Goal: Transaction & Acquisition: Purchase product/service

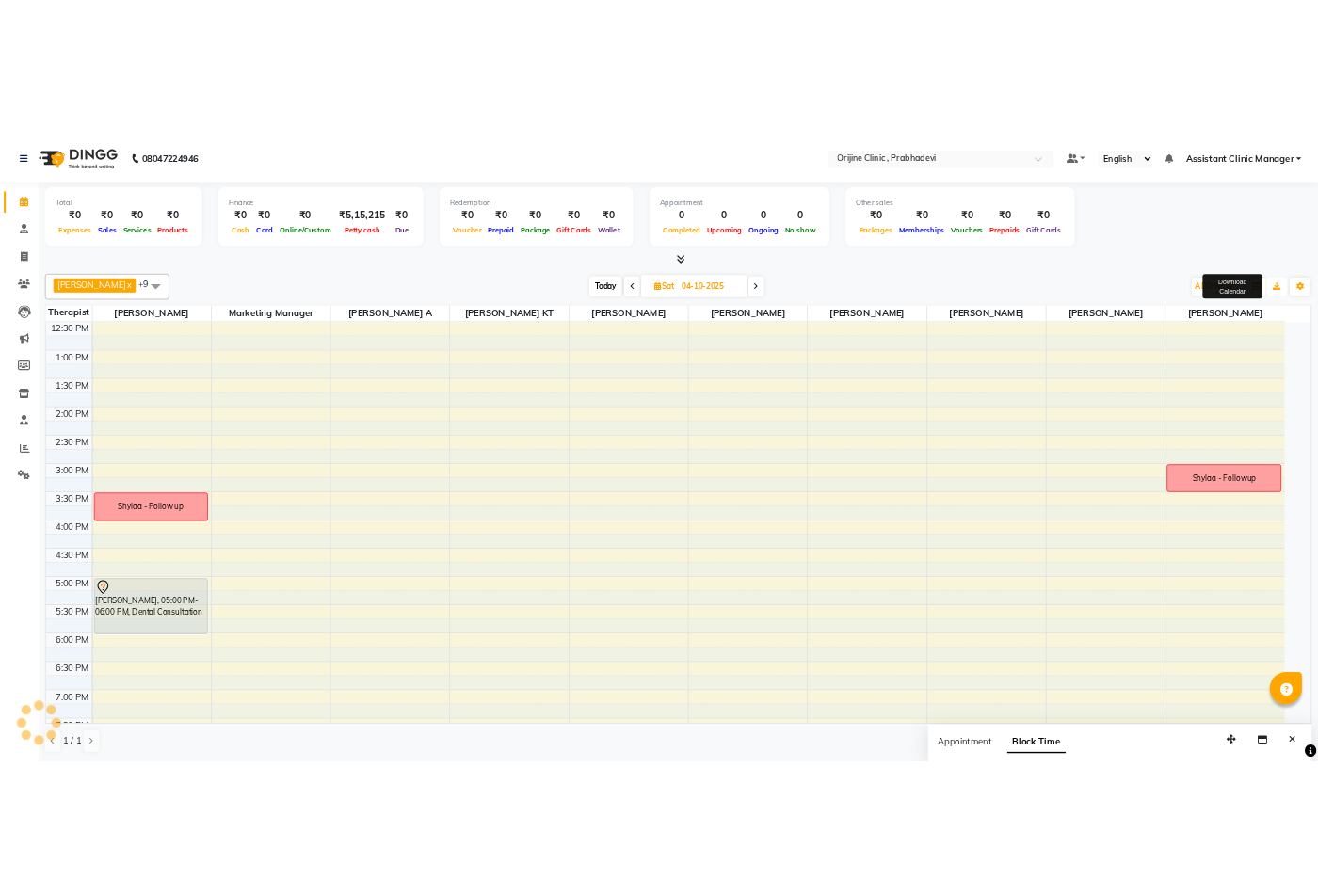
scroll to position [332, 0]
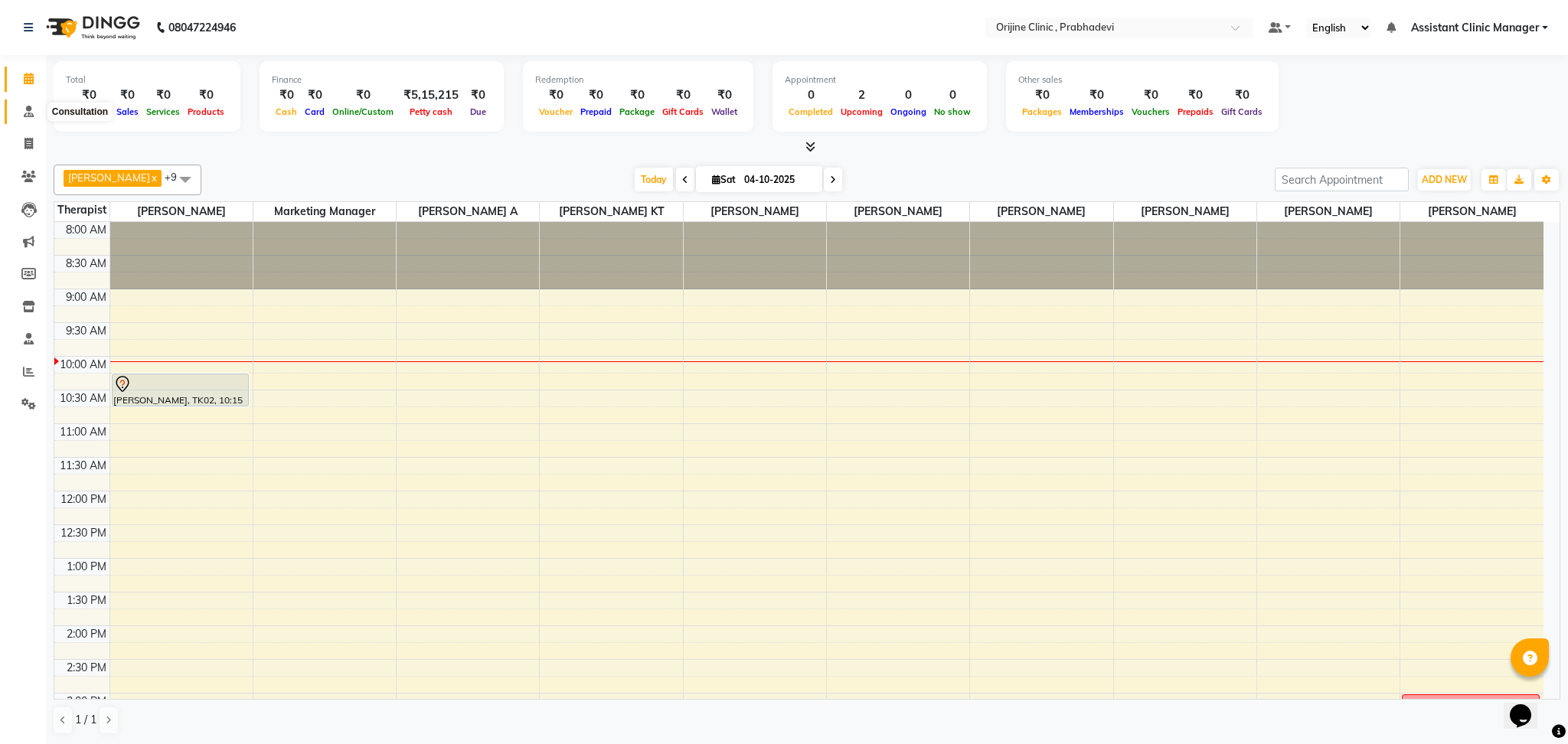
click at [24, 107] on icon at bounding box center [28, 111] width 10 height 12
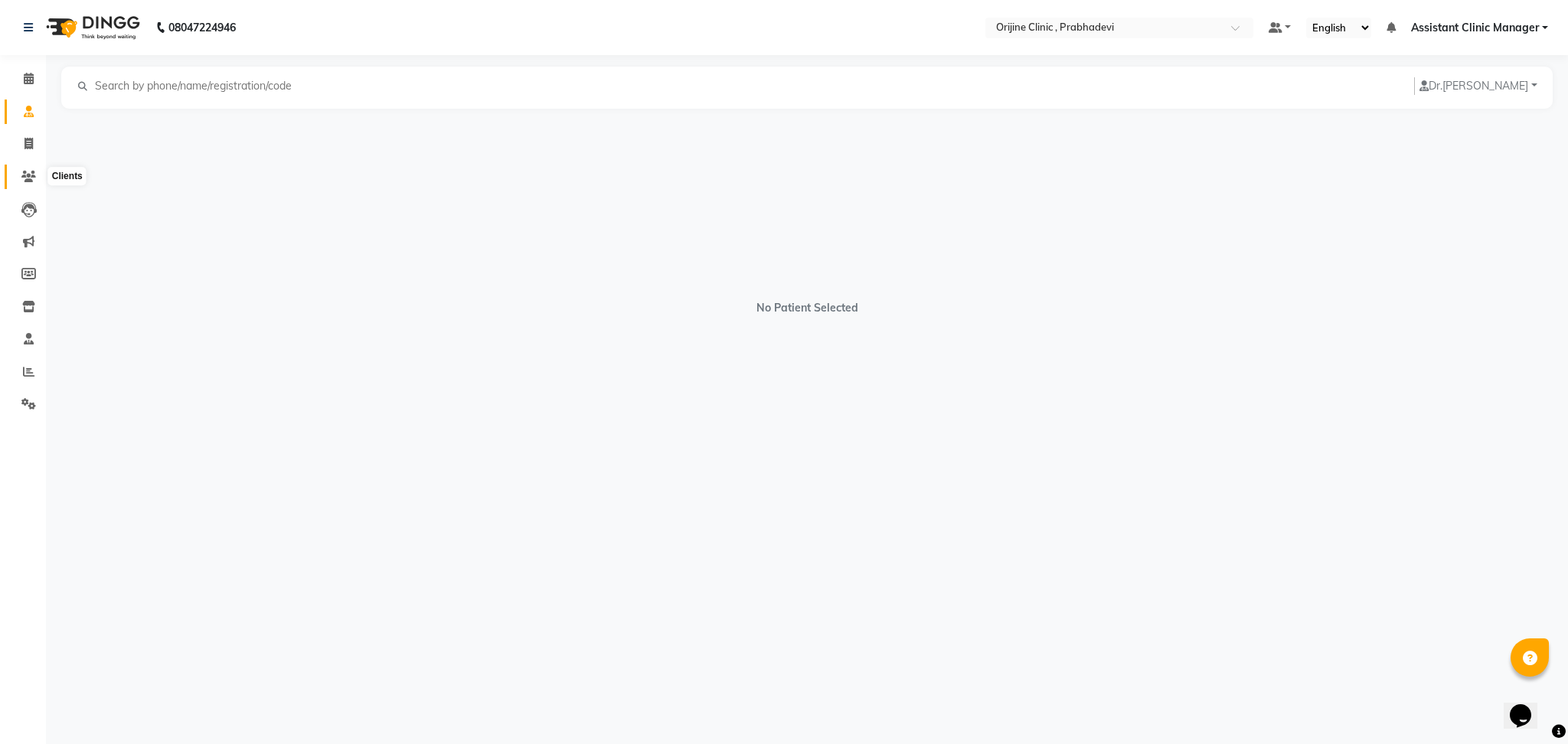
click at [29, 175] on icon at bounding box center [28, 176] width 14 height 12
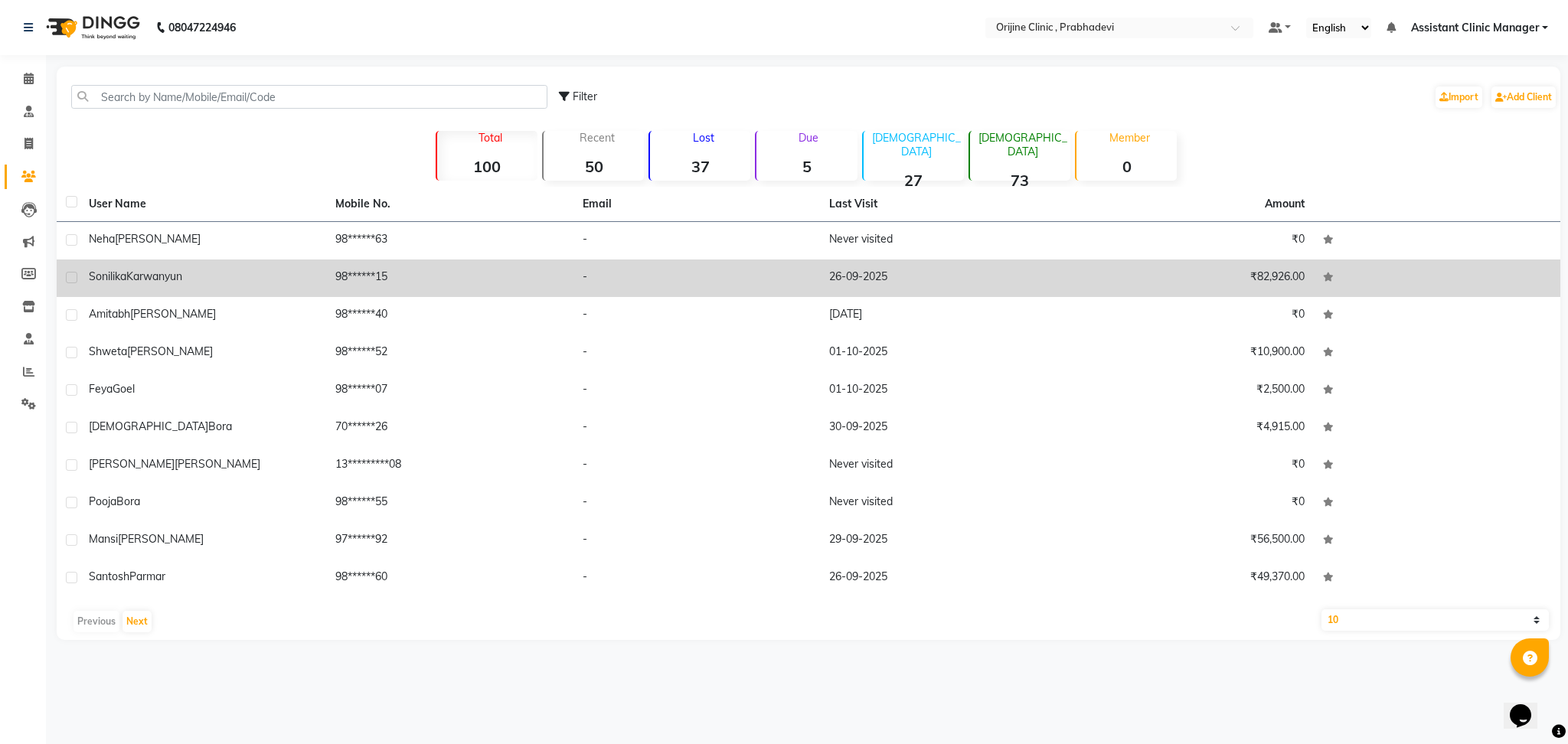
click at [121, 277] on span "Sonilika" at bounding box center [107, 276] width 37 height 13
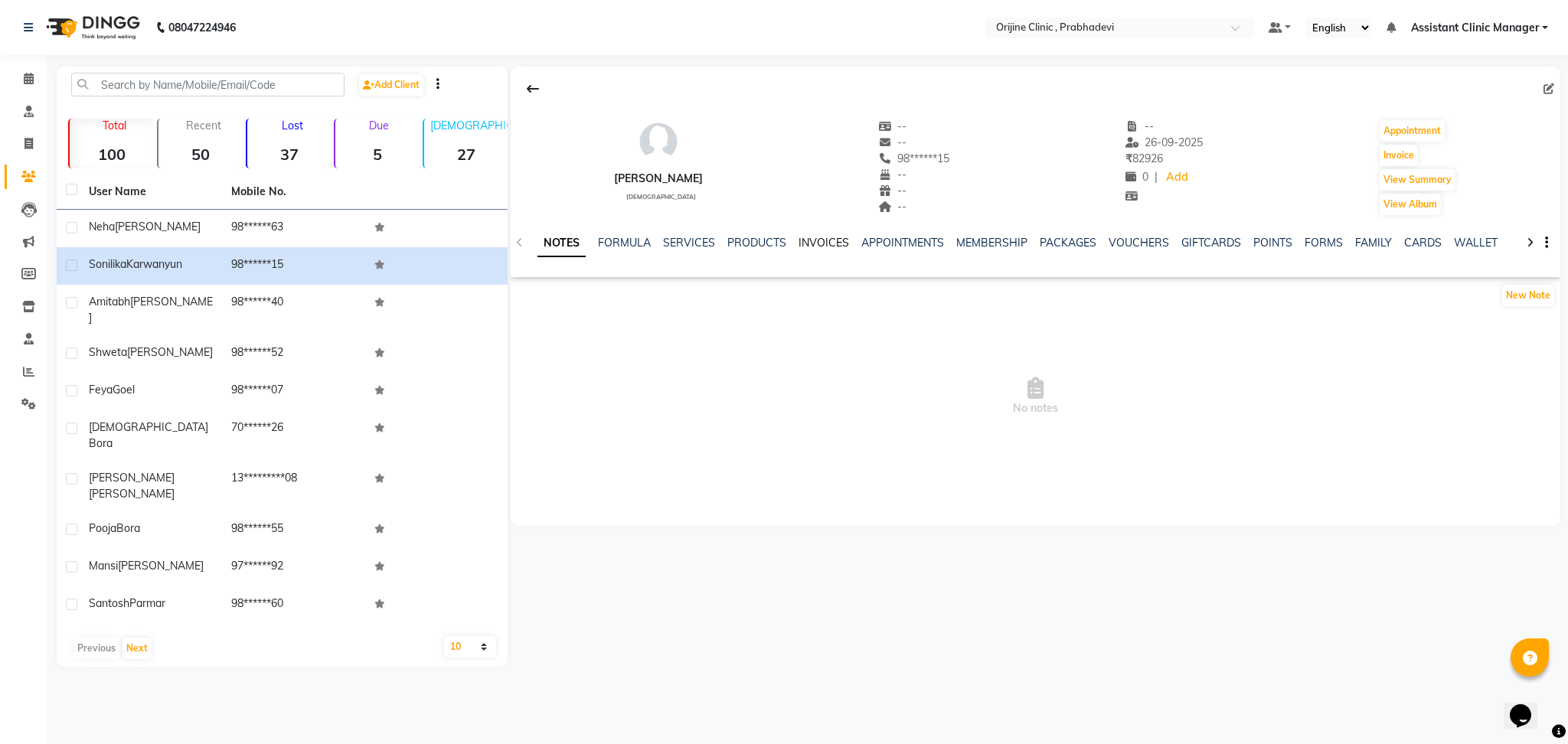
click at [825, 243] on link "INVOICES" at bounding box center [824, 242] width 51 height 13
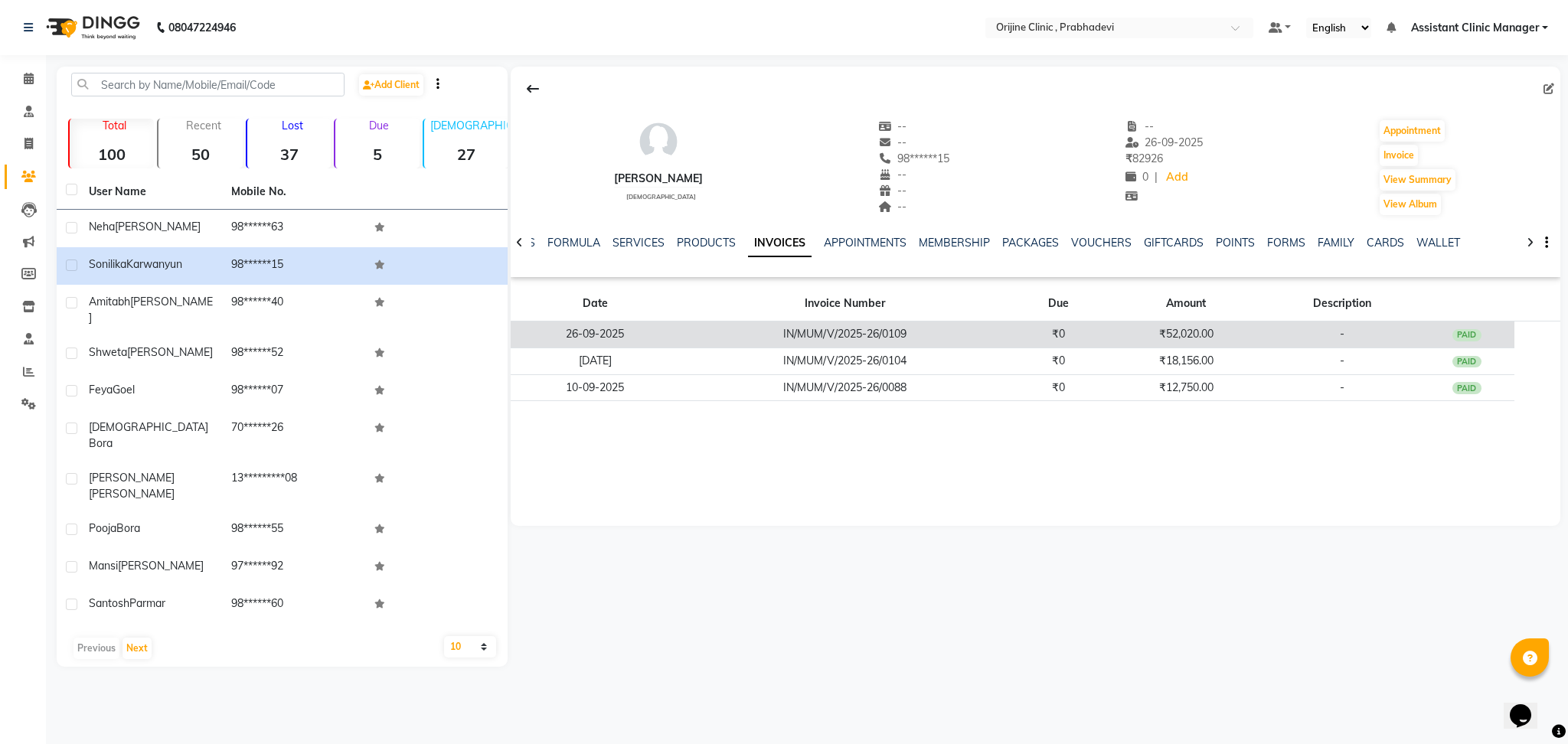
click at [804, 331] on td "IN/MUM/V/2025-26/0109" at bounding box center [845, 335] width 330 height 27
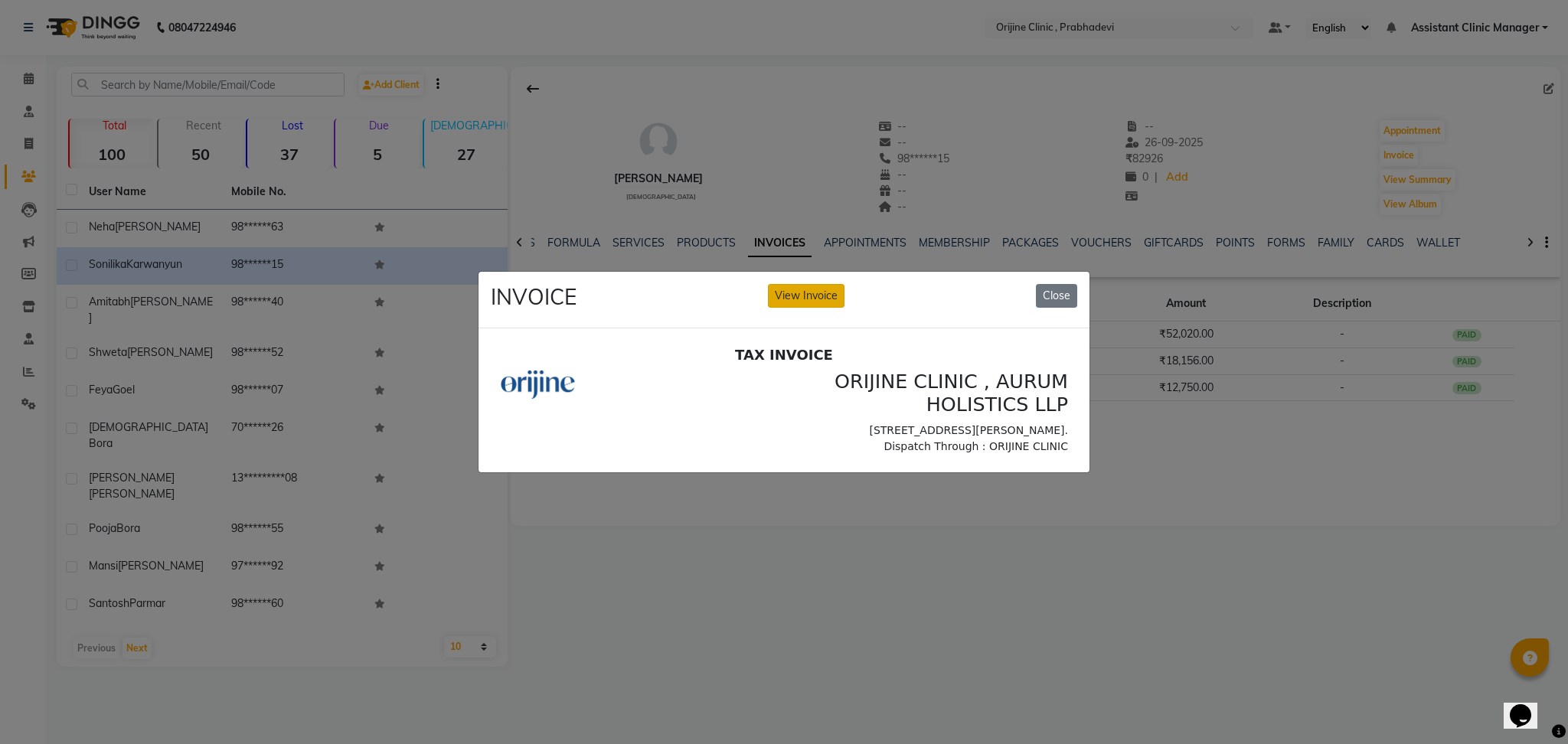
click at [812, 298] on button "View Invoice" at bounding box center [806, 296] width 77 height 24
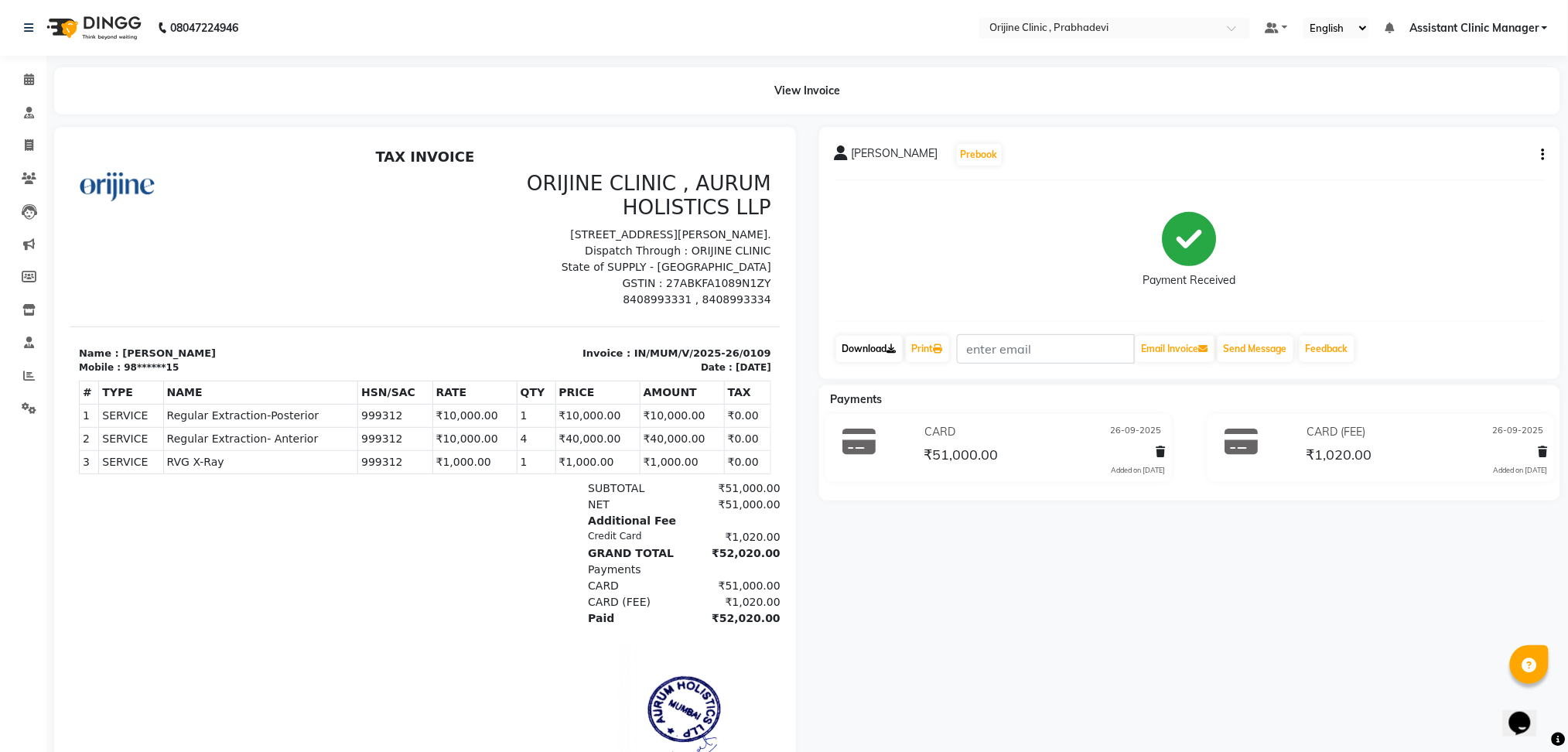
click at [886, 346] on link "Download" at bounding box center [869, 349] width 66 height 26
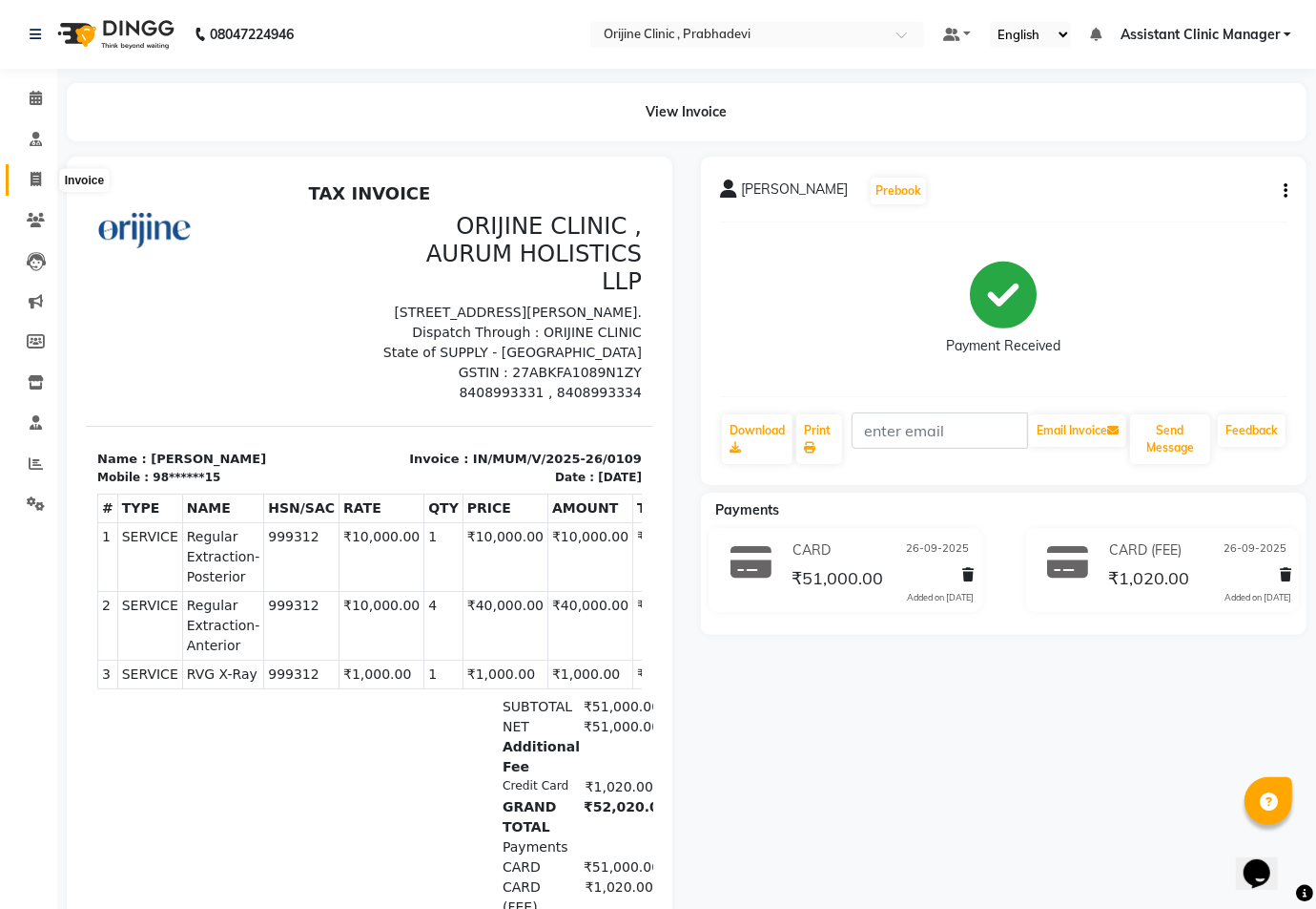
click at [31, 175] on icon at bounding box center [35, 178] width 11 height 15
select select "service"
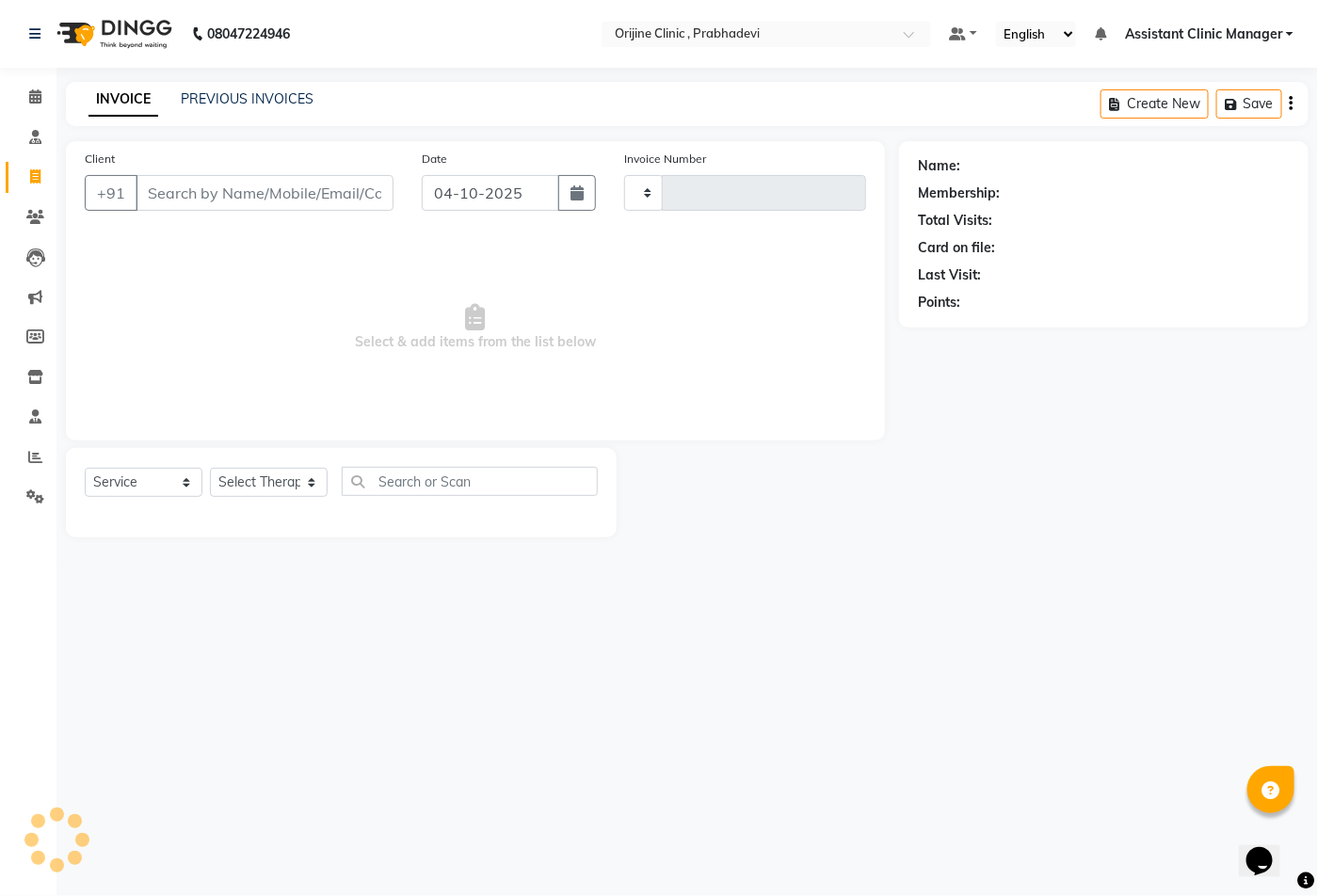
click at [31, 173] on icon at bounding box center [35, 176] width 11 height 15
select select "service"
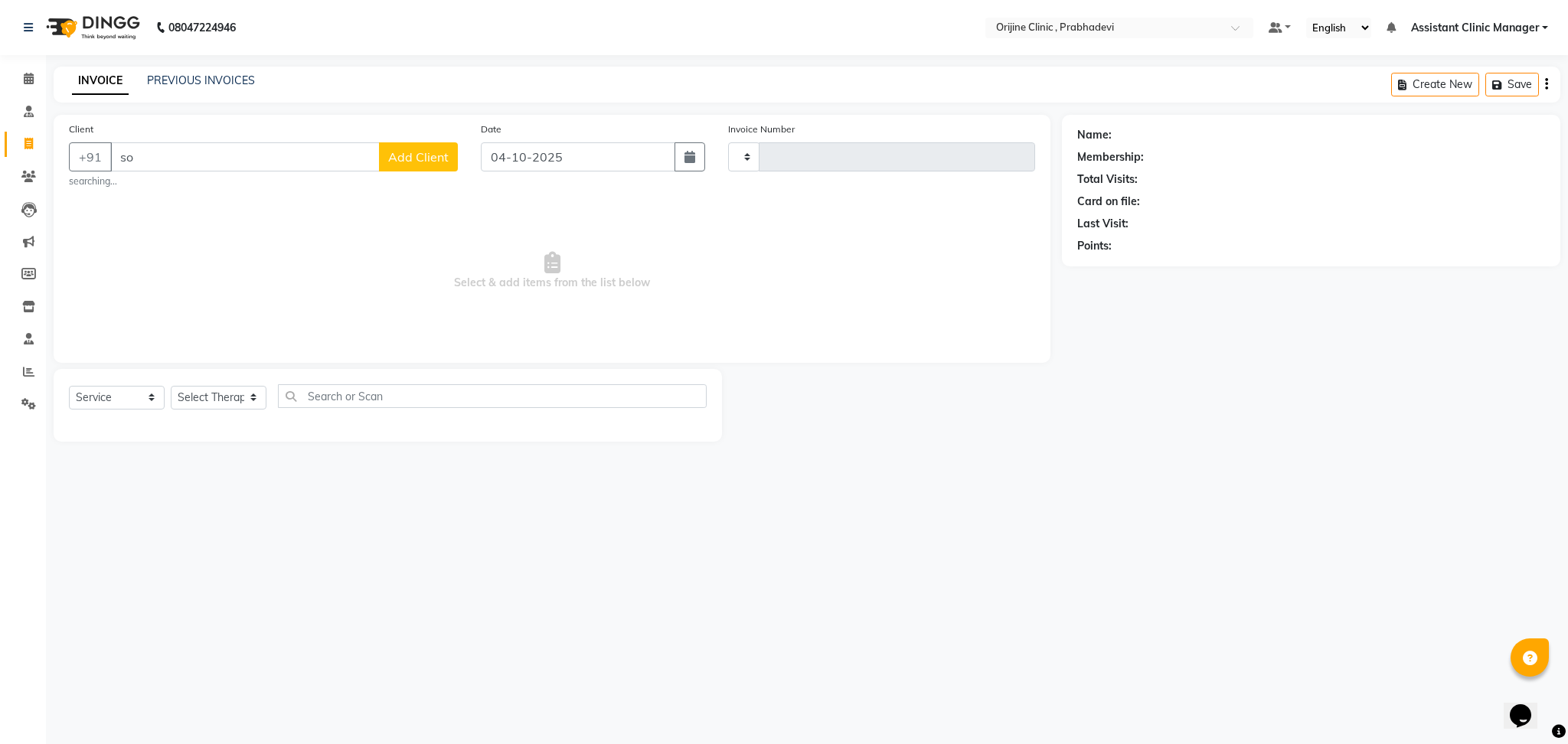
type input "s"
click at [276, 203] on button "Sonilika Karwanyun 98******15" at bounding box center [211, 193] width 201 height 24
type input "98******15"
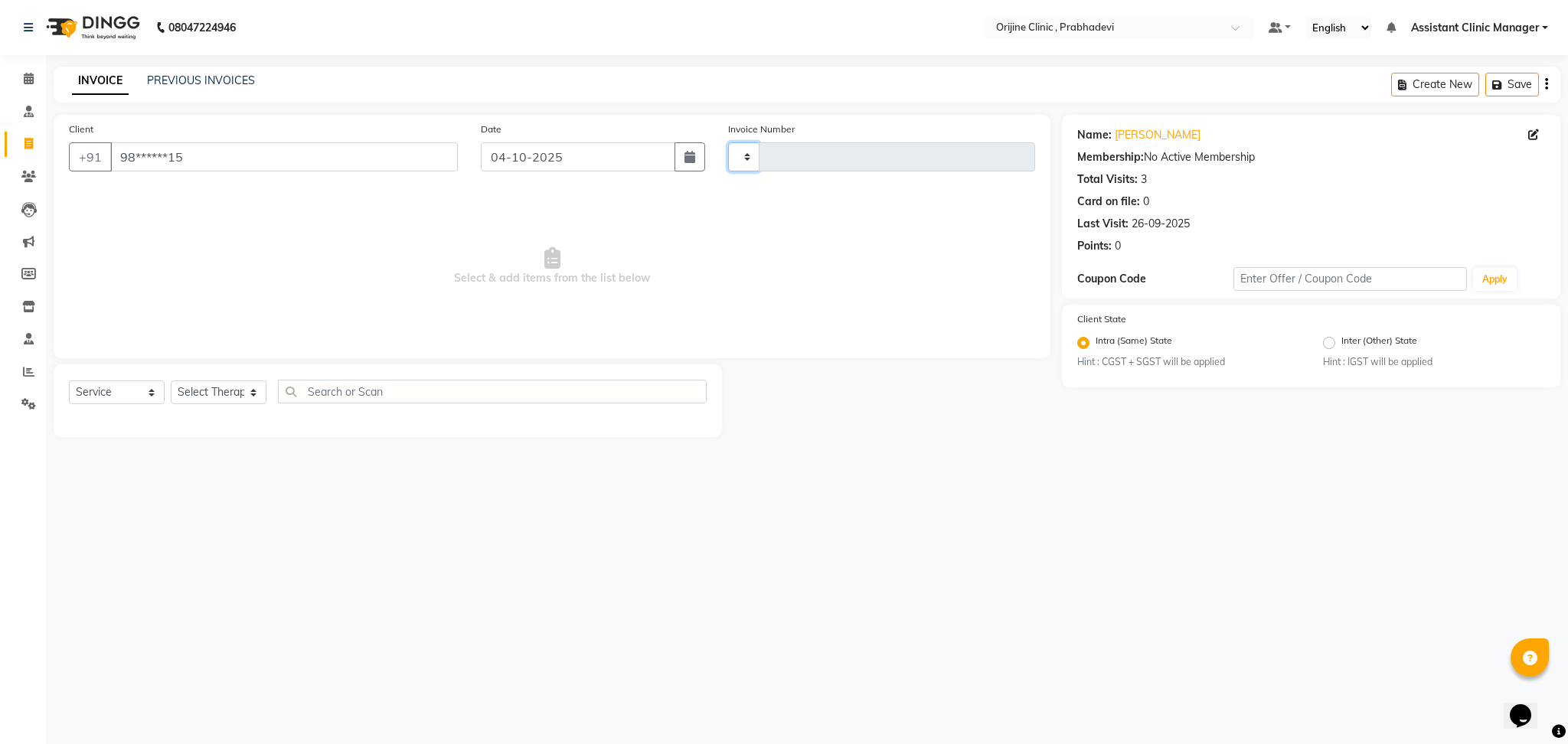
click at [736, 160] on select at bounding box center [744, 156] width 32 height 29
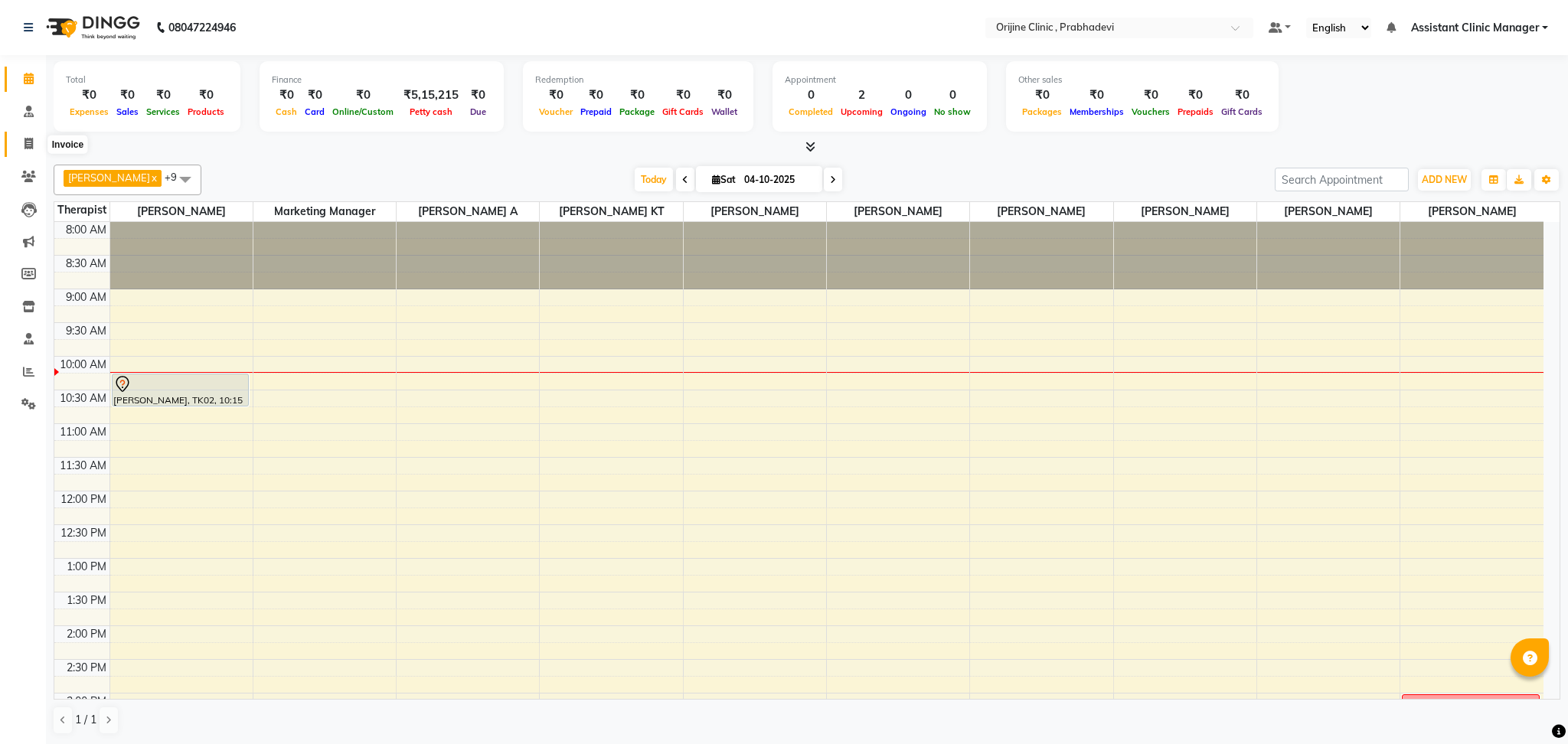
click at [22, 146] on span at bounding box center [28, 145] width 27 height 17
select select "service"
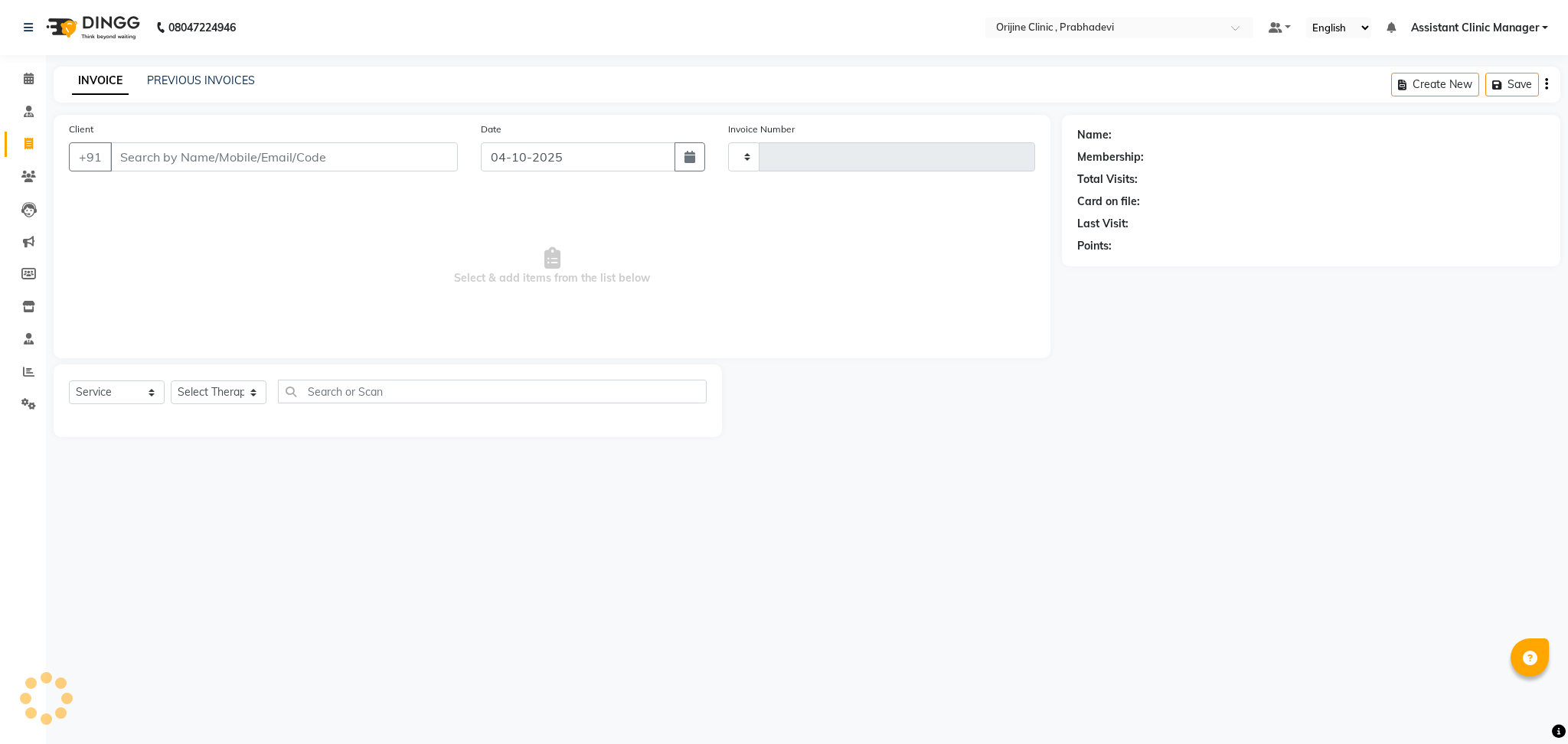
type input "0012"
select select "8675"
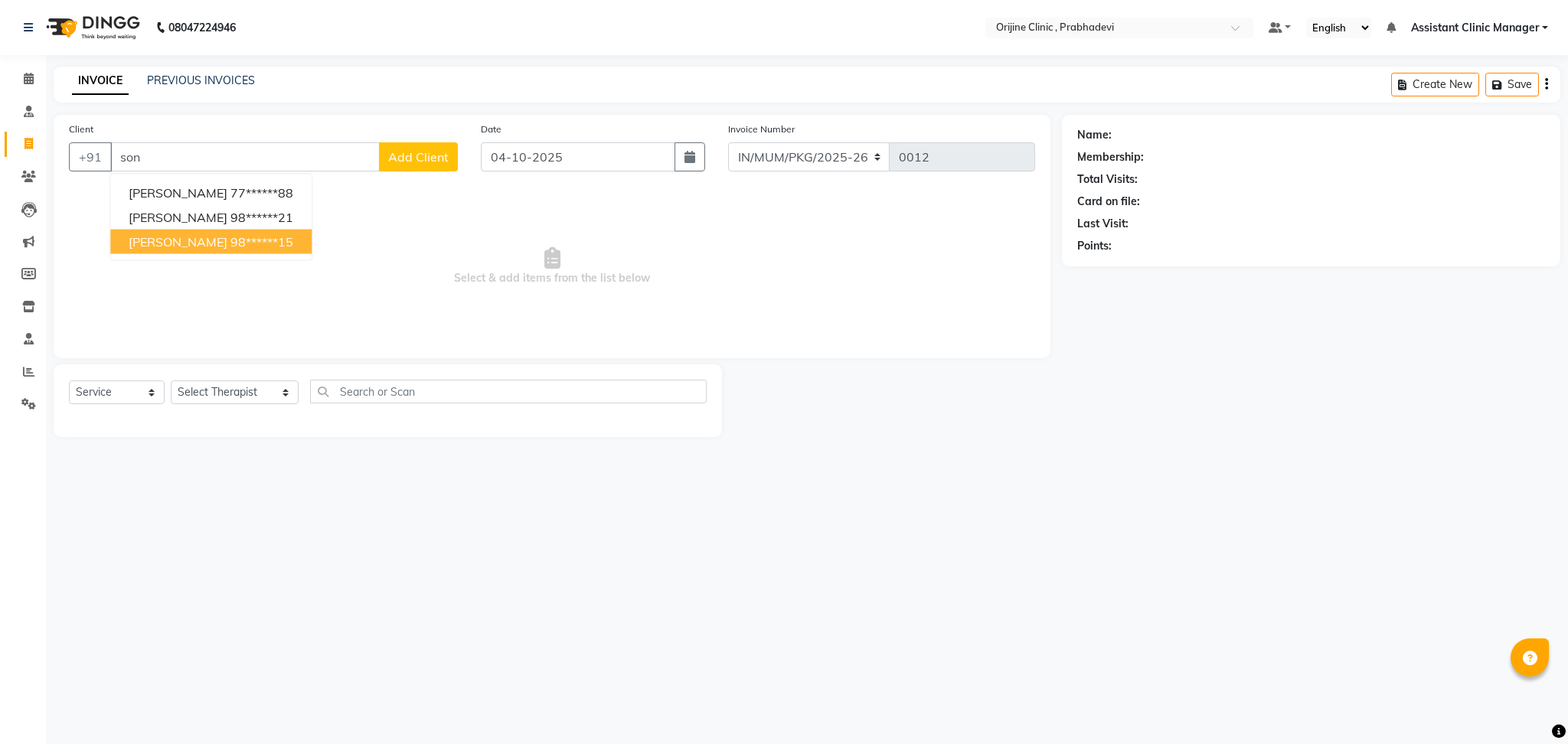
click at [168, 246] on span "[PERSON_NAME]" at bounding box center [178, 242] width 99 height 15
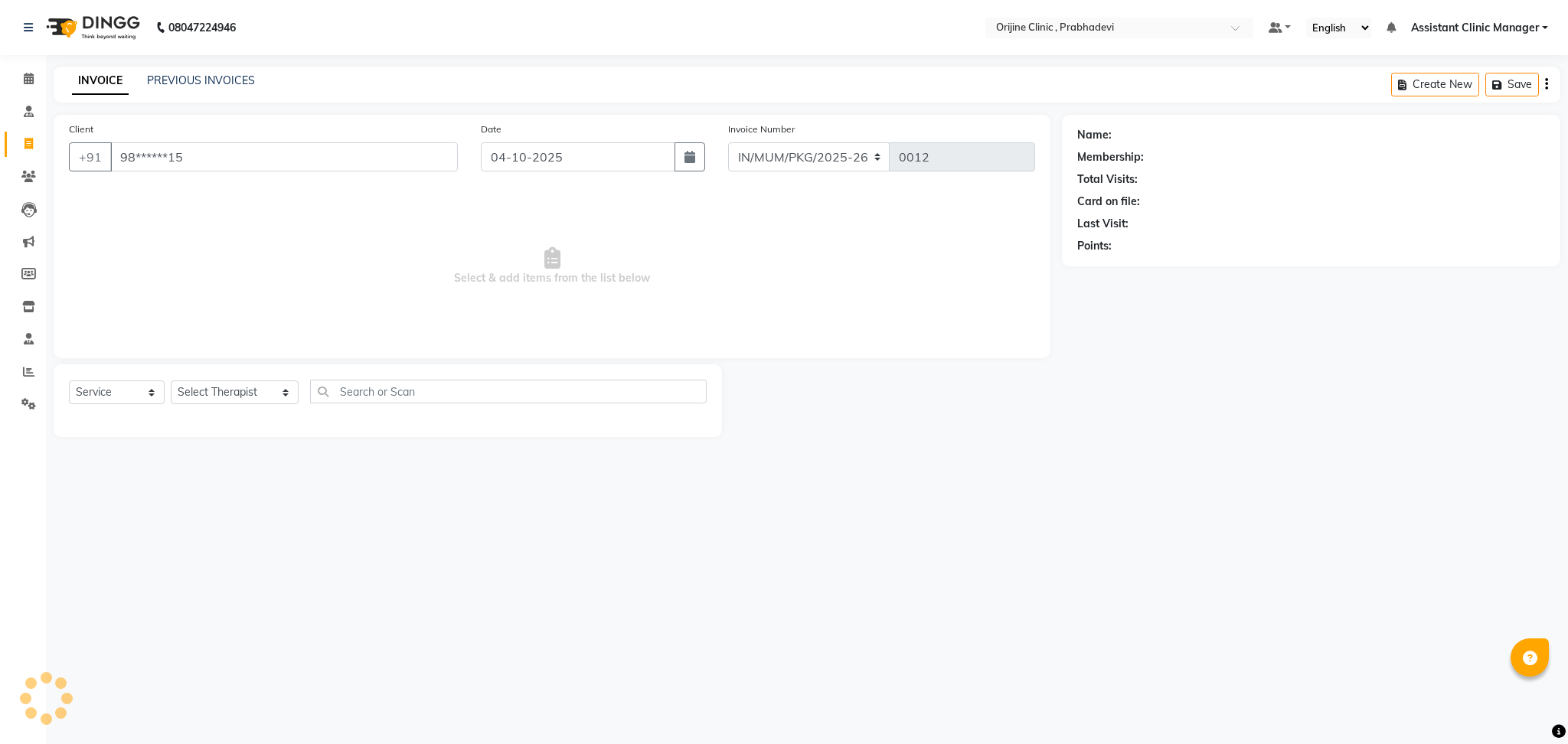
type input "98******15"
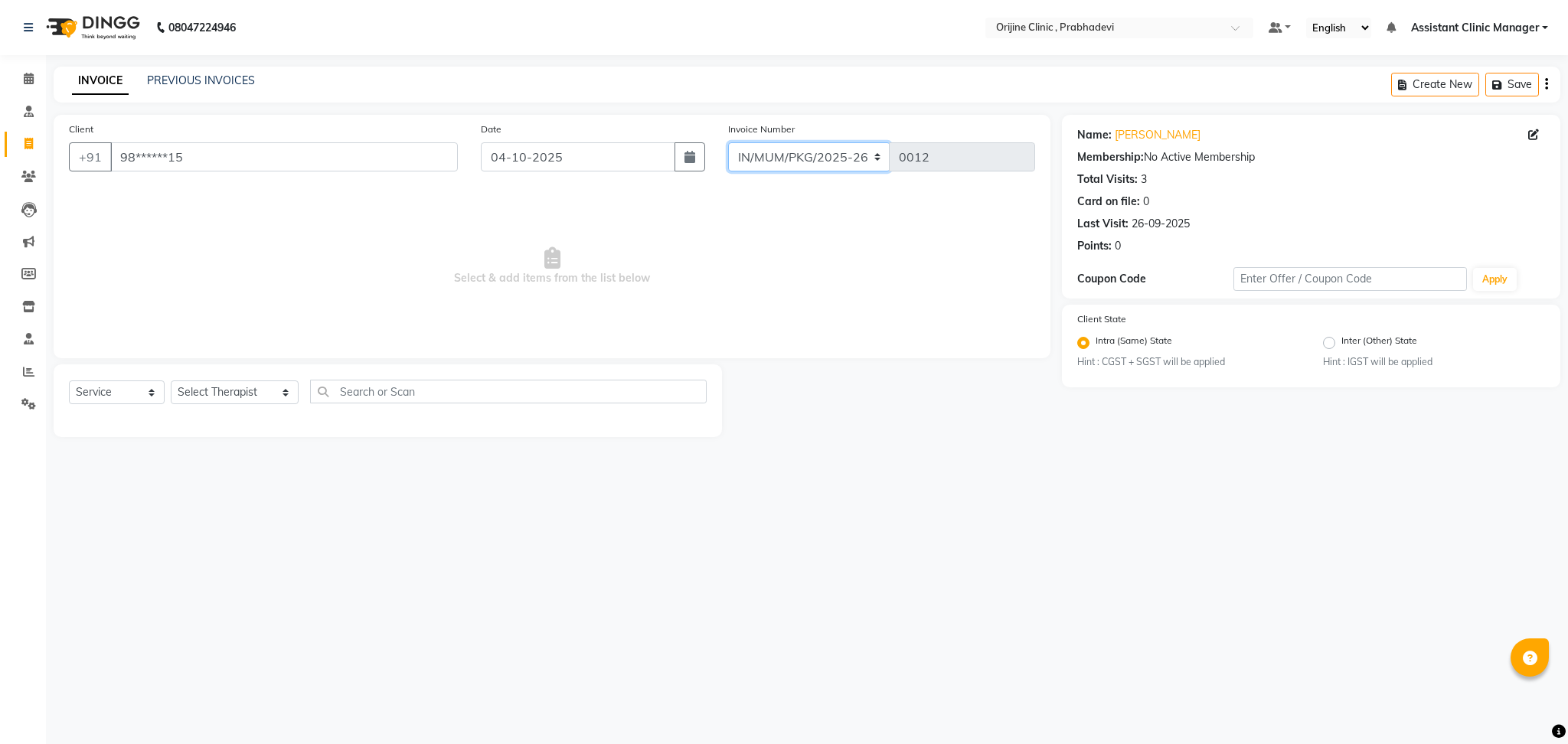
click at [769, 162] on select "MUMVCH25-26 IN/MUM/PKG/2025-26 IN/MUM/V/2025-26" at bounding box center [809, 156] width 162 height 29
select select "8674"
click at [728, 142] on select "MUMVCH25-26 IN/MUM/PKG/2025-26 IN/MUM/V/2025-26" at bounding box center [809, 156] width 162 height 29
type input "0121"
click at [207, 393] on select "Select Therapist Ajit Singh Amita Jaiswal Anupriya KT Asrith A Assistant Clinic…" at bounding box center [235, 393] width 128 height 24
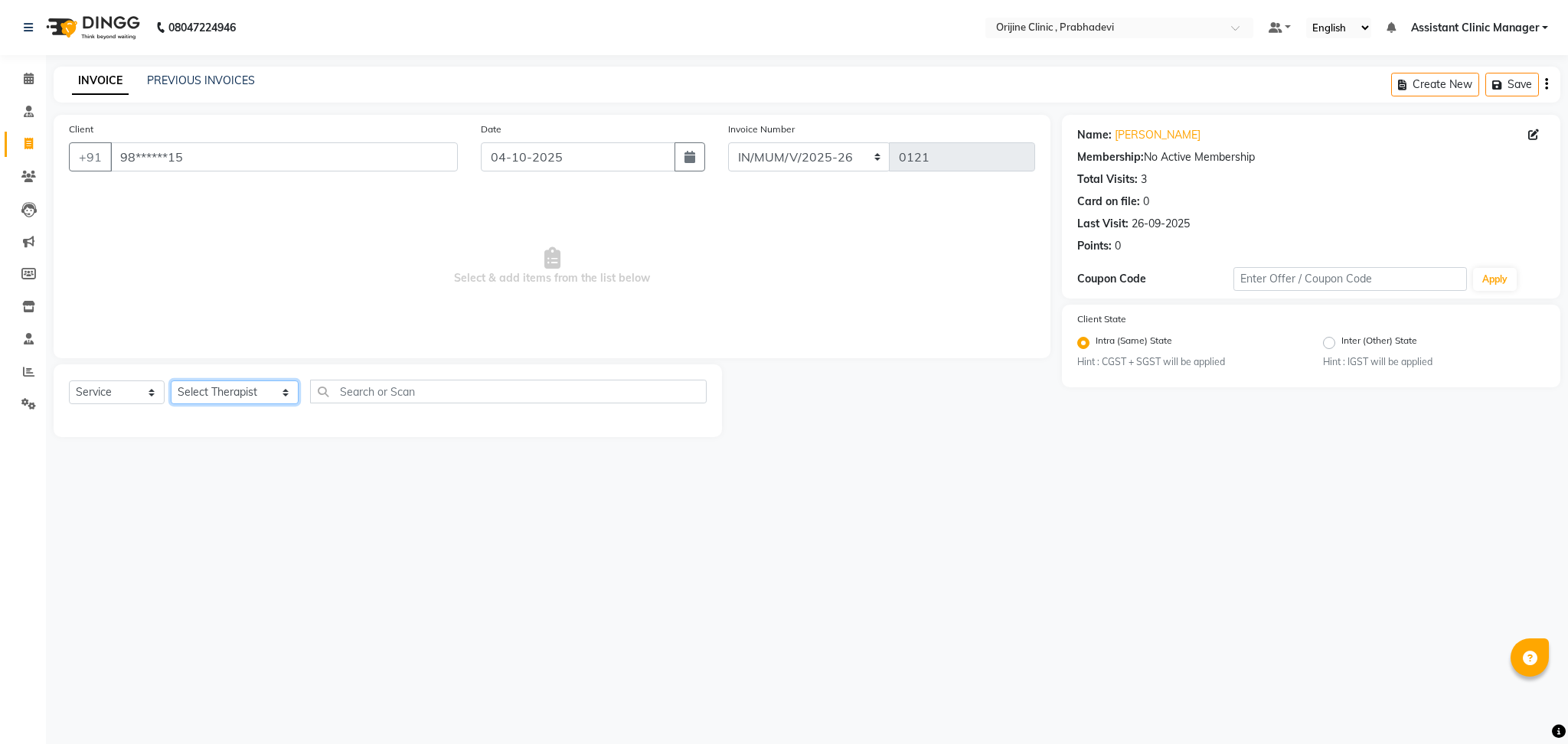
select select "84752"
click at [171, 381] on select "Select Therapist Ajit Singh Amita Jaiswal Anupriya KT Asrith A Assistant Clinic…" at bounding box center [235, 393] width 128 height 24
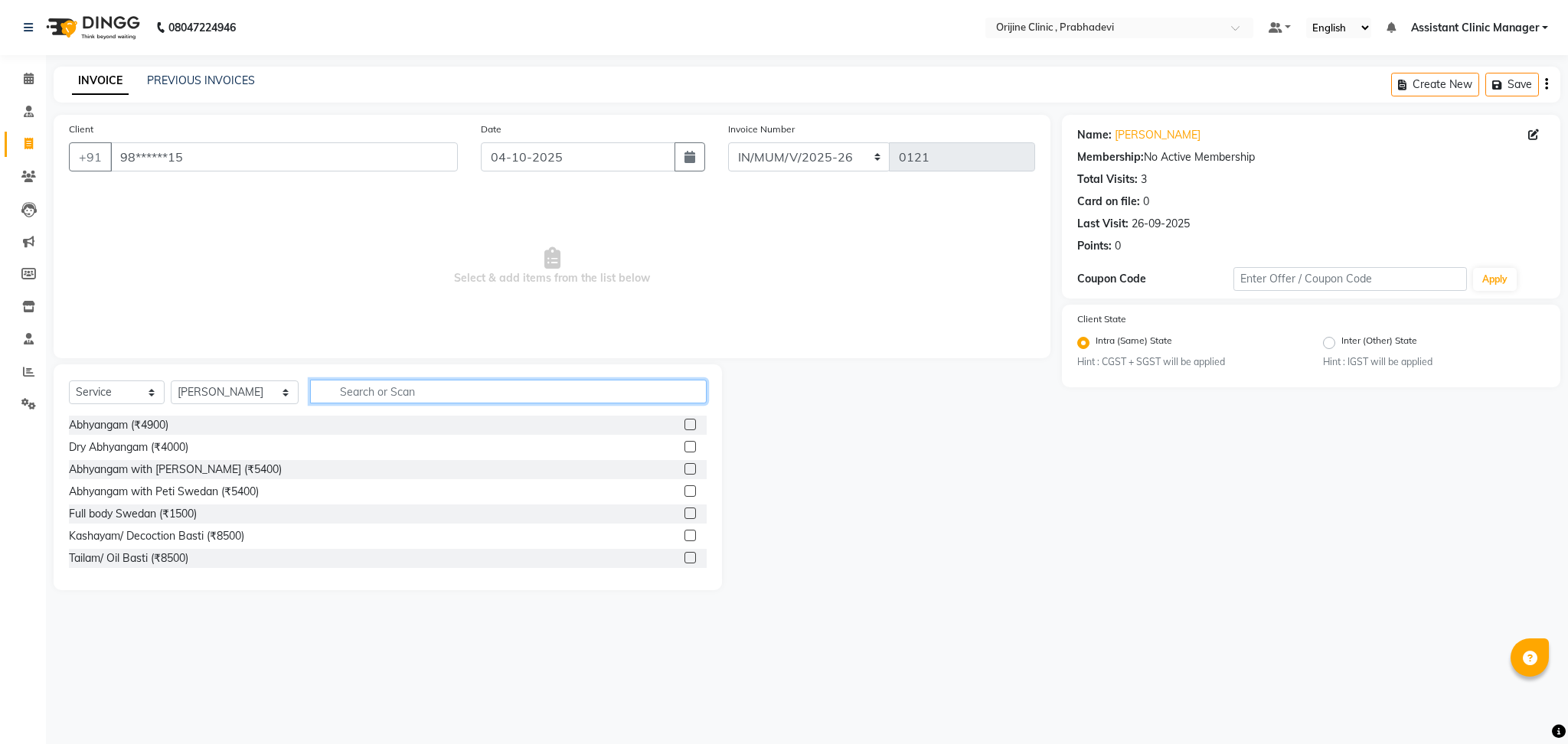
click at [374, 386] on input "text" at bounding box center [508, 392] width 397 height 24
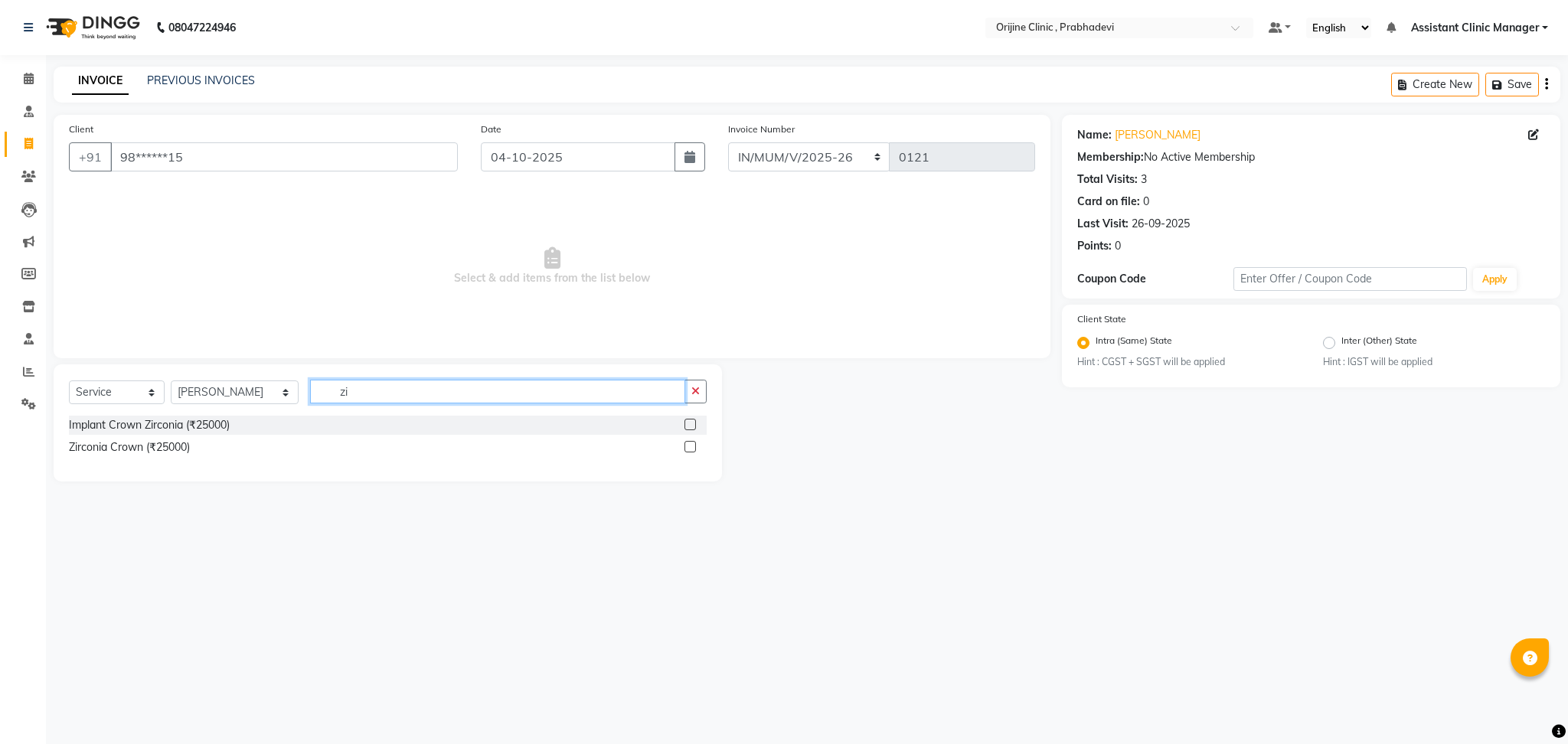
type input "z"
type input "b"
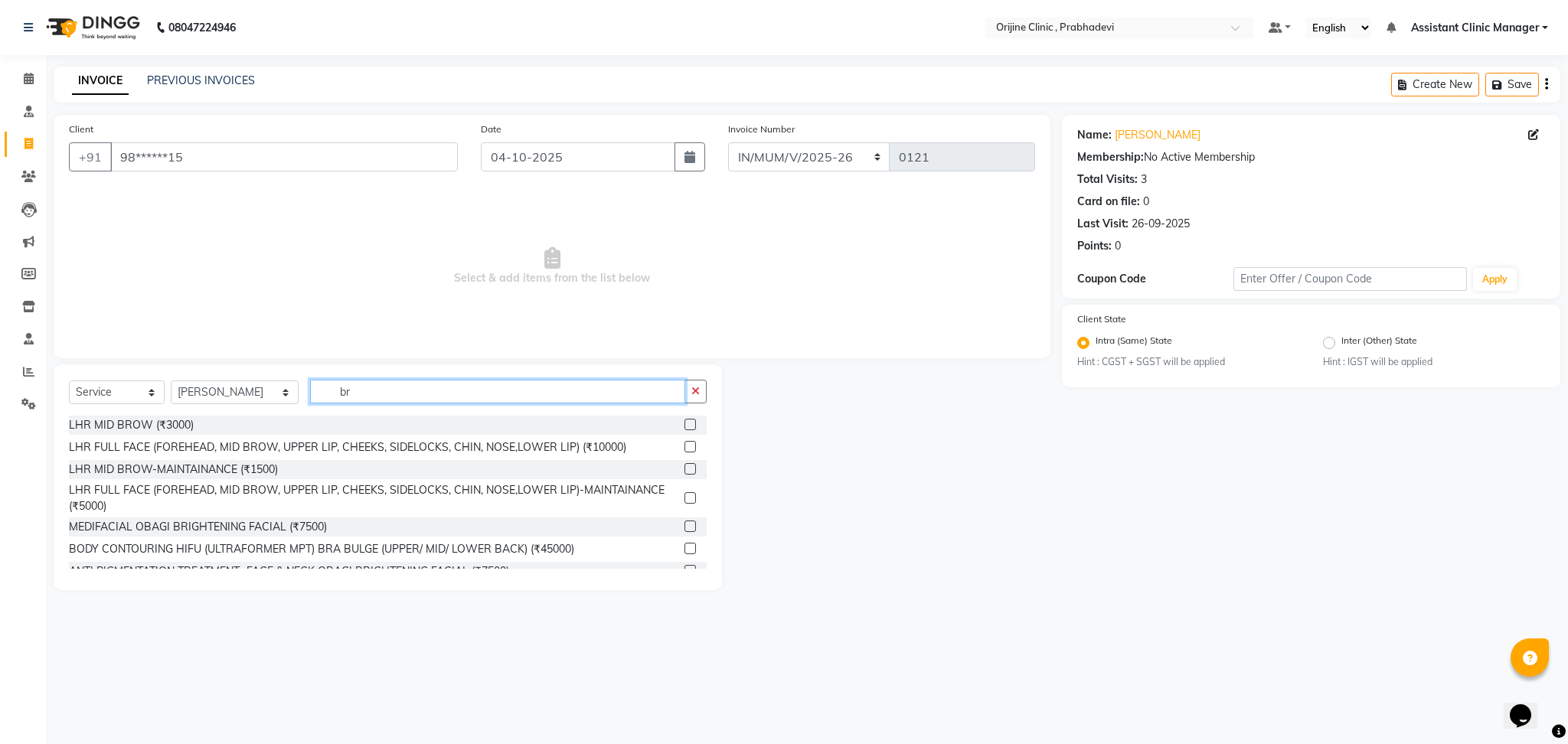
type input "b"
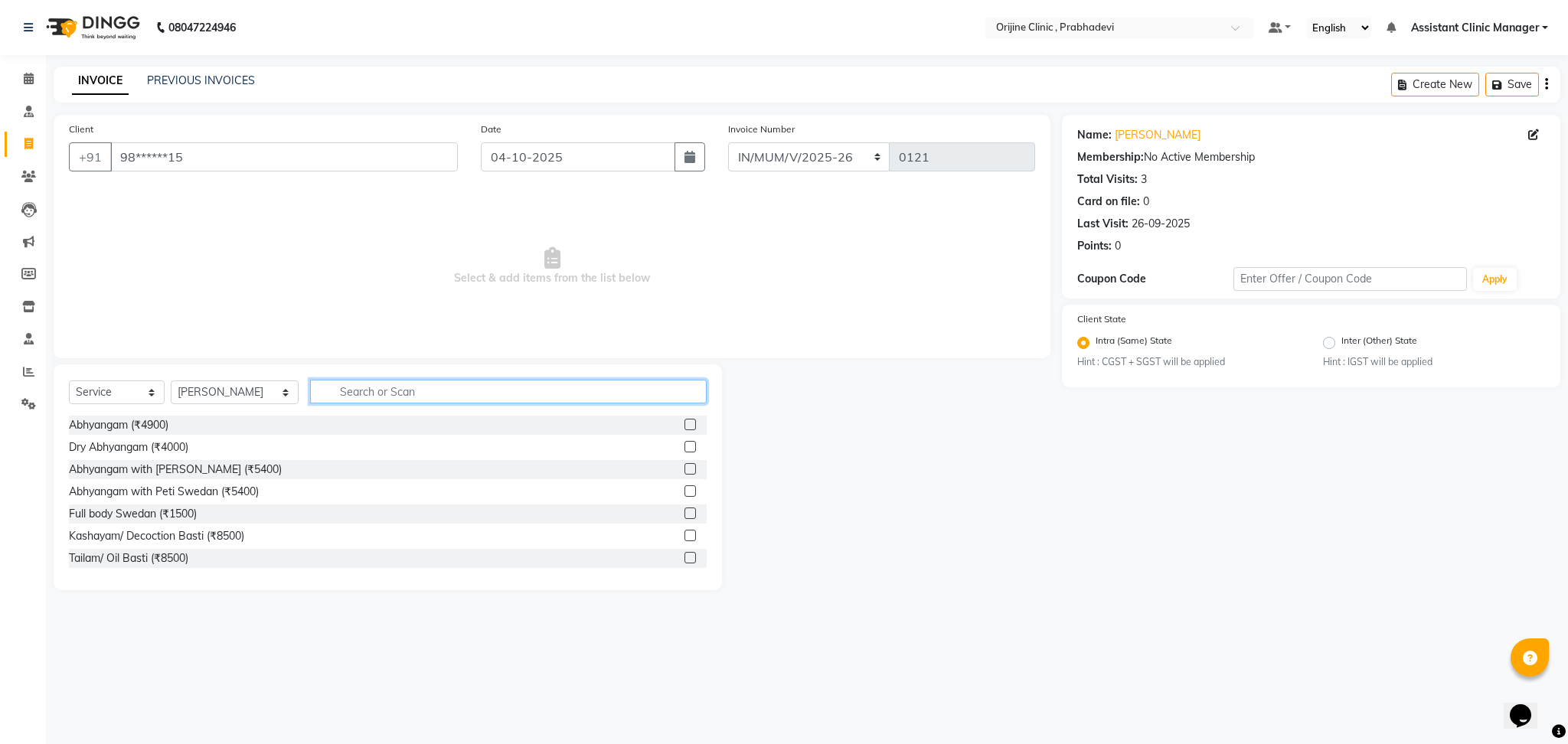
type input "z"
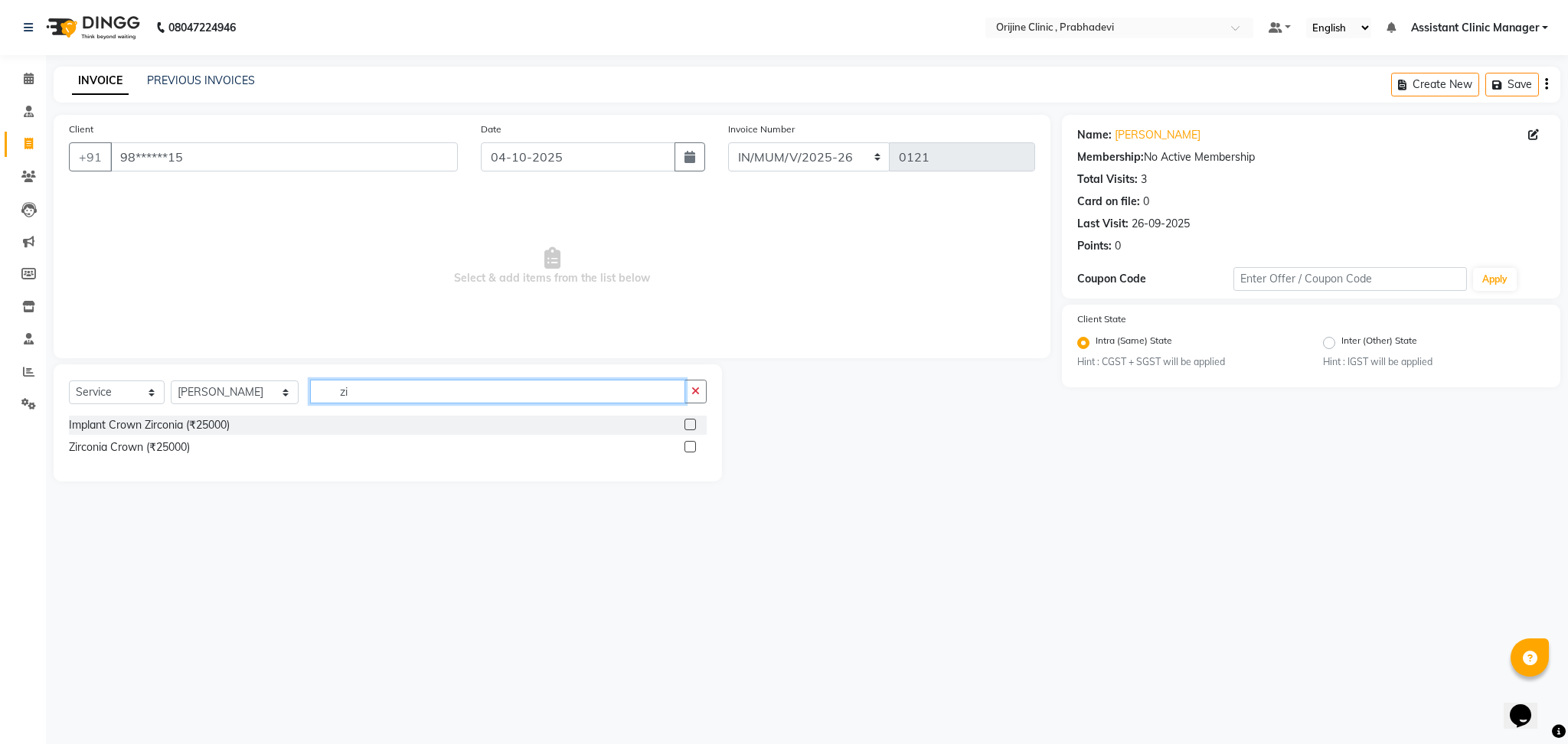
type input "zi"
click at [686, 447] on label at bounding box center [690, 446] width 12 height 12
click at [686, 447] on input "checkbox" at bounding box center [689, 447] width 10 height 10
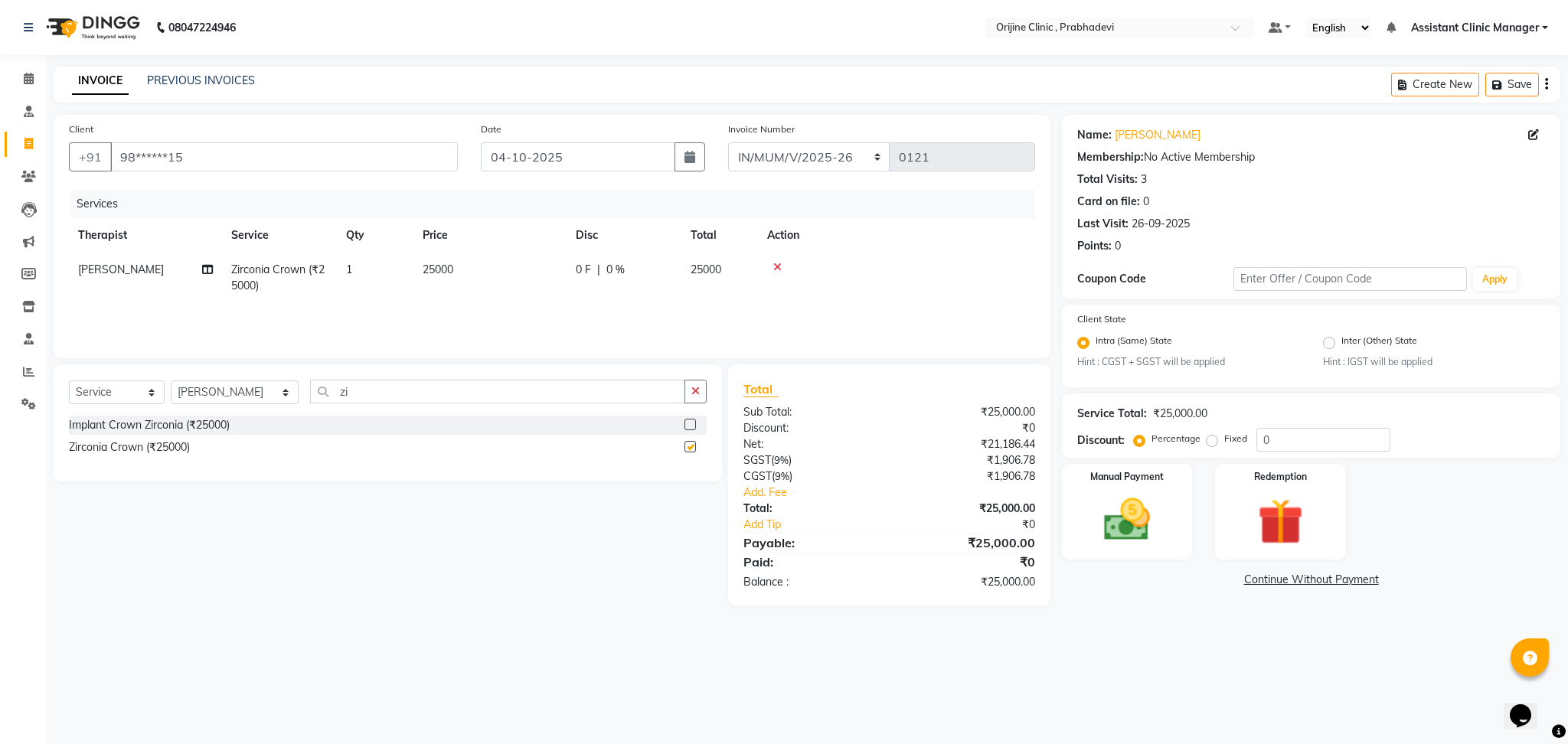
checkbox input "false"
click at [353, 271] on td "1" at bounding box center [374, 278] width 77 height 51
select select "84752"
click at [441, 265] on input "1" at bounding box center [447, 273] width 58 height 24
type input "8"
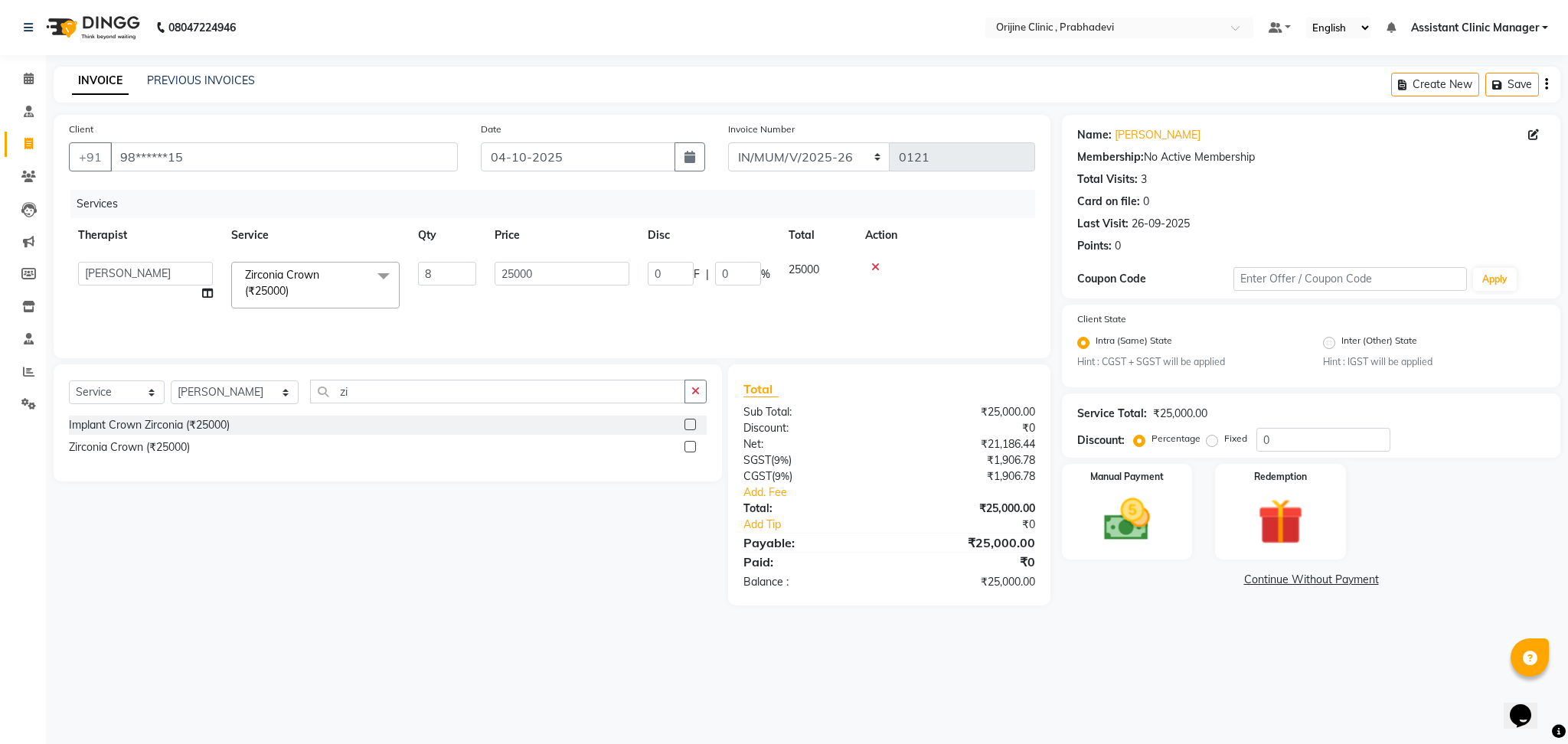
click at [511, 305] on div "Services Therapist Service Qty Price Disc Total Action Ajit Singh Amita Jaiswal…" at bounding box center [551, 266] width 966 height 153
click at [756, 495] on link "Add. Fee" at bounding box center [889, 492] width 314 height 16
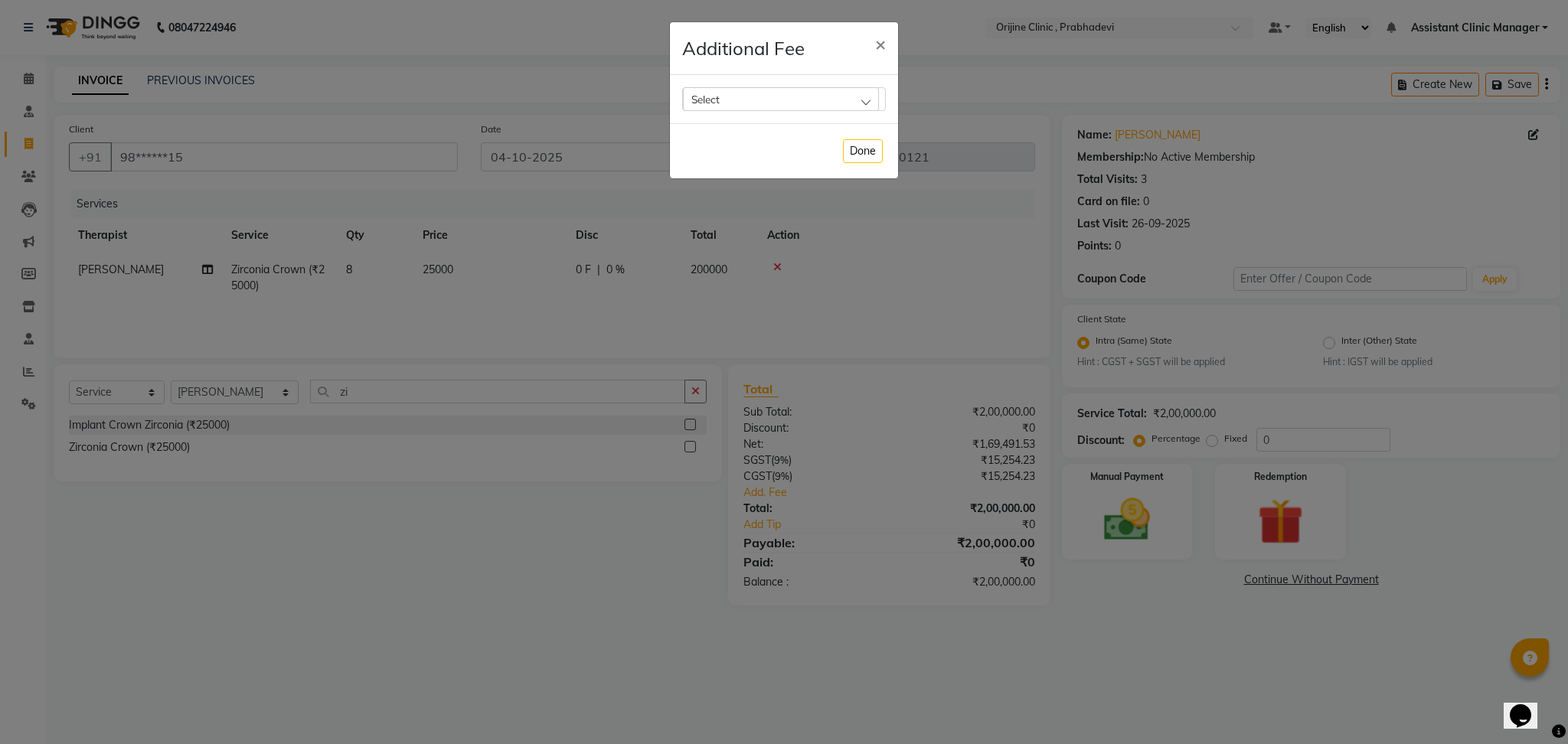
click at [744, 100] on div "Select" at bounding box center [780, 98] width 196 height 23
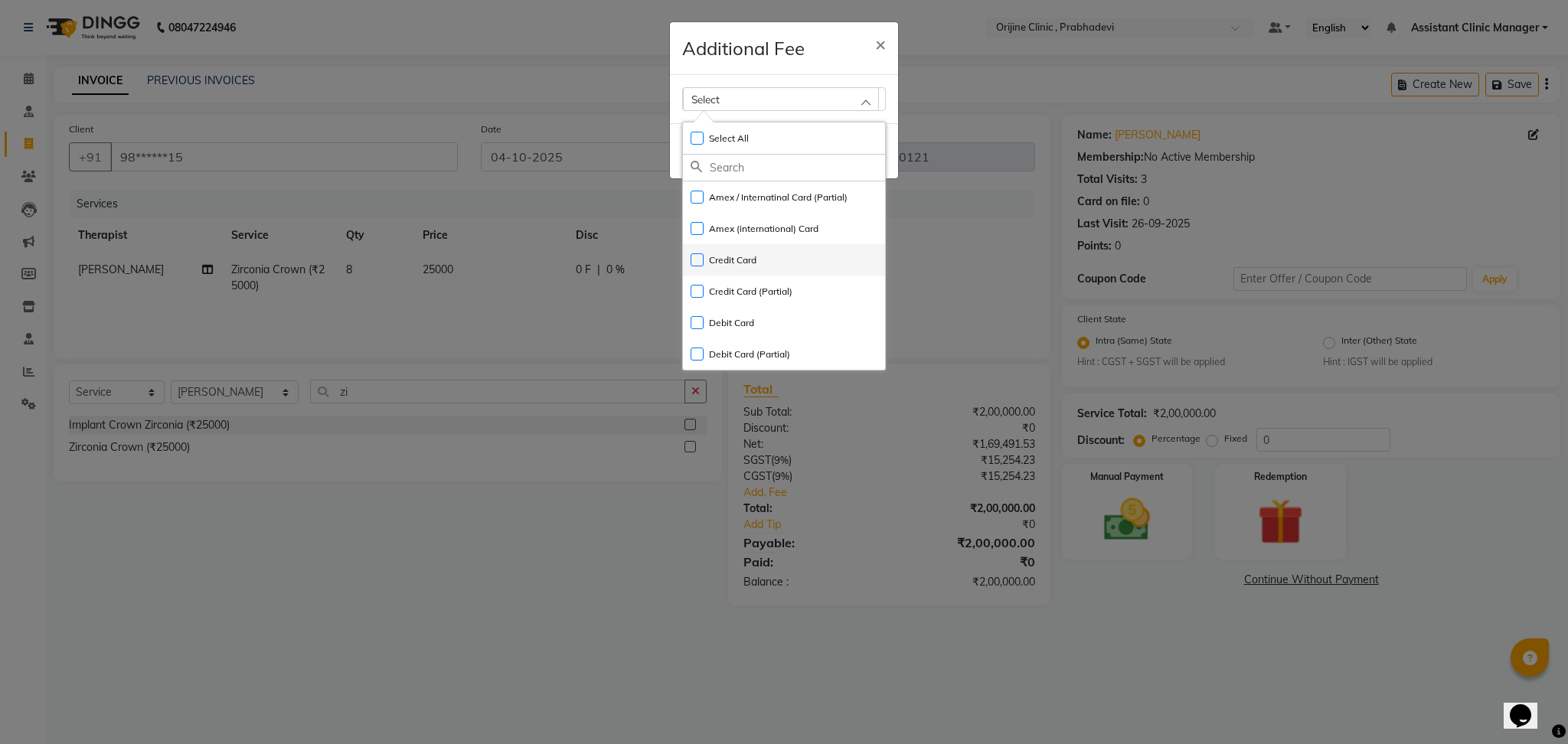
click at [702, 255] on label "Credit Card" at bounding box center [723, 260] width 66 height 13
checkbox input "true"
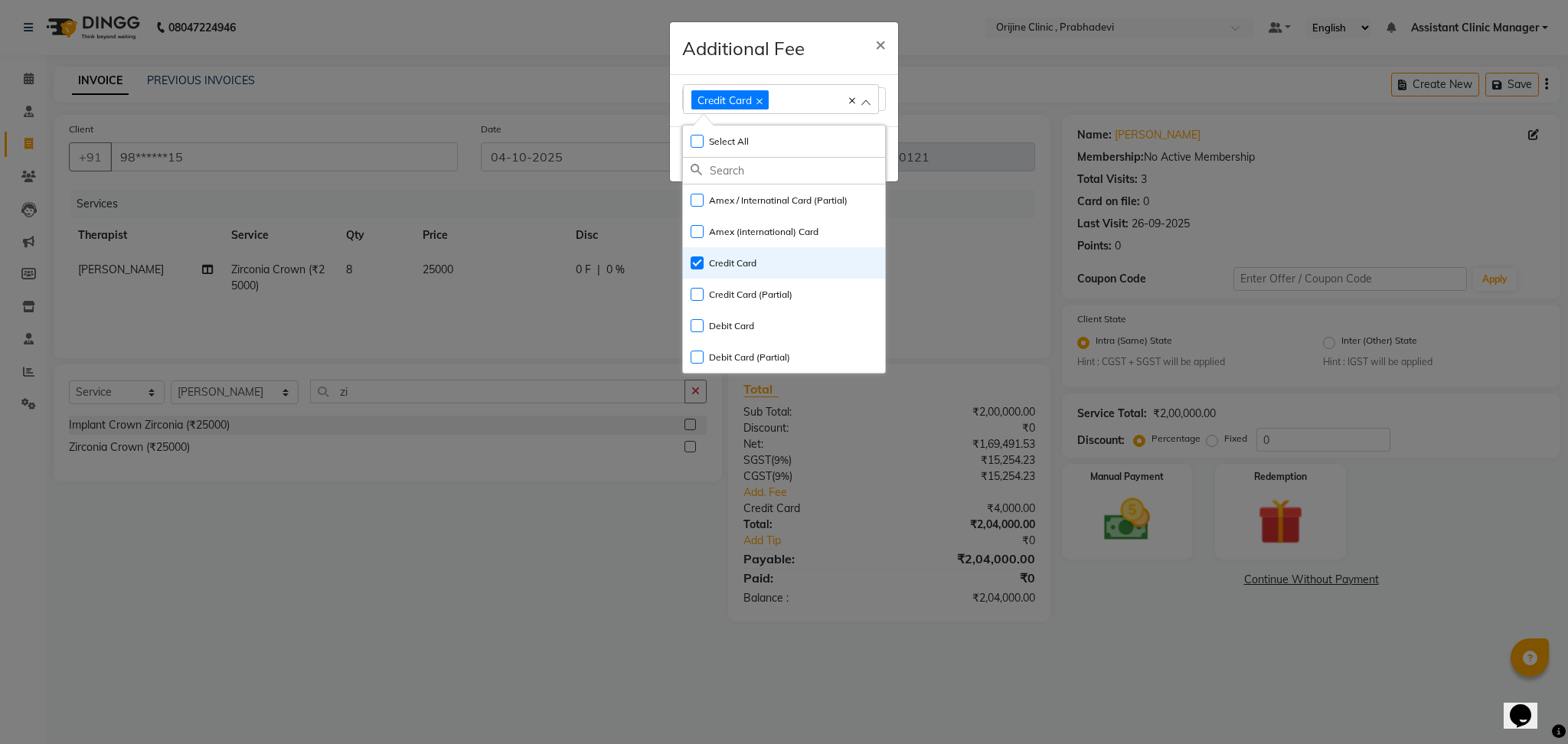
click at [957, 78] on ngb-modal-window "Additional Fee × Credit Card Select All UnSelect All Amex / Internatinal Card (…" at bounding box center [784, 372] width 1568 height 744
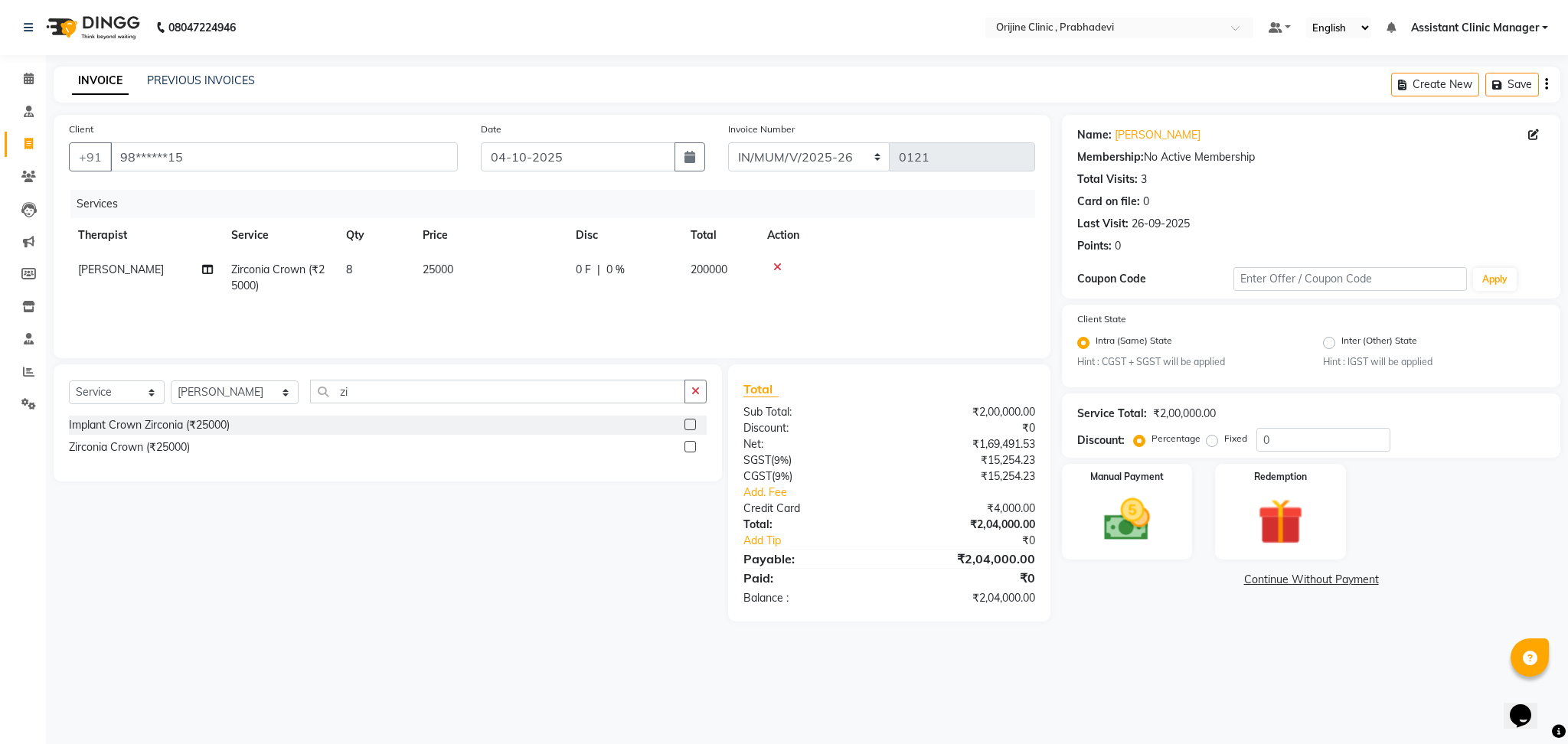
click at [957, 78] on div "INVOICE PREVIOUS INVOICES Create New Save" at bounding box center [807, 85] width 1506 height 36
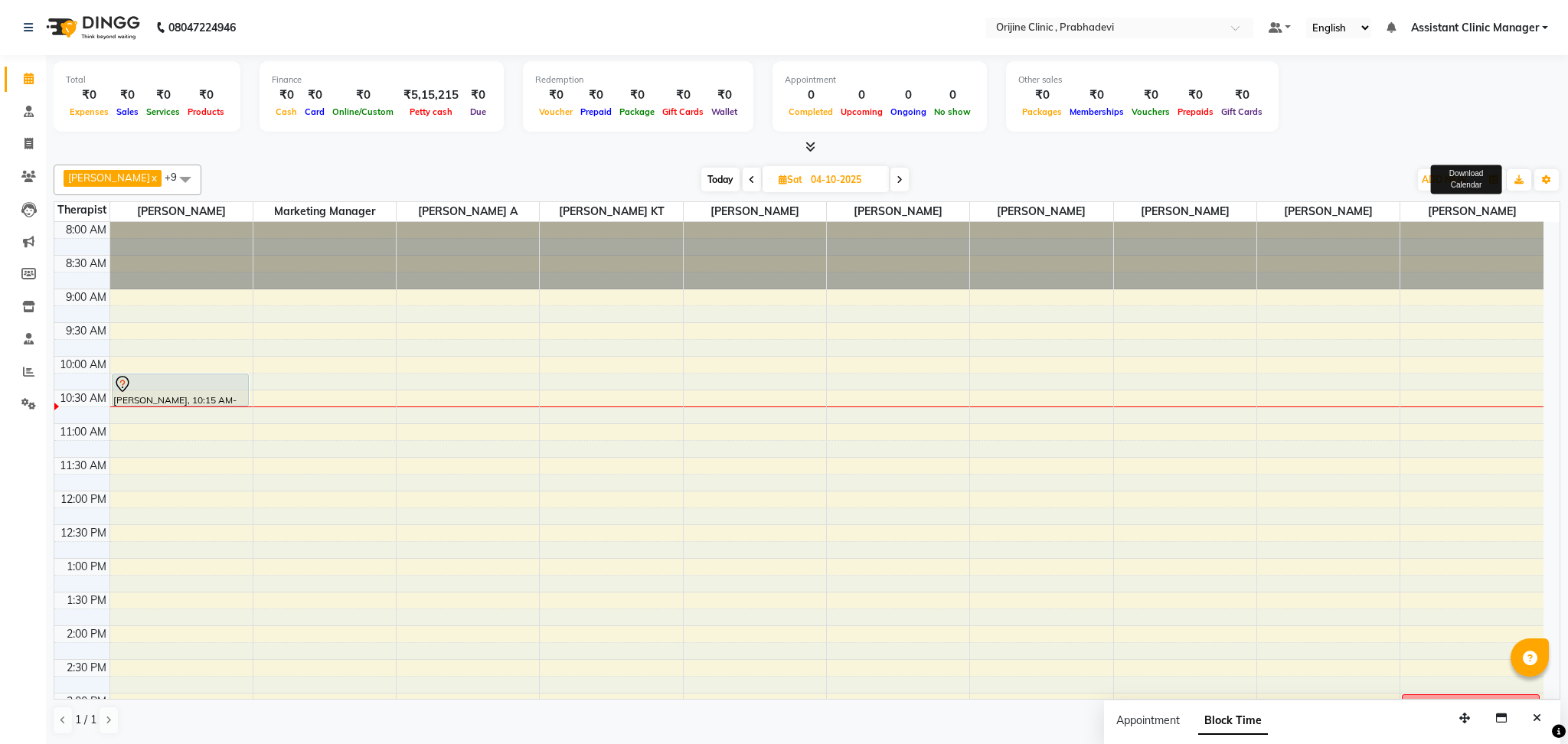
scroll to position [270, 0]
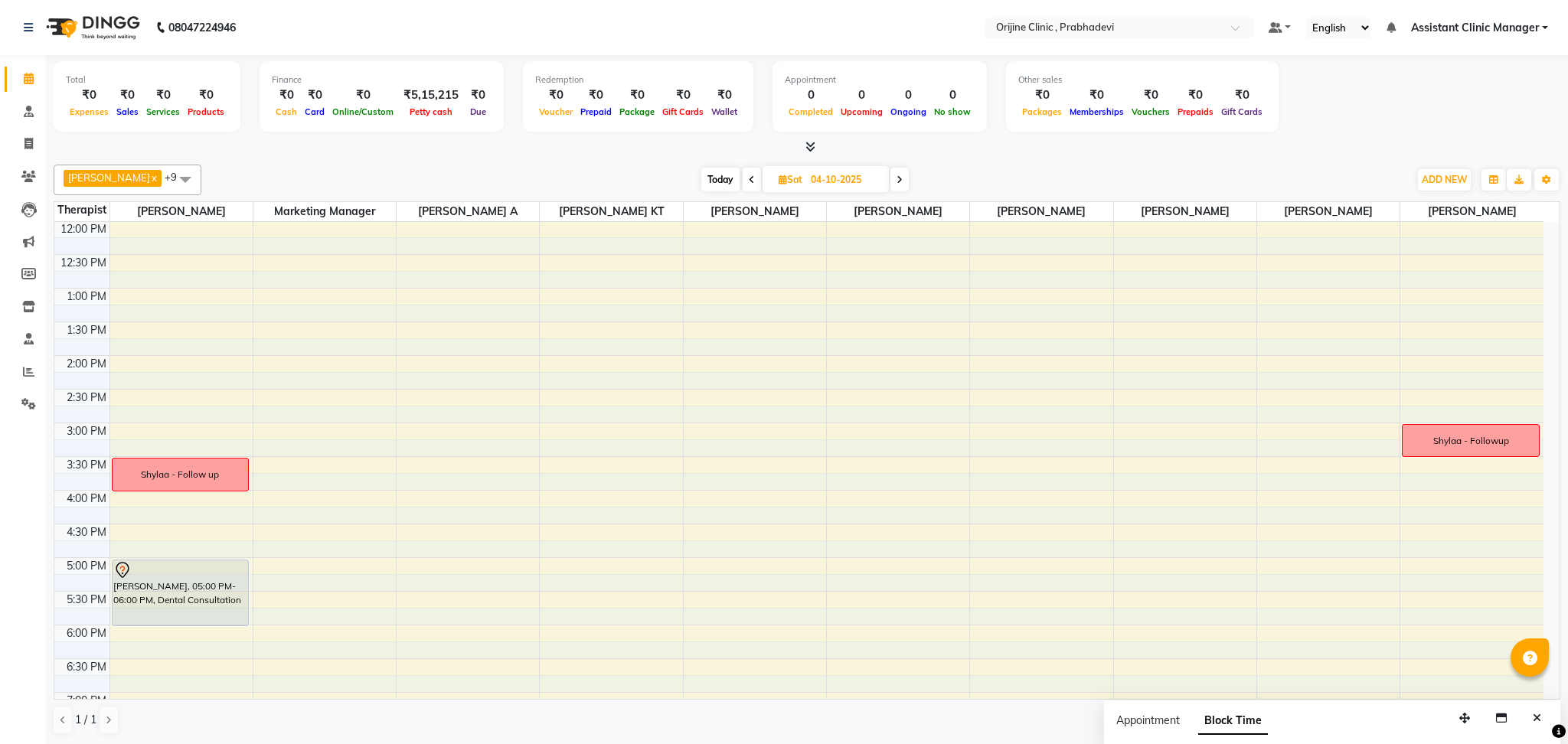
click at [897, 182] on icon at bounding box center [900, 180] width 6 height 9
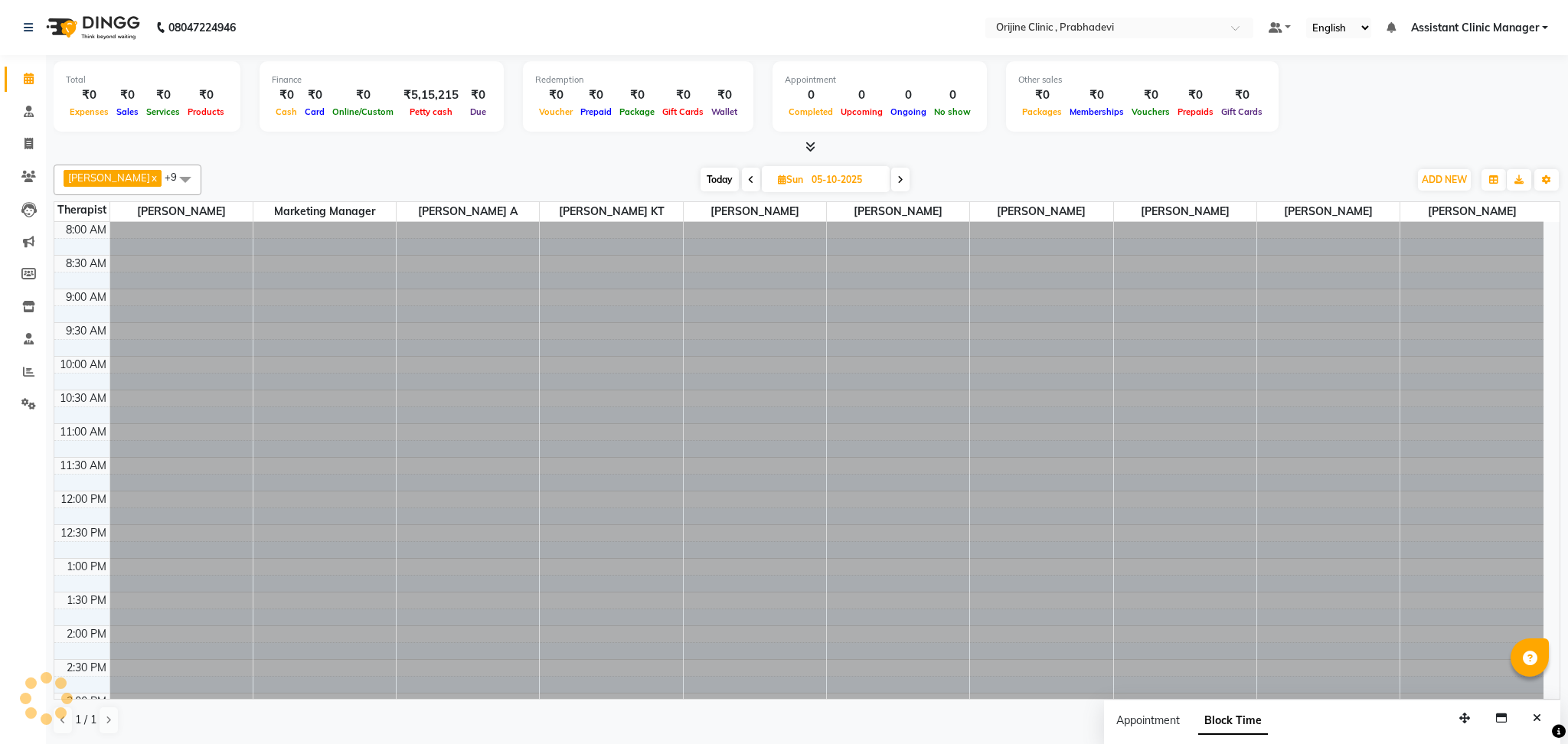
click at [897, 182] on icon at bounding box center [901, 180] width 6 height 9
click at [898, 182] on icon at bounding box center [901, 180] width 6 height 9
type input "07-10-2025"
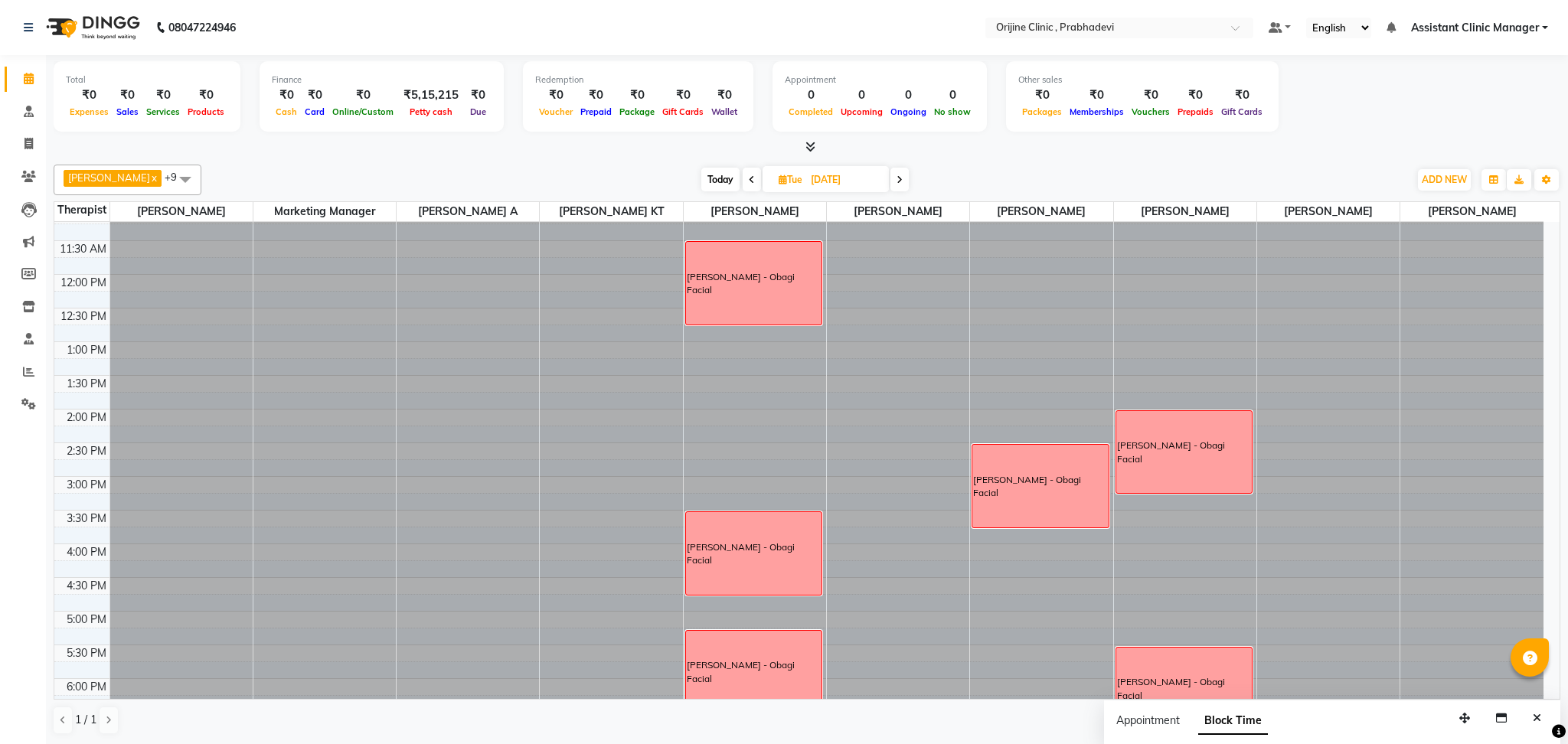
scroll to position [220, 0]
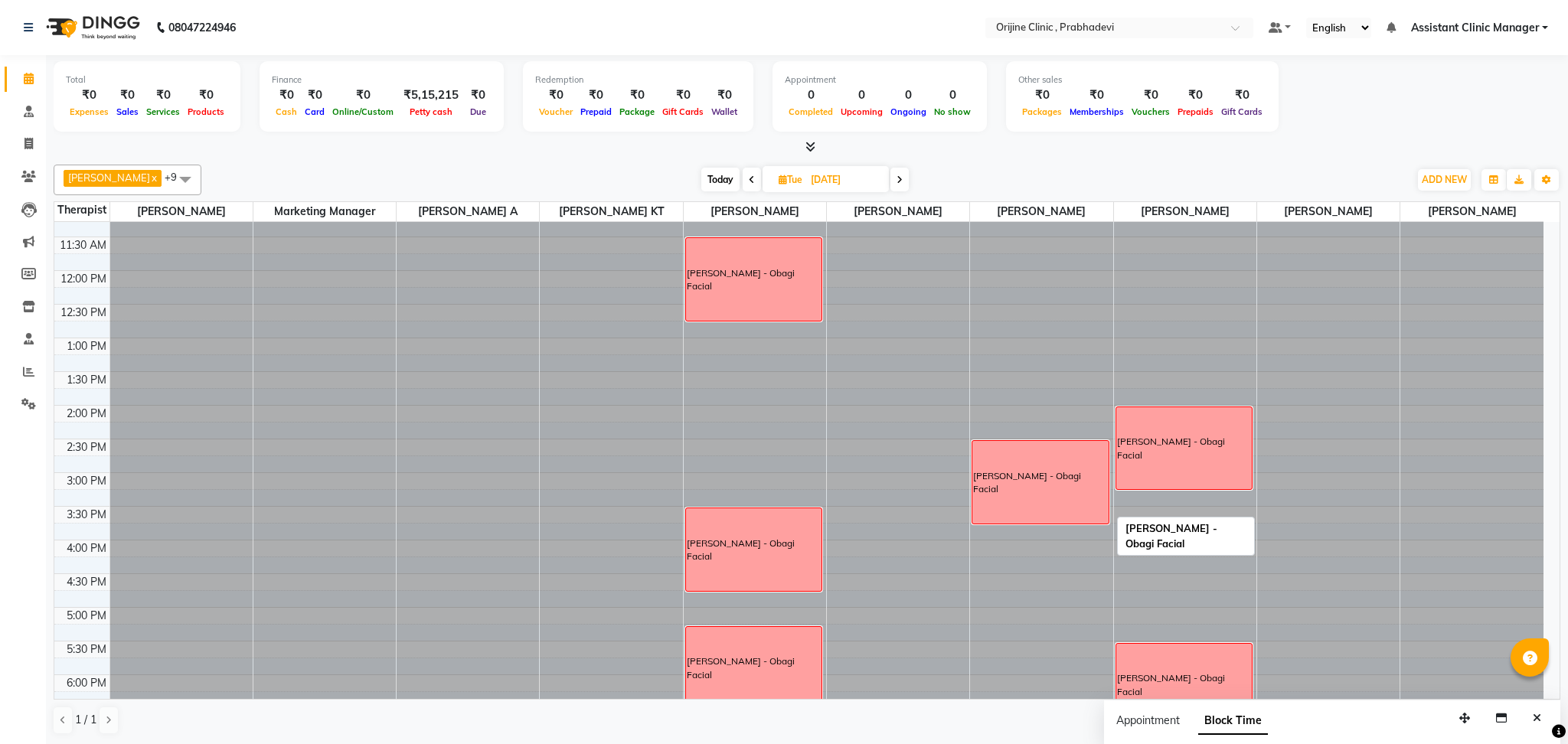
click at [1056, 466] on div "Shradha Vora - Obagi Facial" at bounding box center [1040, 482] width 136 height 83
click at [1023, 475] on div "Shradha Vora - Obagi Facial" at bounding box center [1040, 483] width 135 height 28
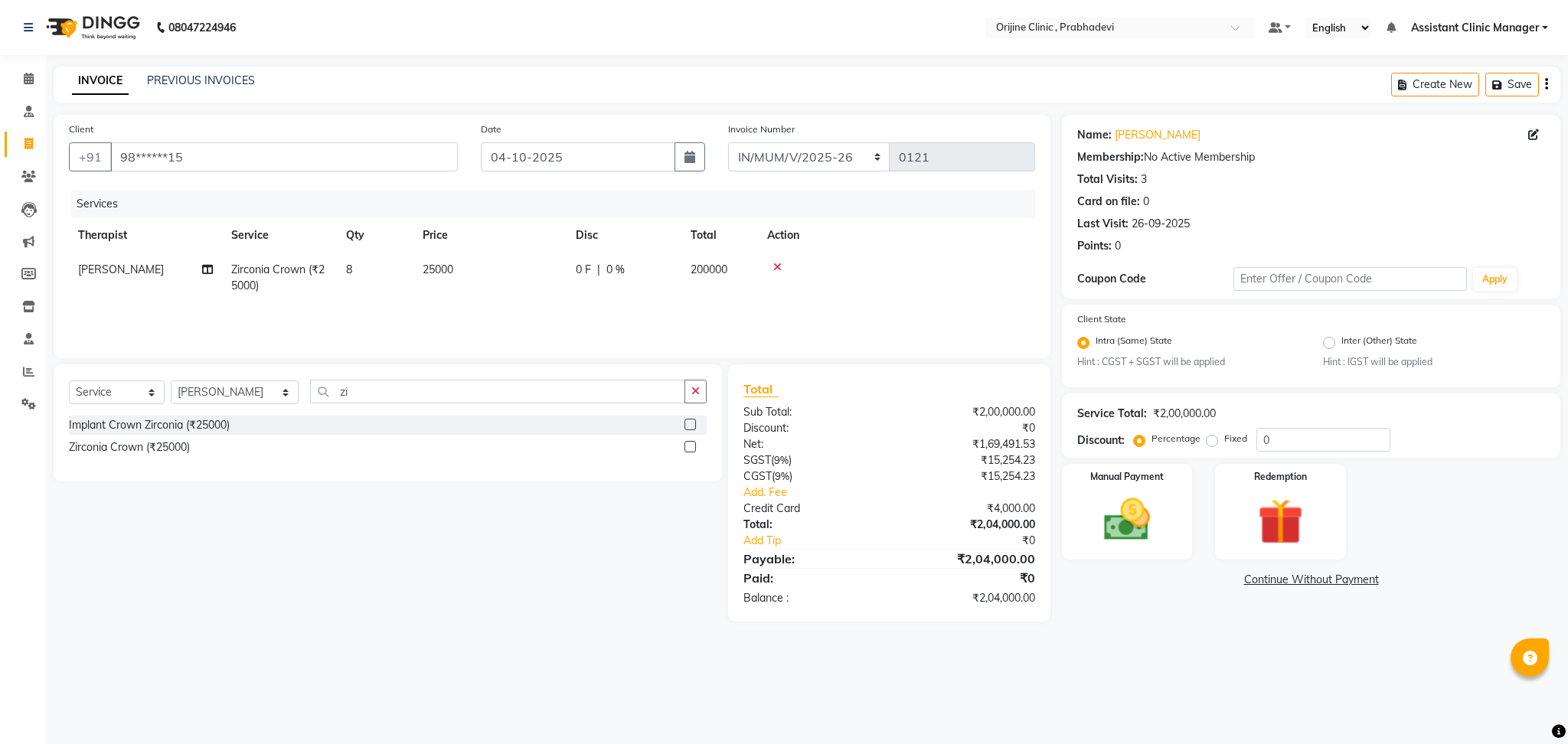
select select "8674"
select select "service"
select select "84752"
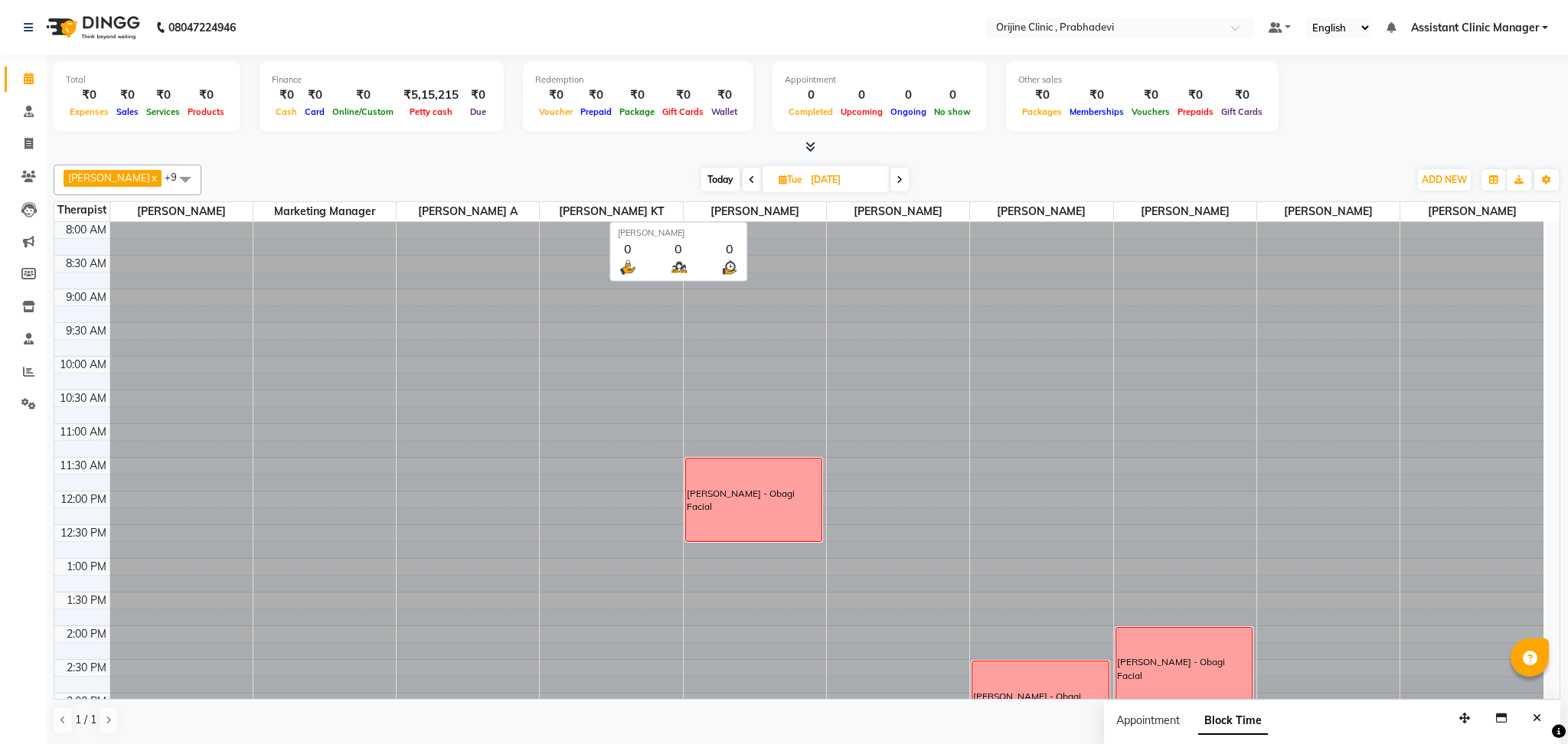
scroll to position [220, 0]
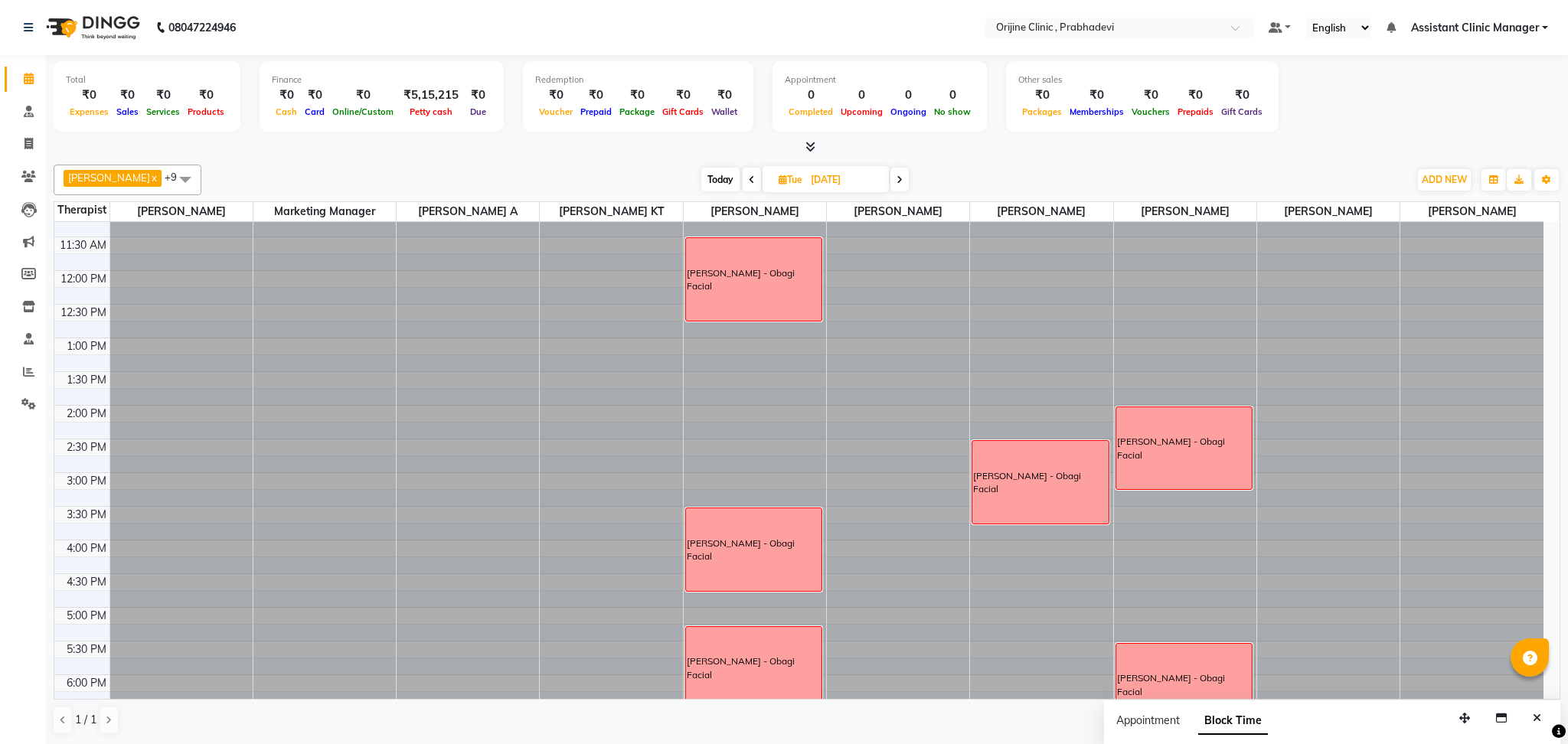
click at [749, 177] on icon at bounding box center [752, 180] width 6 height 9
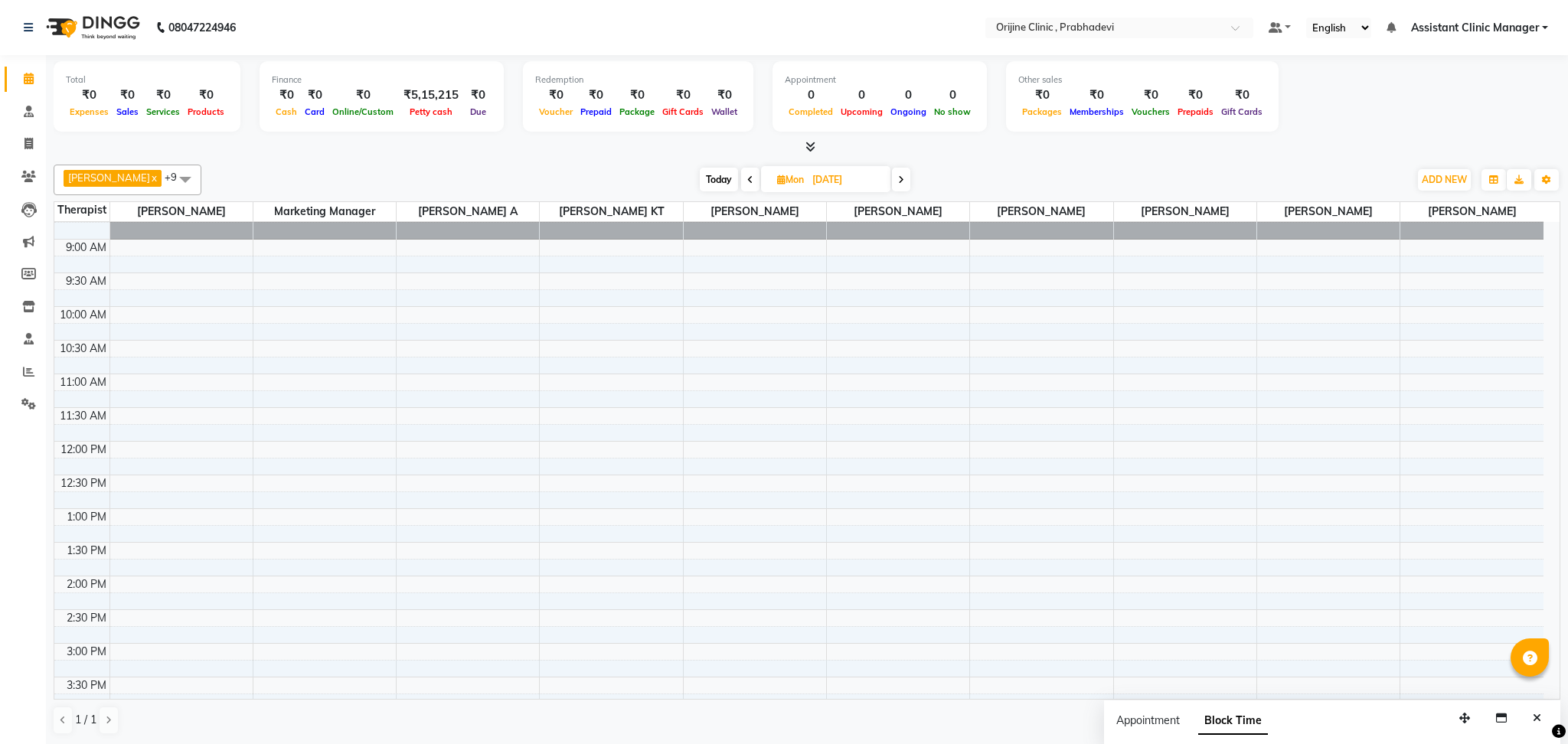
scroll to position [0, 0]
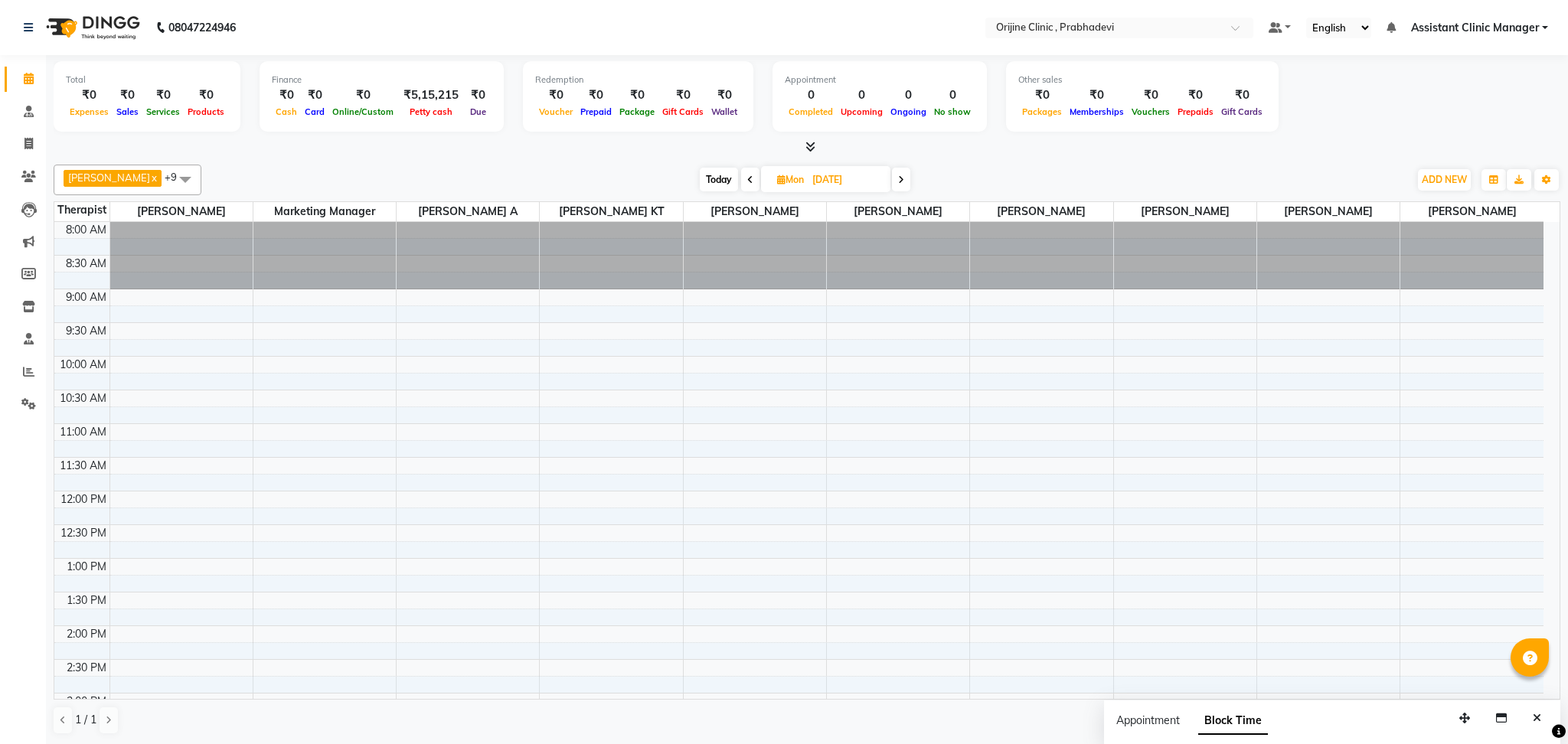
click at [747, 177] on icon at bounding box center [750, 180] width 6 height 9
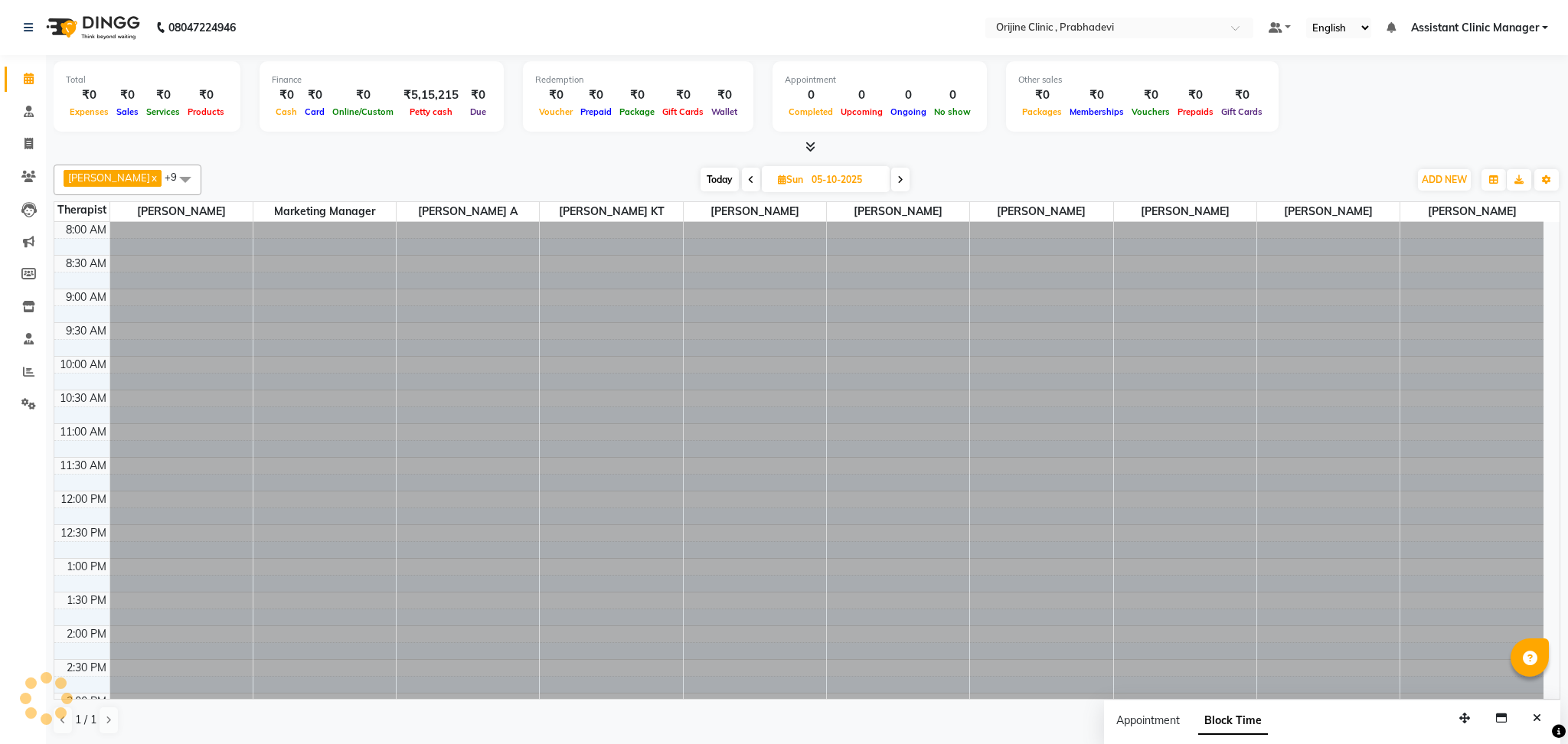
click at [748, 177] on icon at bounding box center [751, 180] width 6 height 9
type input "04-10-2025"
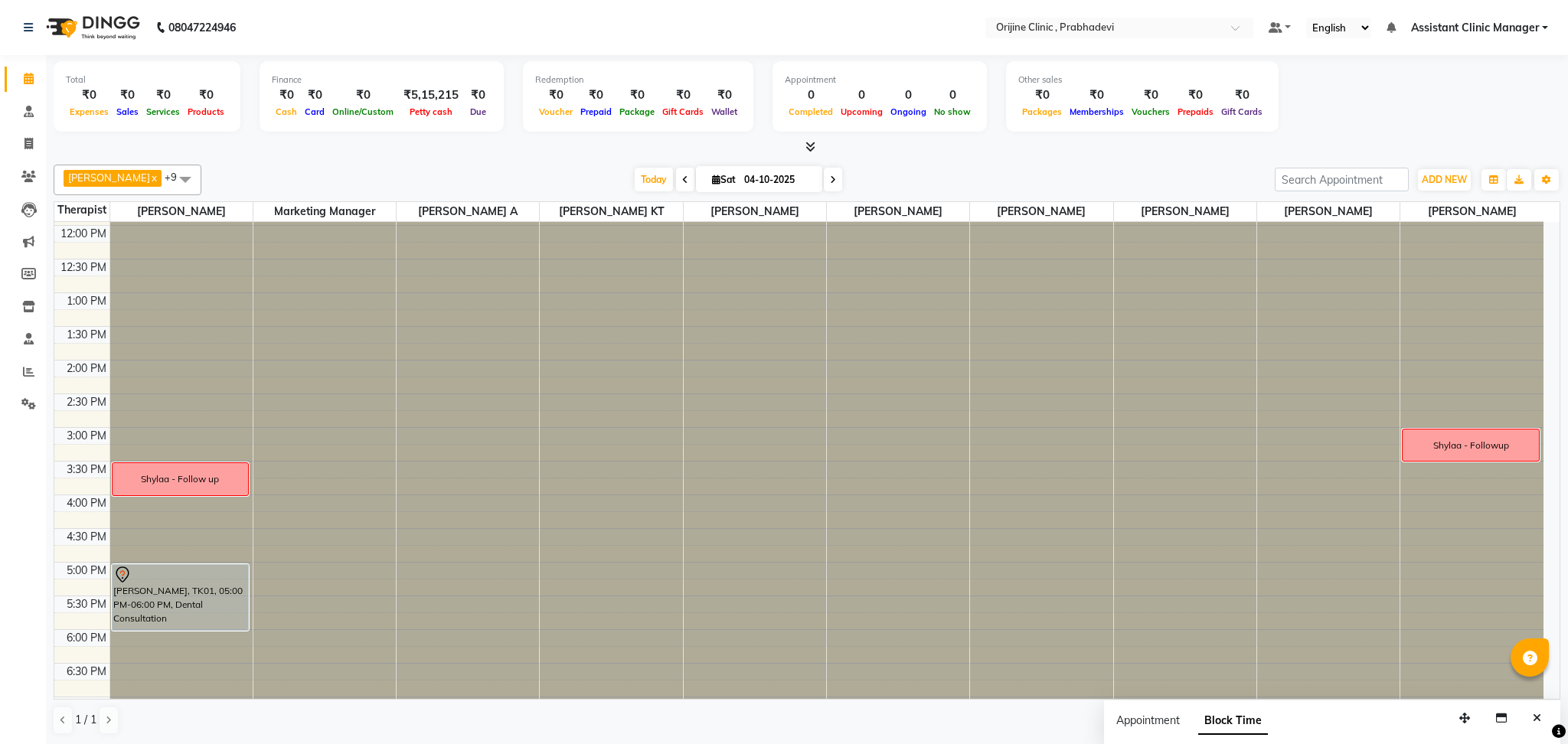
scroll to position [205, 0]
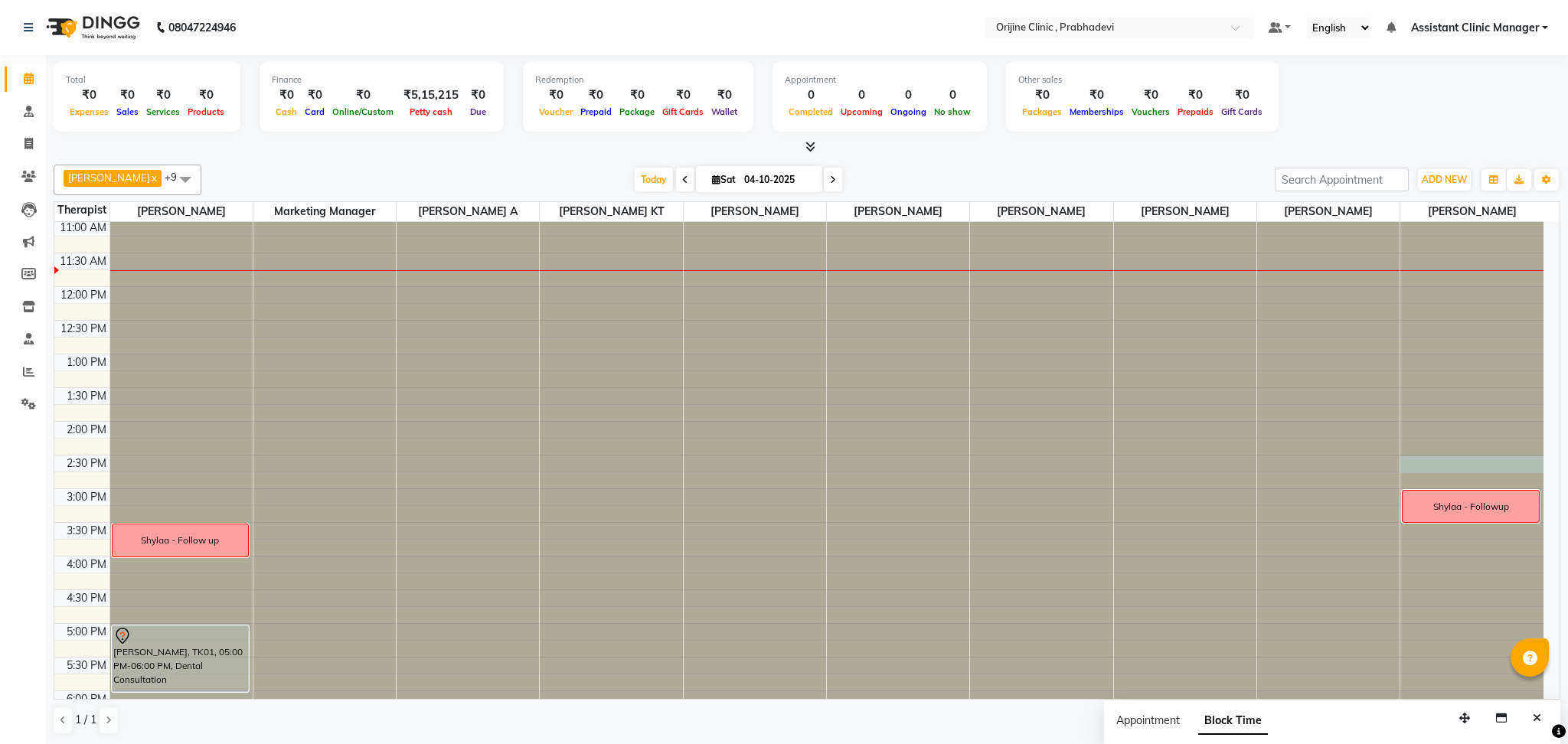
click at [1410, 17] on div at bounding box center [1471, 17] width 143 height 0
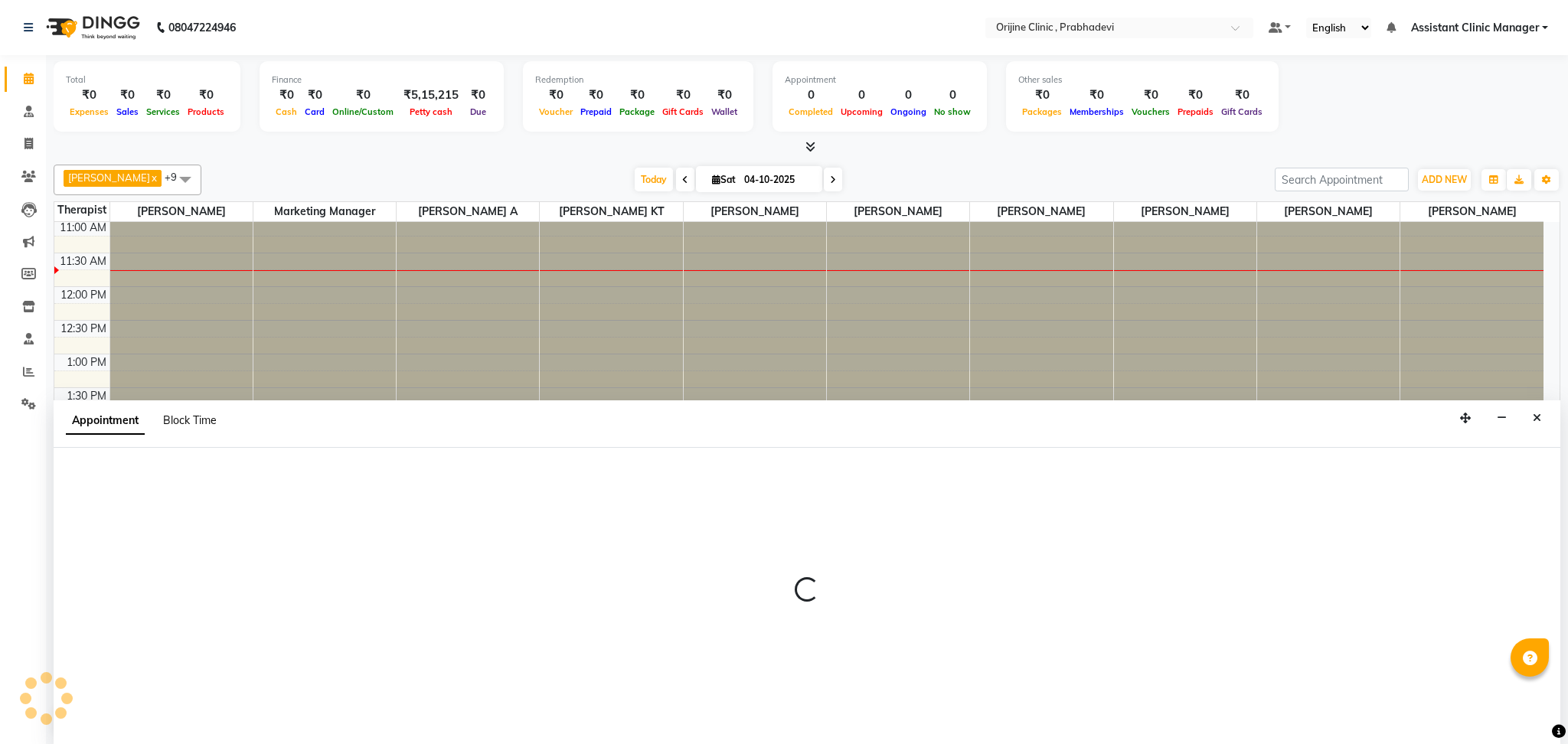
select select "85383"
select select "tentative"
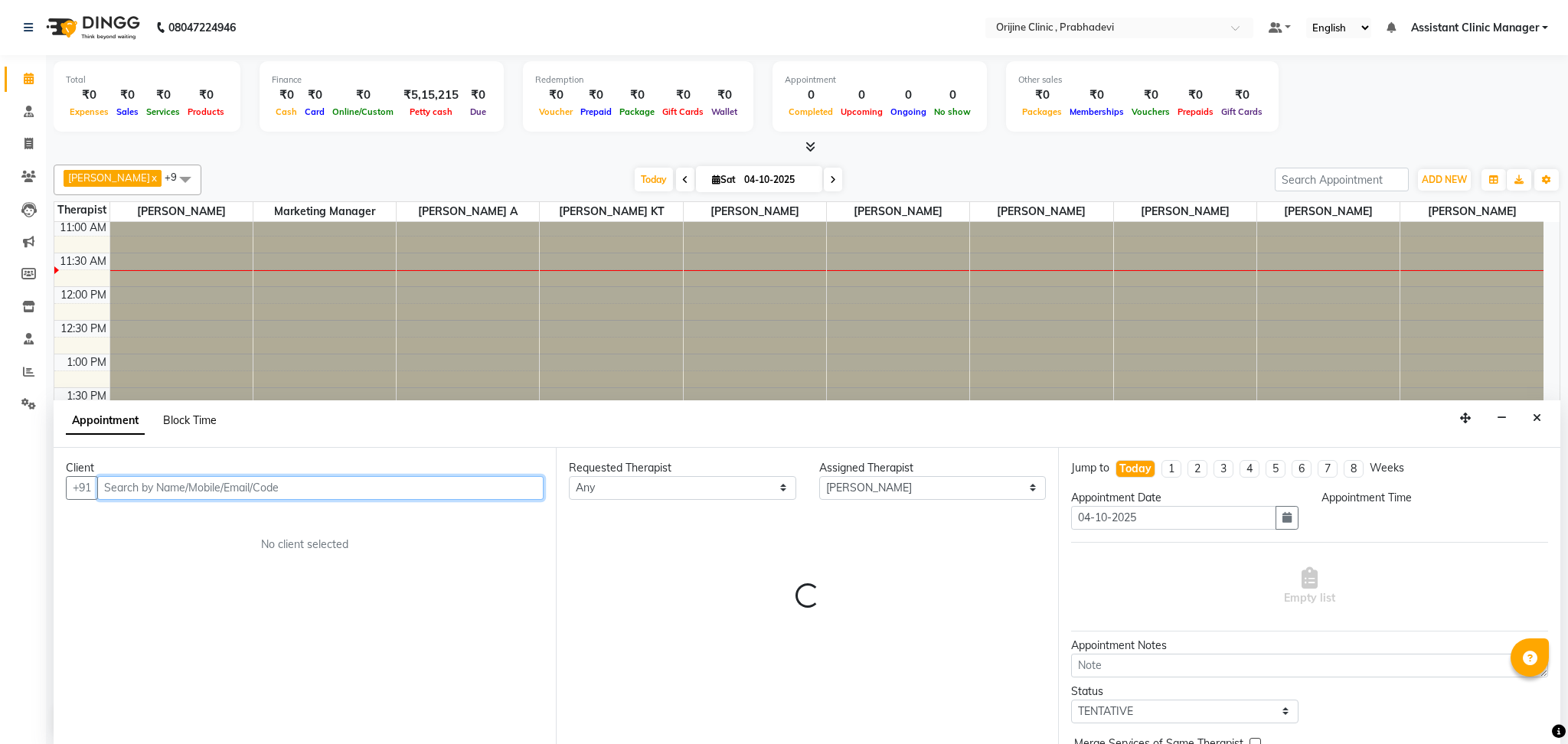
select select "870"
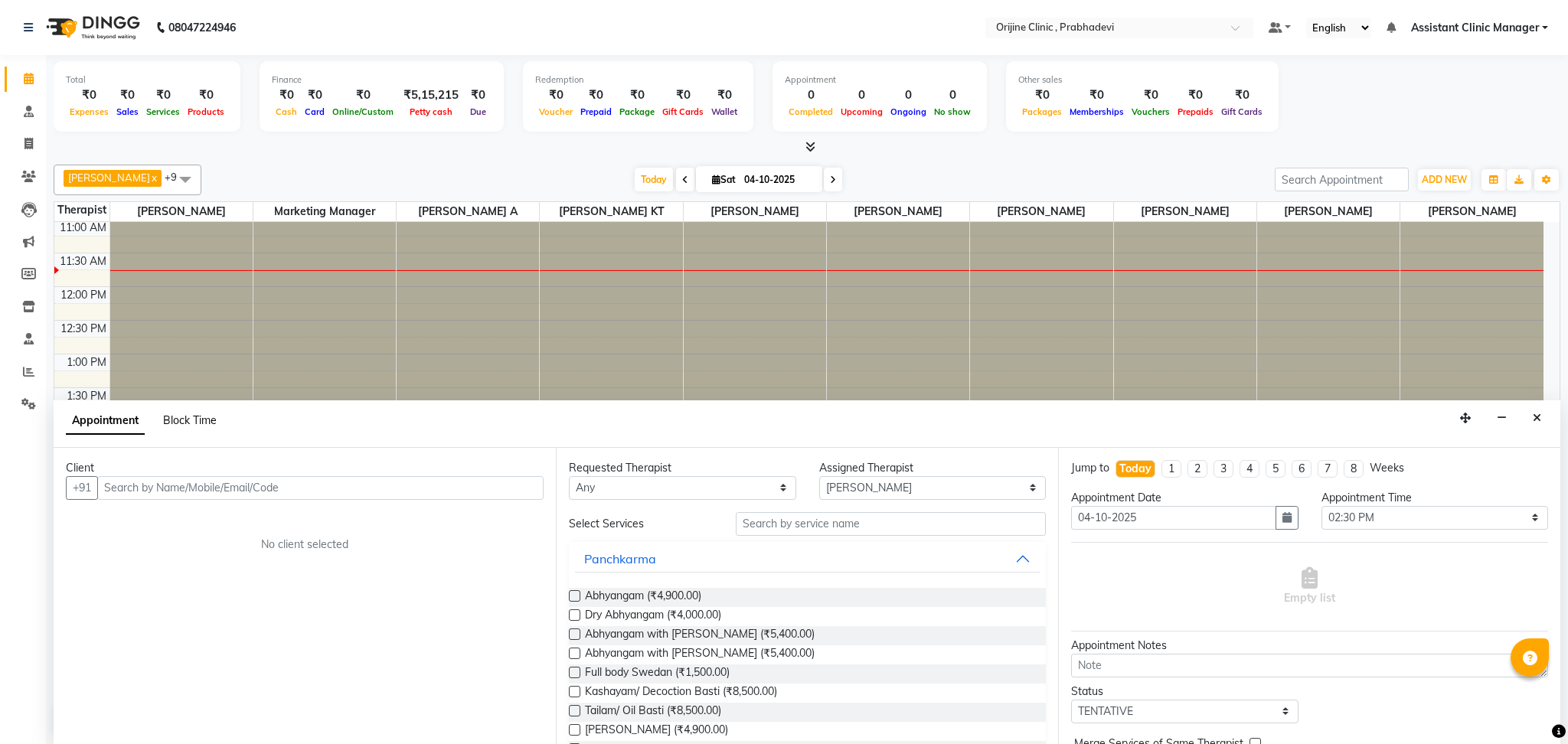
click at [191, 415] on span "Block Time" at bounding box center [190, 419] width 54 height 13
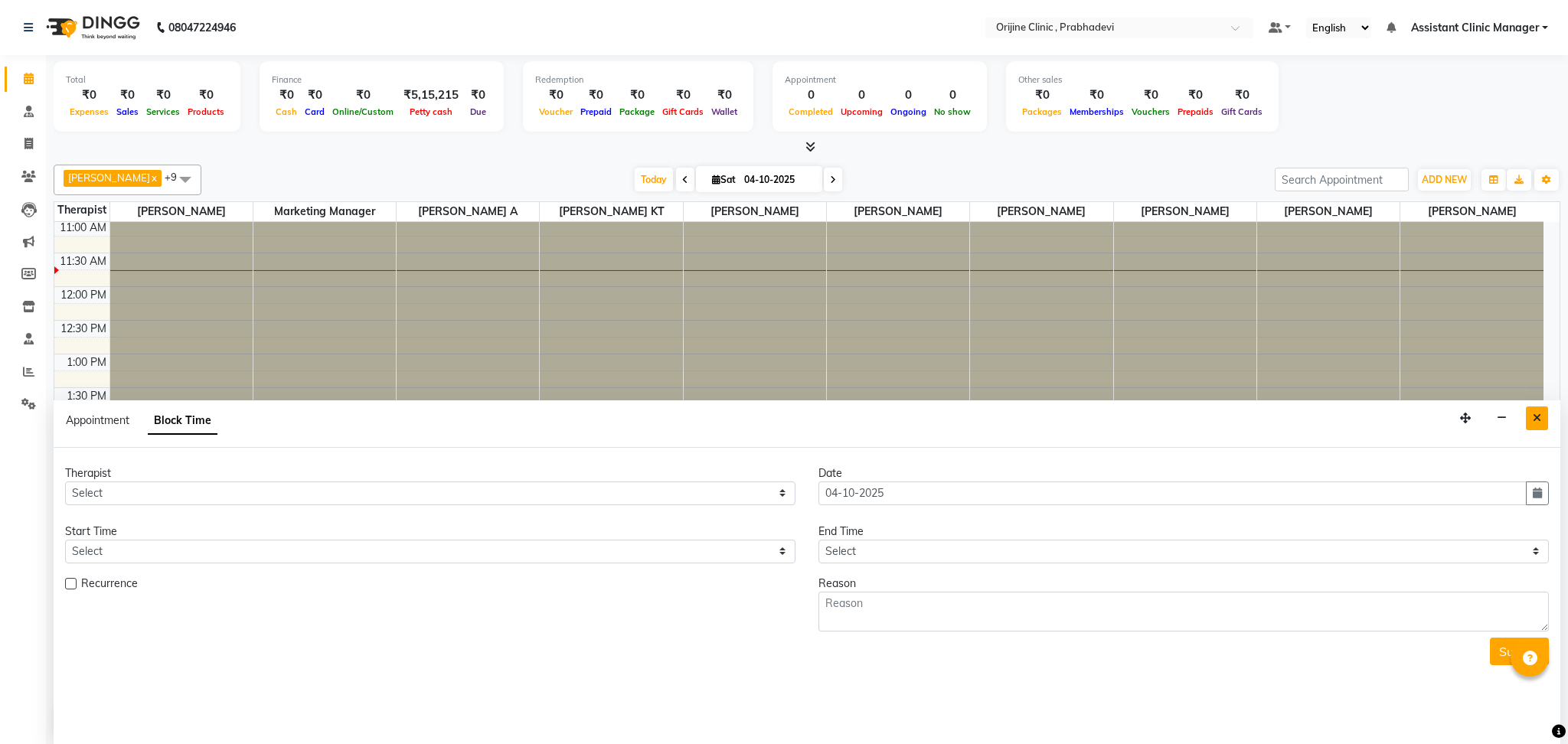
click at [1536, 410] on button "Close" at bounding box center [1536, 419] width 22 height 24
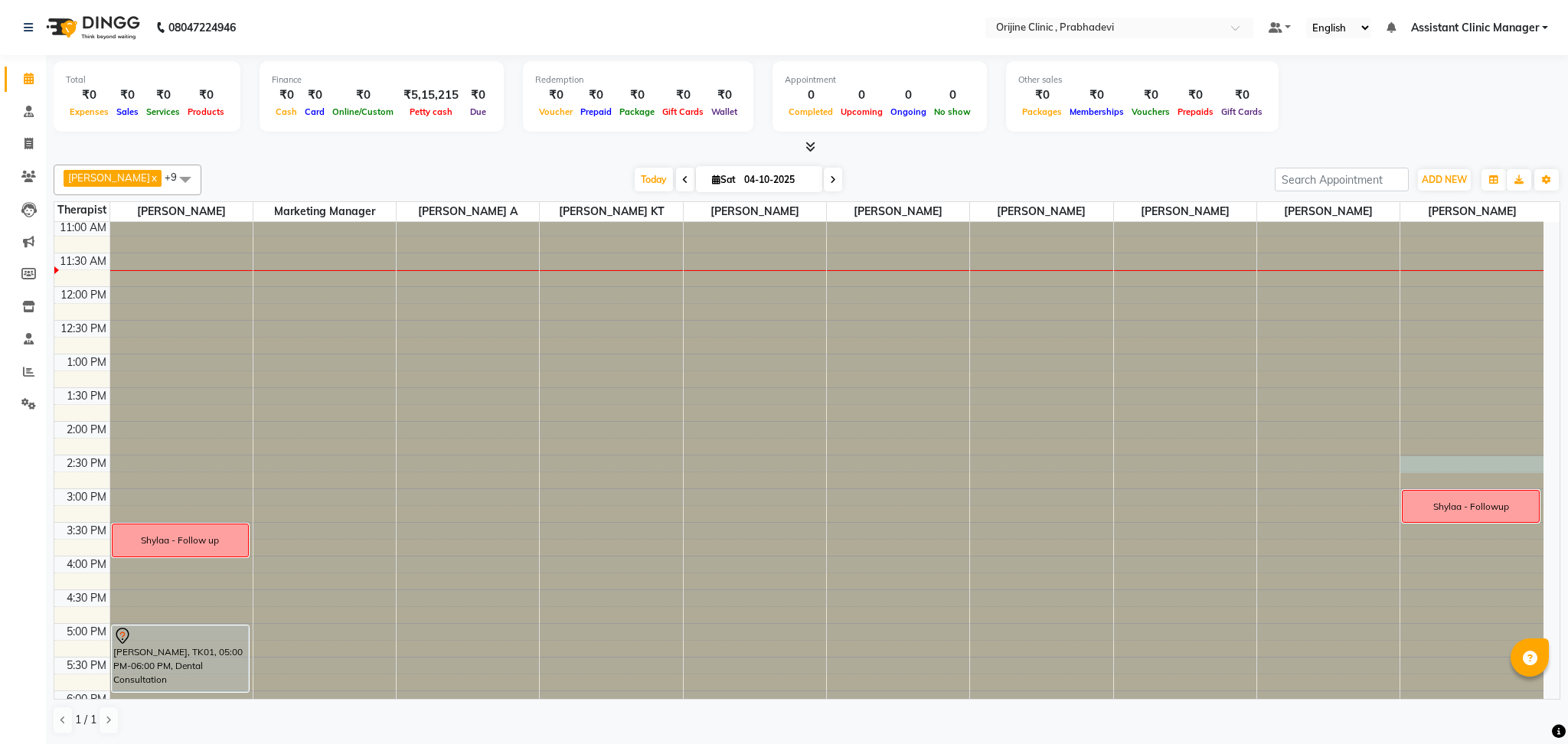
click at [1409, 17] on div at bounding box center [1471, 17] width 143 height 0
select select "85383"
select select "tentative"
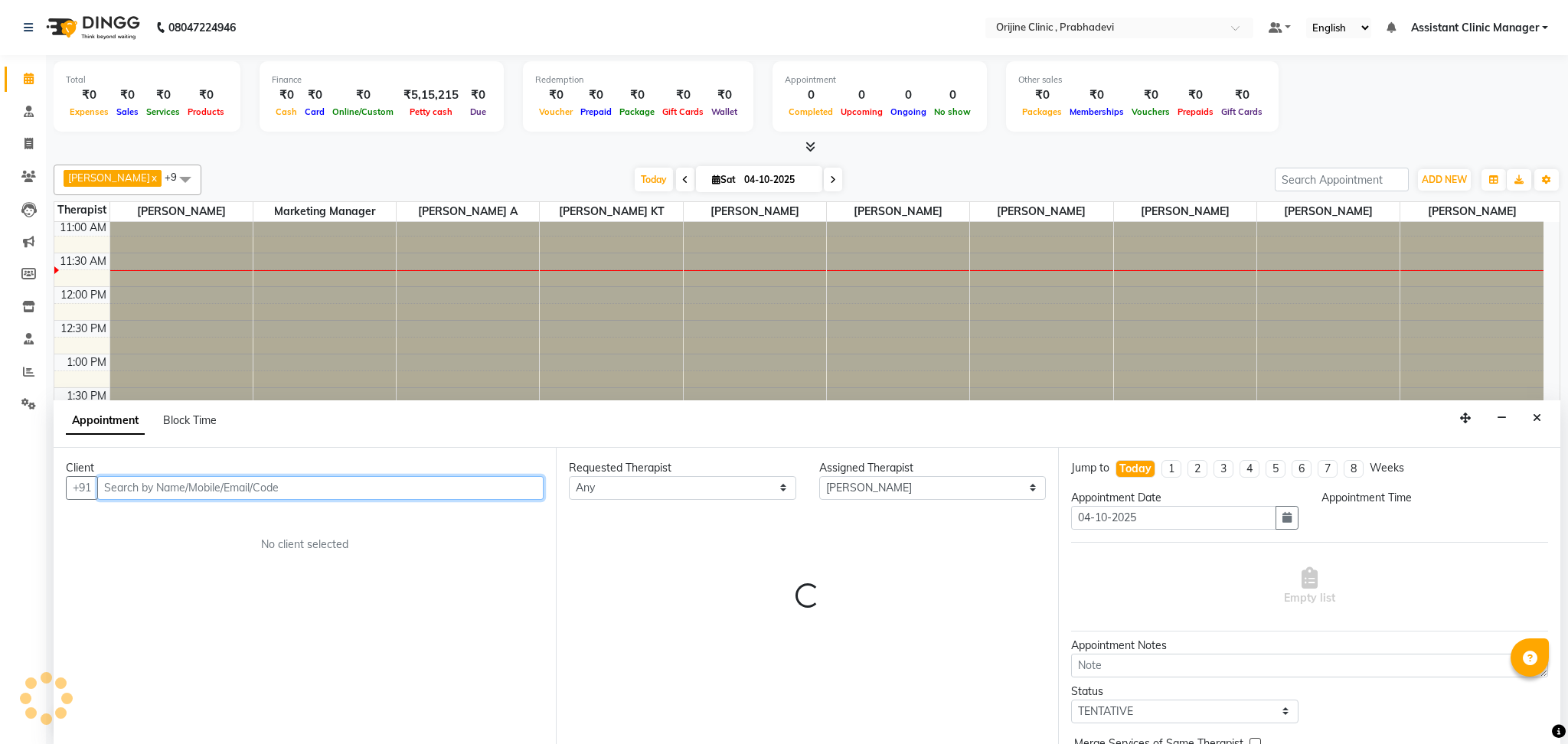
select select "870"
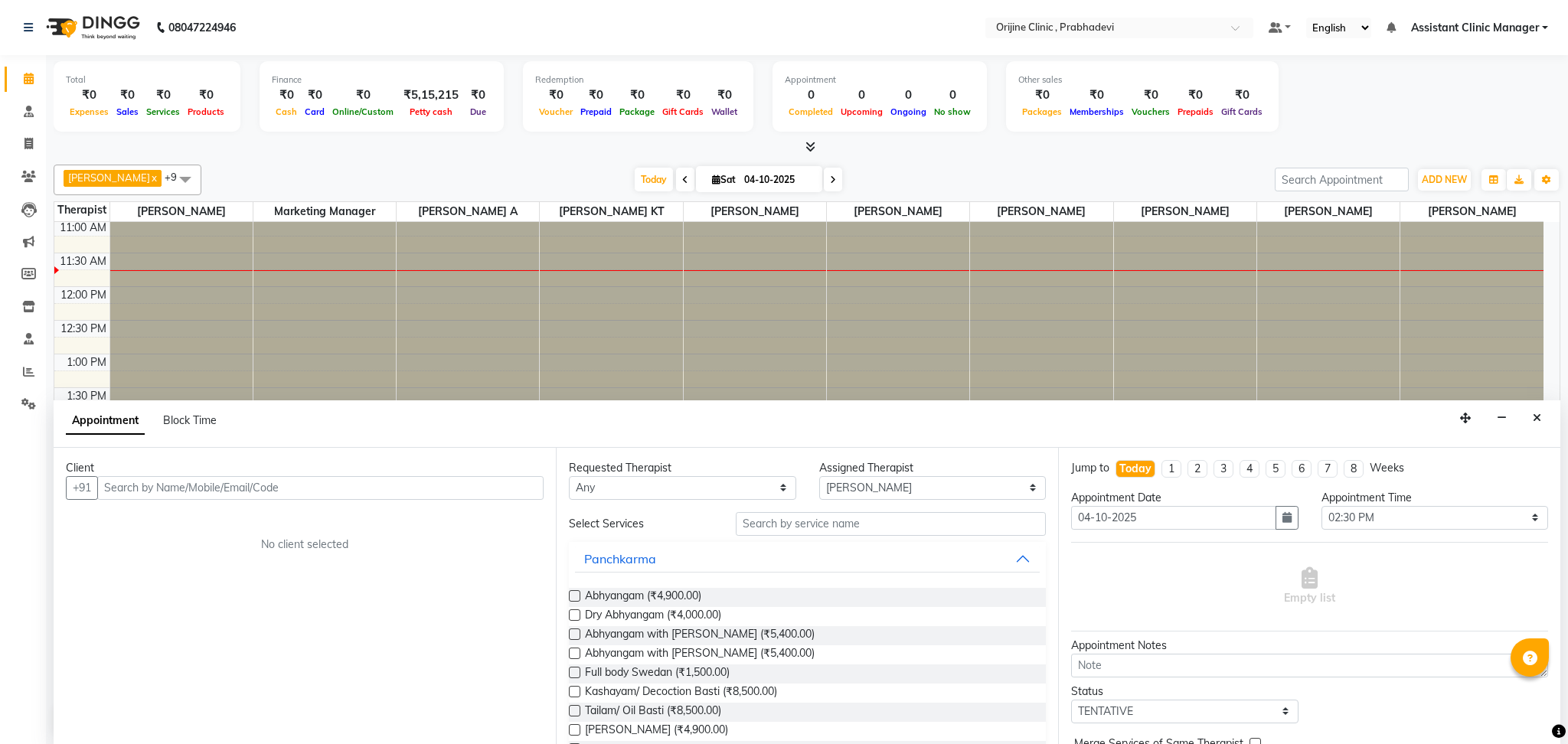
click at [221, 419] on div "Appointment Block Time" at bounding box center [150, 420] width 169 height 16
click at [191, 418] on span "Block Time" at bounding box center [190, 419] width 54 height 13
select select "85383"
select select "870"
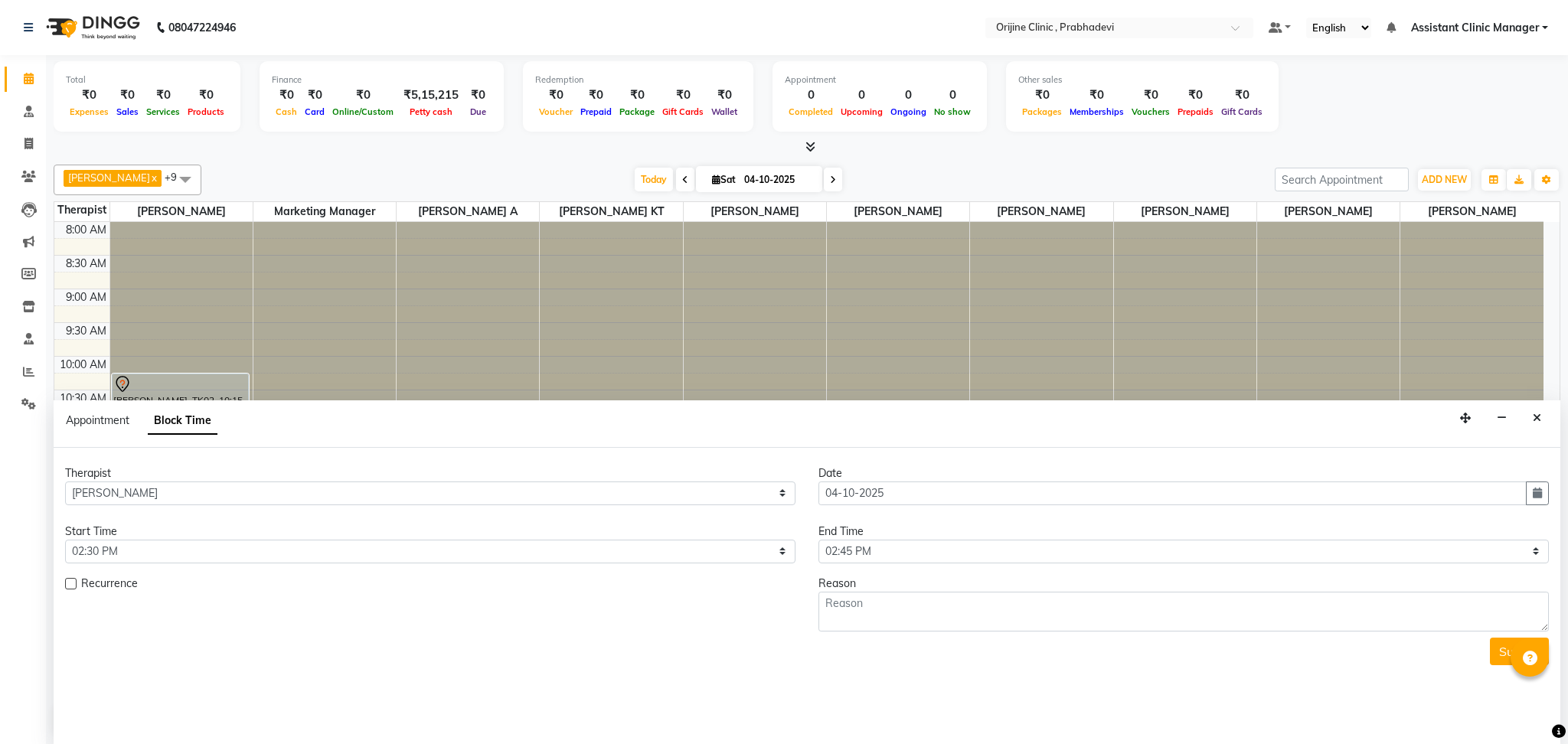
scroll to position [203, 0]
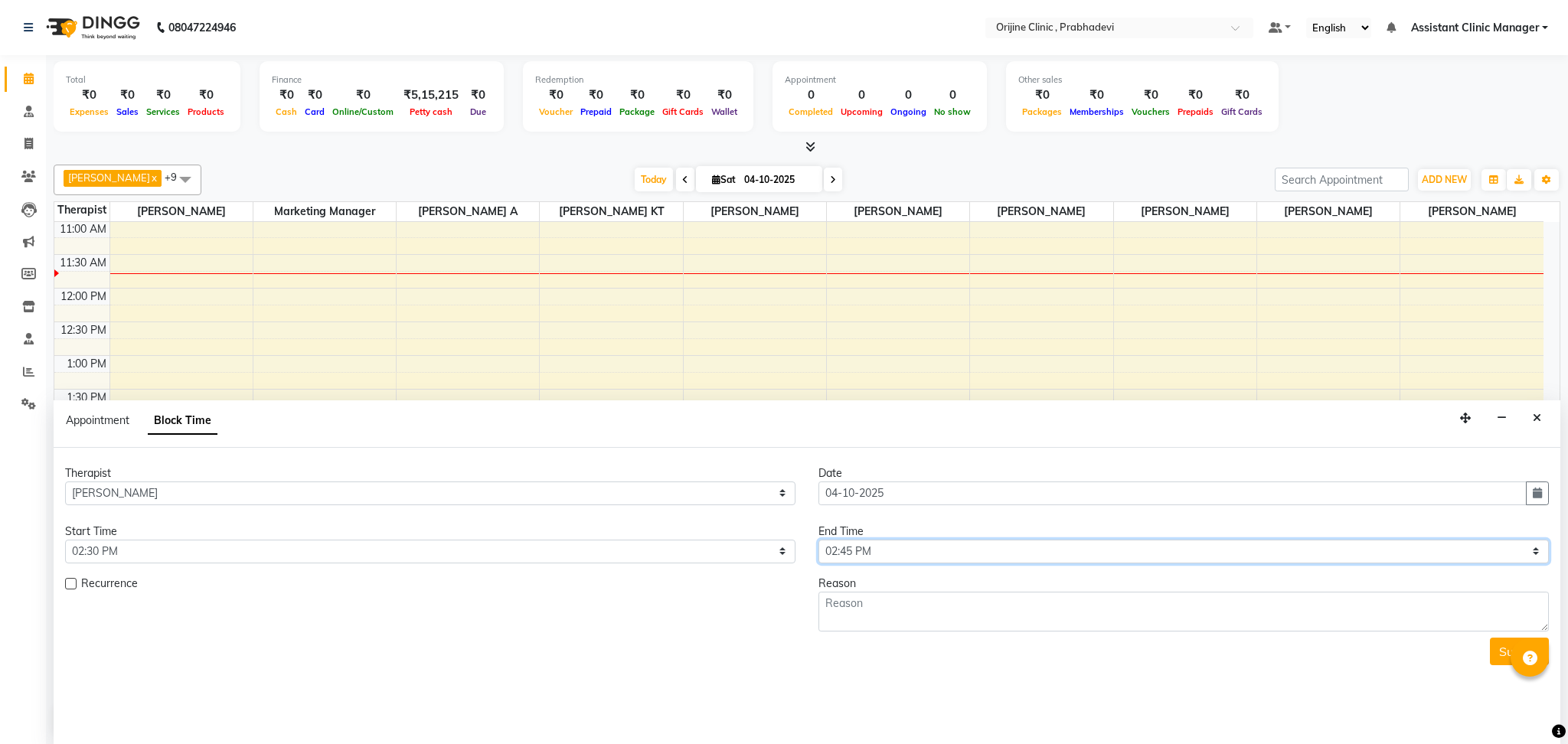
click at [859, 548] on select "Select 09:00 AM 09:15 AM 09:30 AM 09:45 AM 10:00 AM 10:15 AM 10:30 AM 10:45 AM …" at bounding box center [1183, 551] width 730 height 24
select select "900"
click at [818, 539] on select "Select 09:00 AM 09:15 AM 09:30 AM 09:45 AM 10:00 AM 10:15 AM 10:30 AM 10:45 AM …" at bounding box center [1183, 551] width 730 height 24
click at [853, 617] on textarea at bounding box center [1183, 611] width 730 height 39
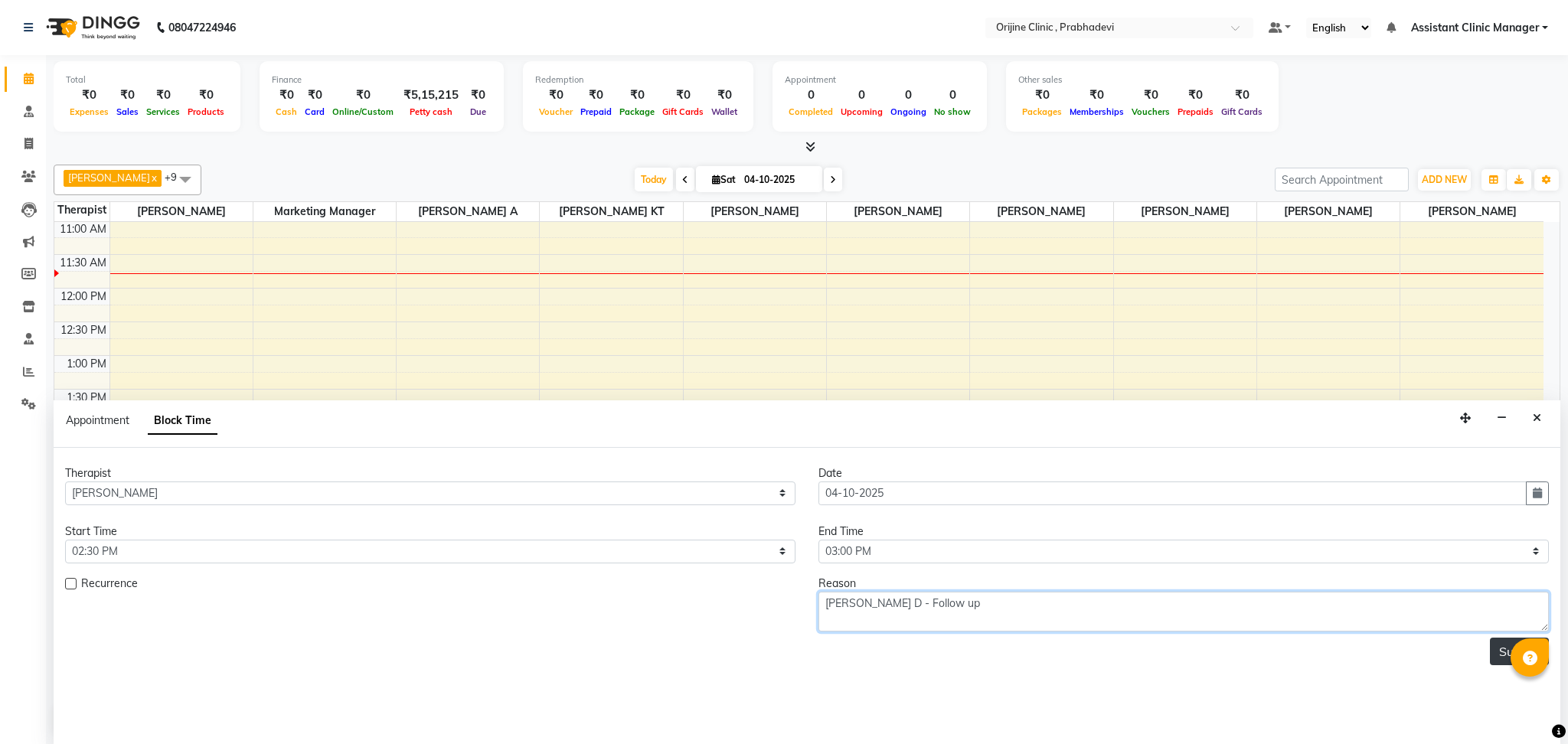
type textarea "Pragati D - Follow up"
click at [1497, 649] on button "Submit" at bounding box center [1519, 651] width 59 height 28
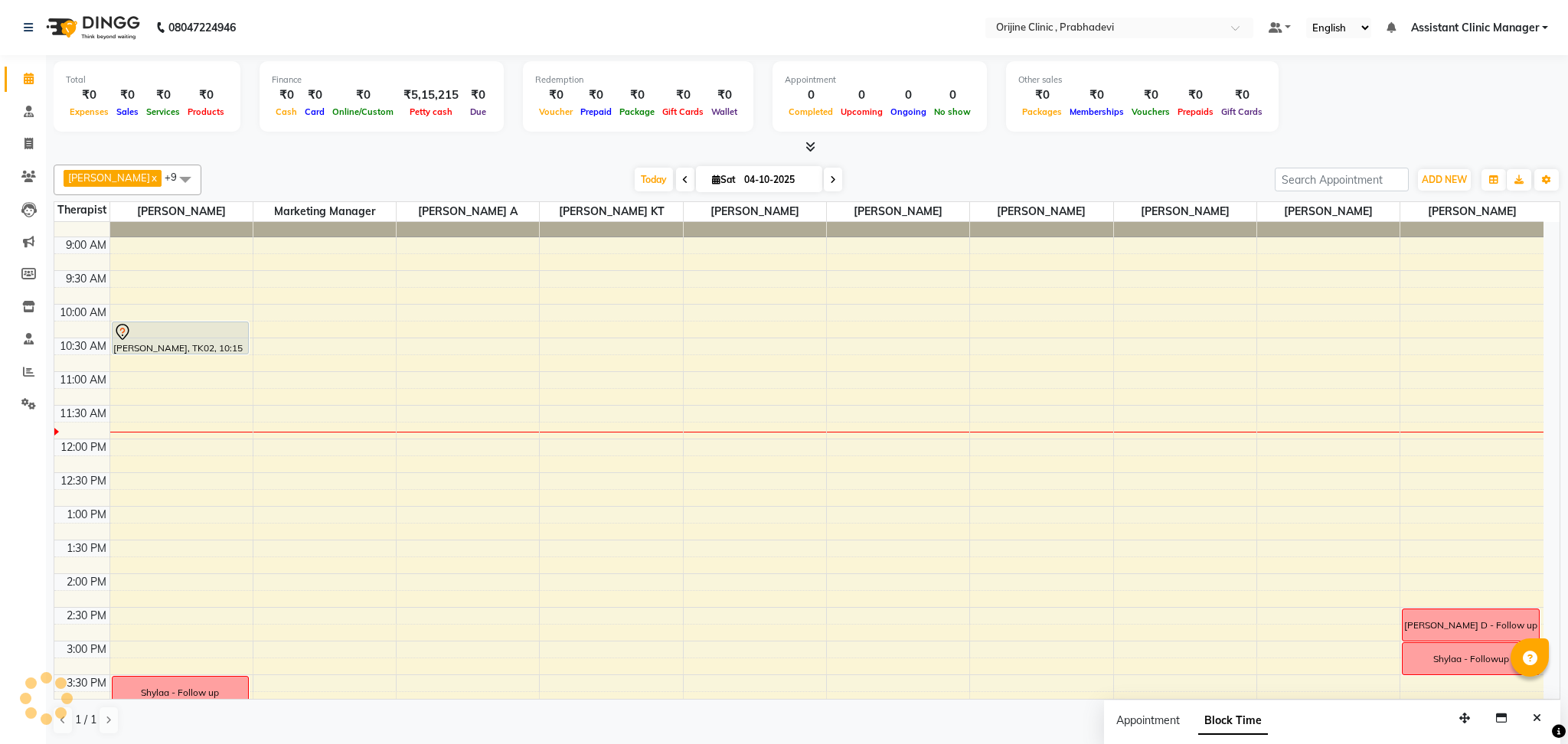
scroll to position [39, 0]
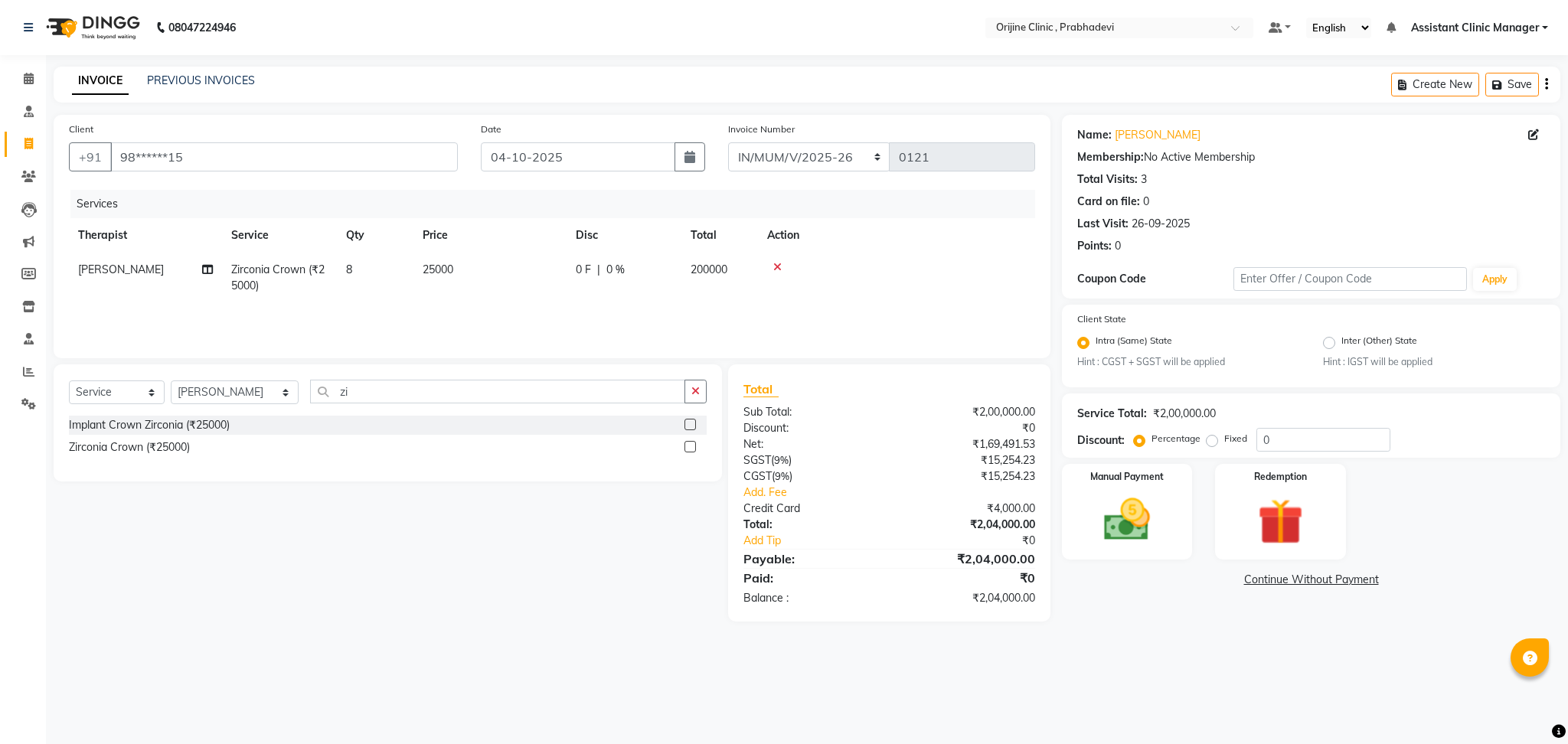
select select "8674"
select select "service"
select select "84752"
click at [1128, 0] on html "08047224946 Select Location × Orijine Clinic , Prabhadevi Default Panel My Pane…" at bounding box center [784, 372] width 1568 height 744
click at [1126, 504] on img at bounding box center [1126, 520] width 78 height 55
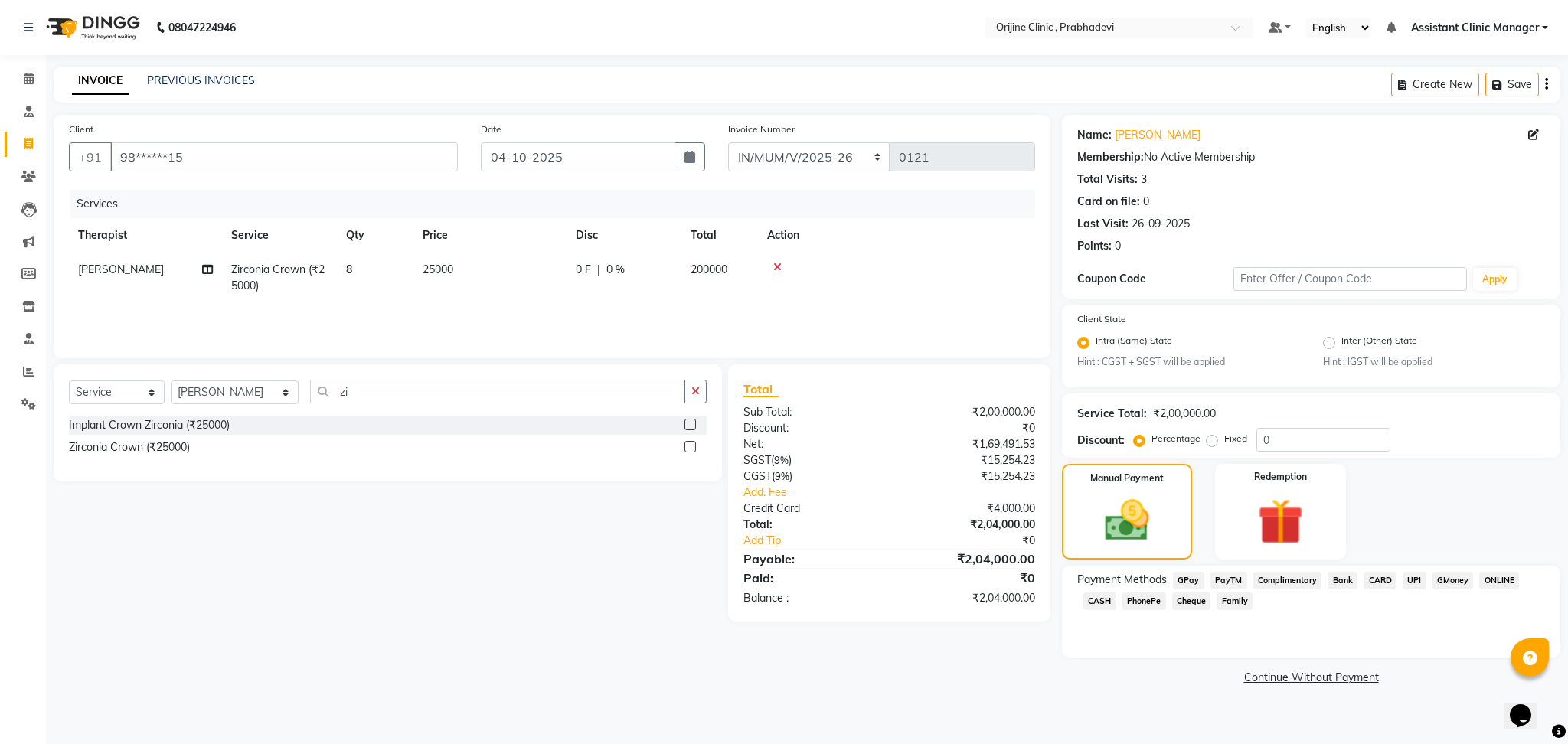
click at [1376, 580] on span "CARD" at bounding box center [1380, 581] width 33 height 17
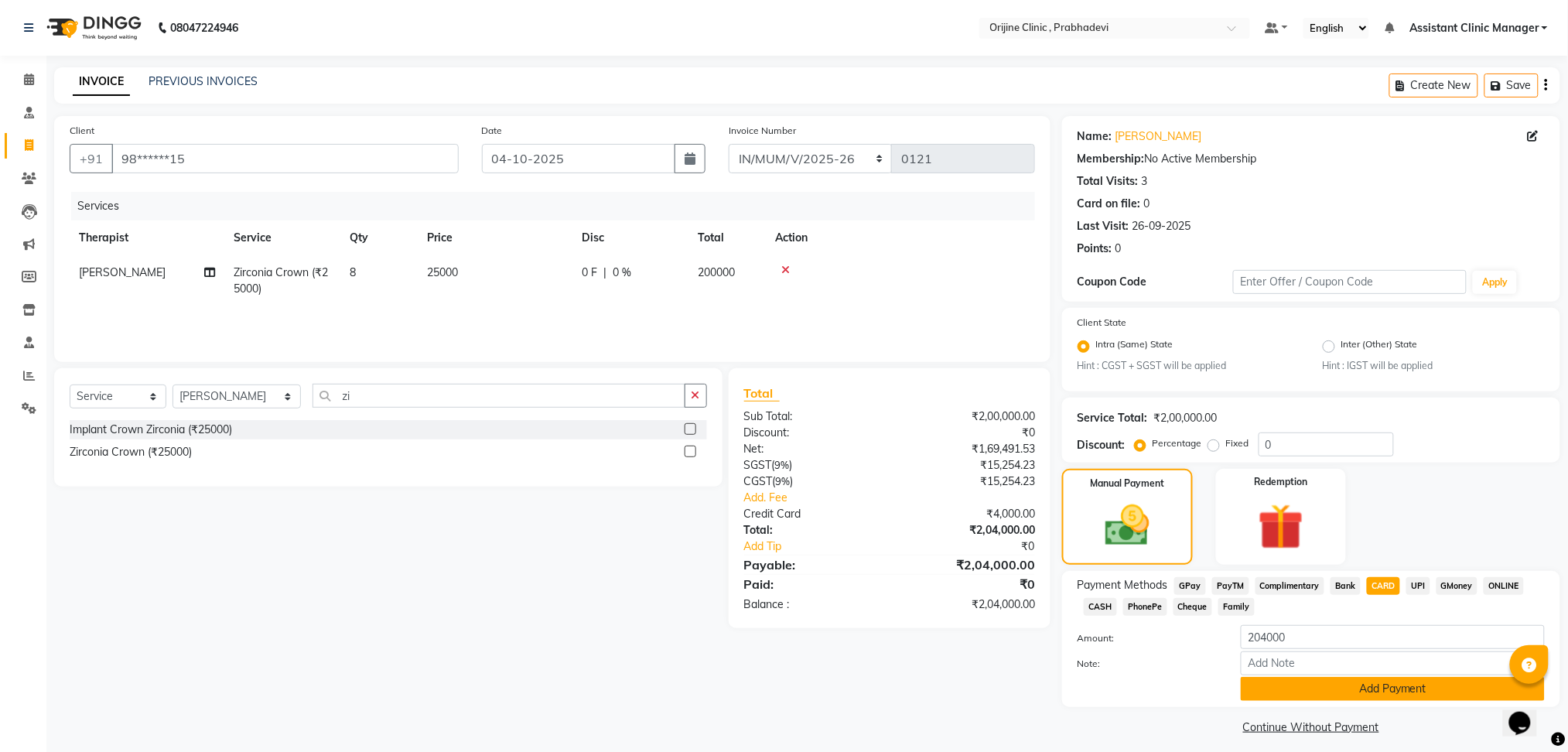
click at [1300, 695] on button "Add Payment" at bounding box center [1392, 689] width 304 height 24
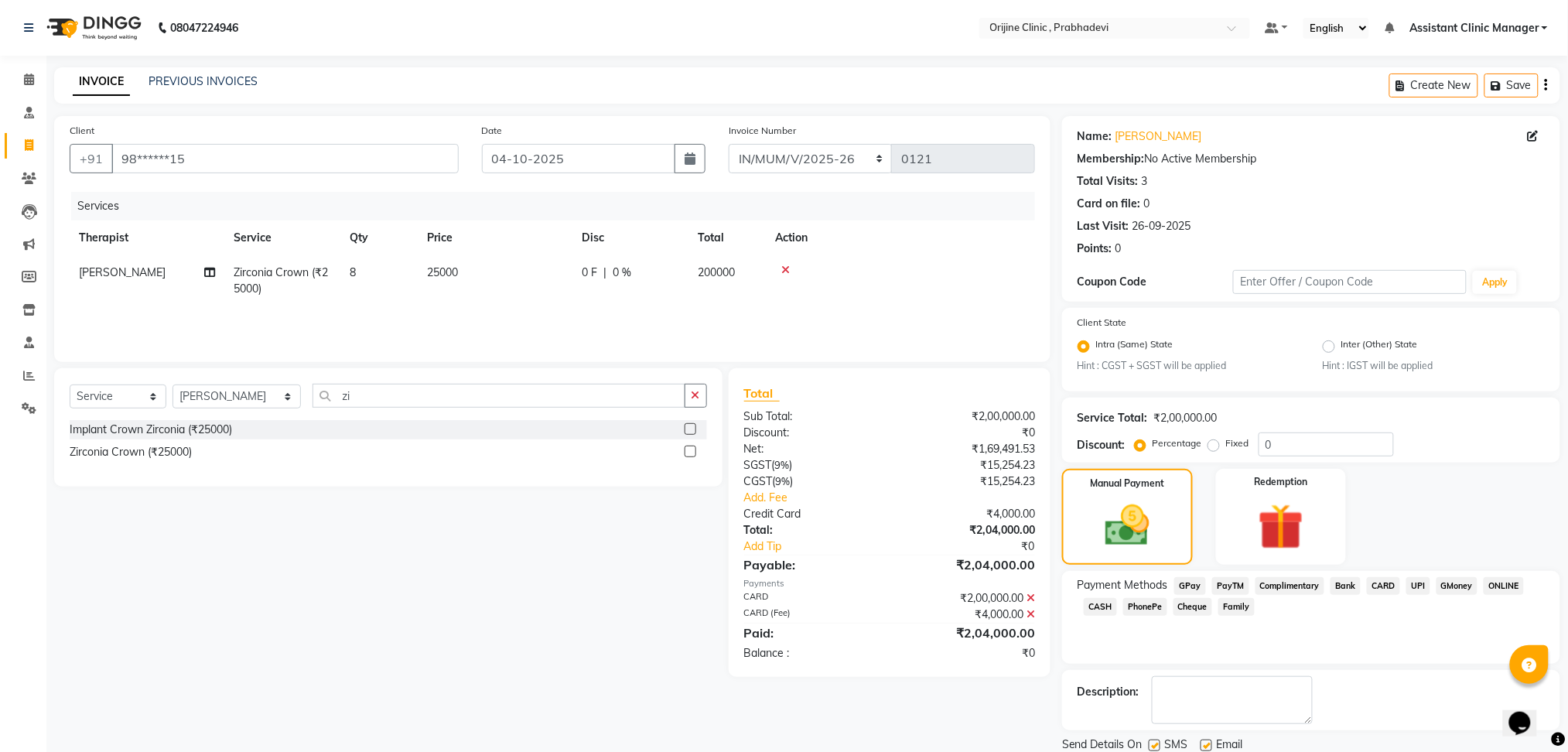
scroll to position [54, 0]
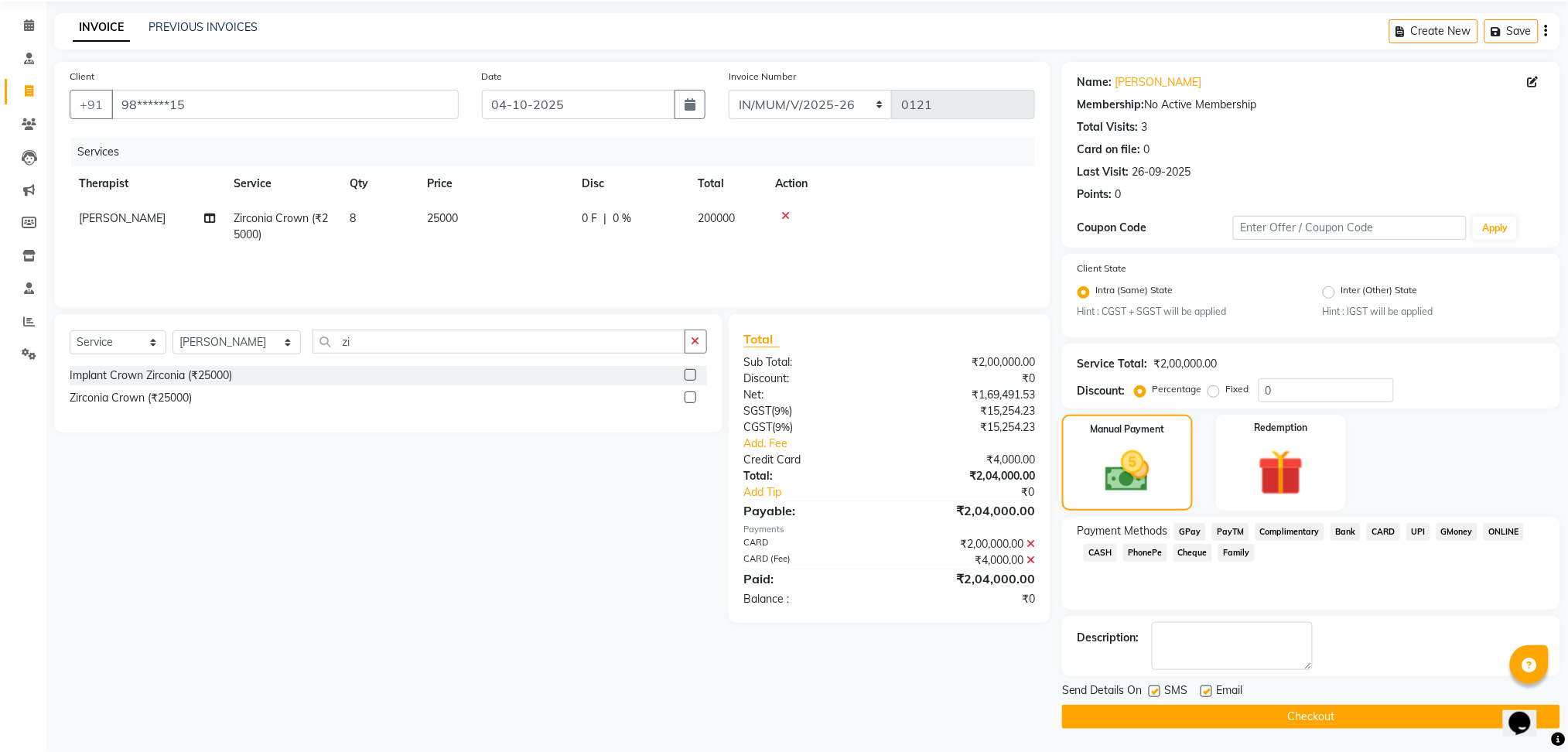
click at [1123, 718] on button "Checkout" at bounding box center [1311, 717] width 498 height 24
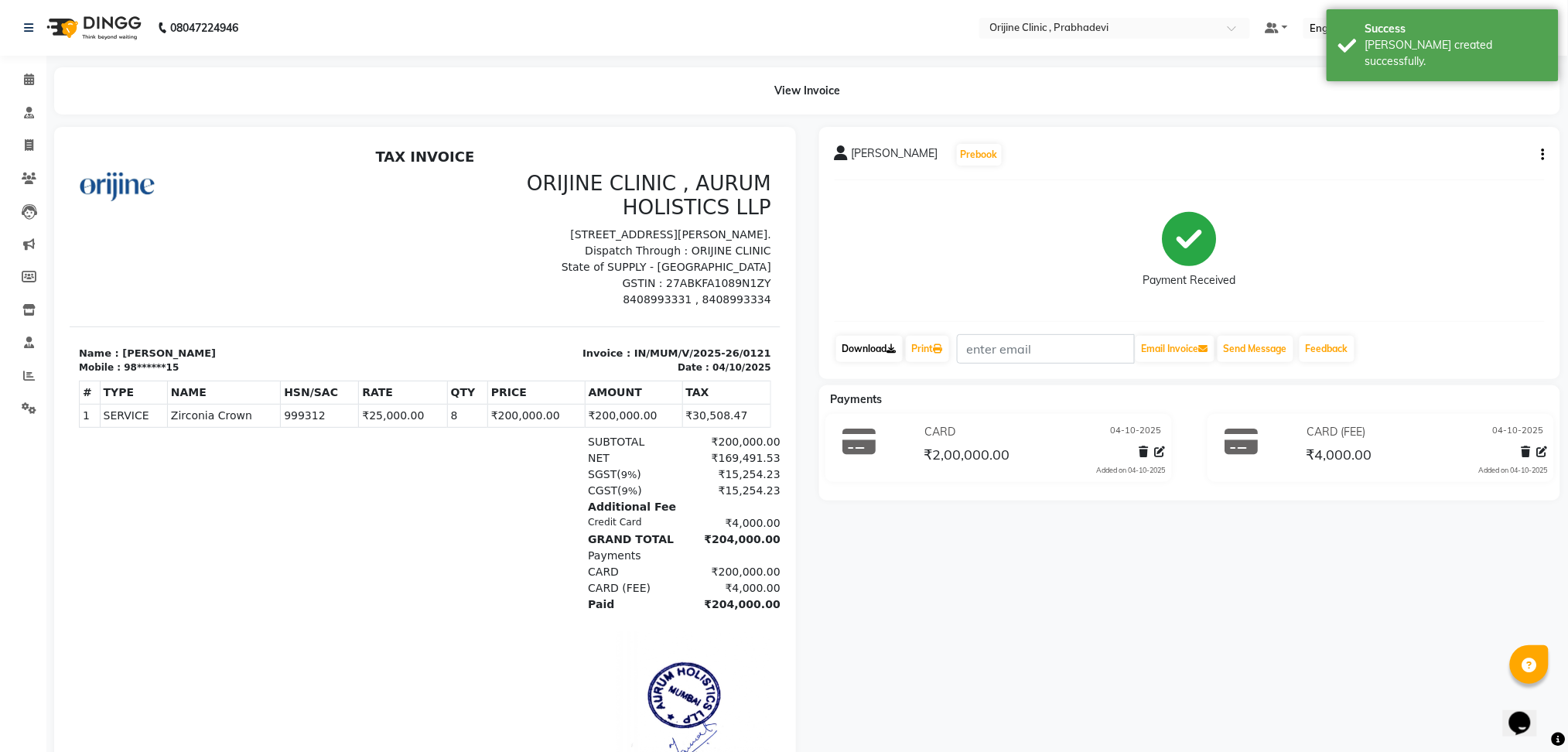
click at [863, 351] on link "Download" at bounding box center [869, 349] width 66 height 26
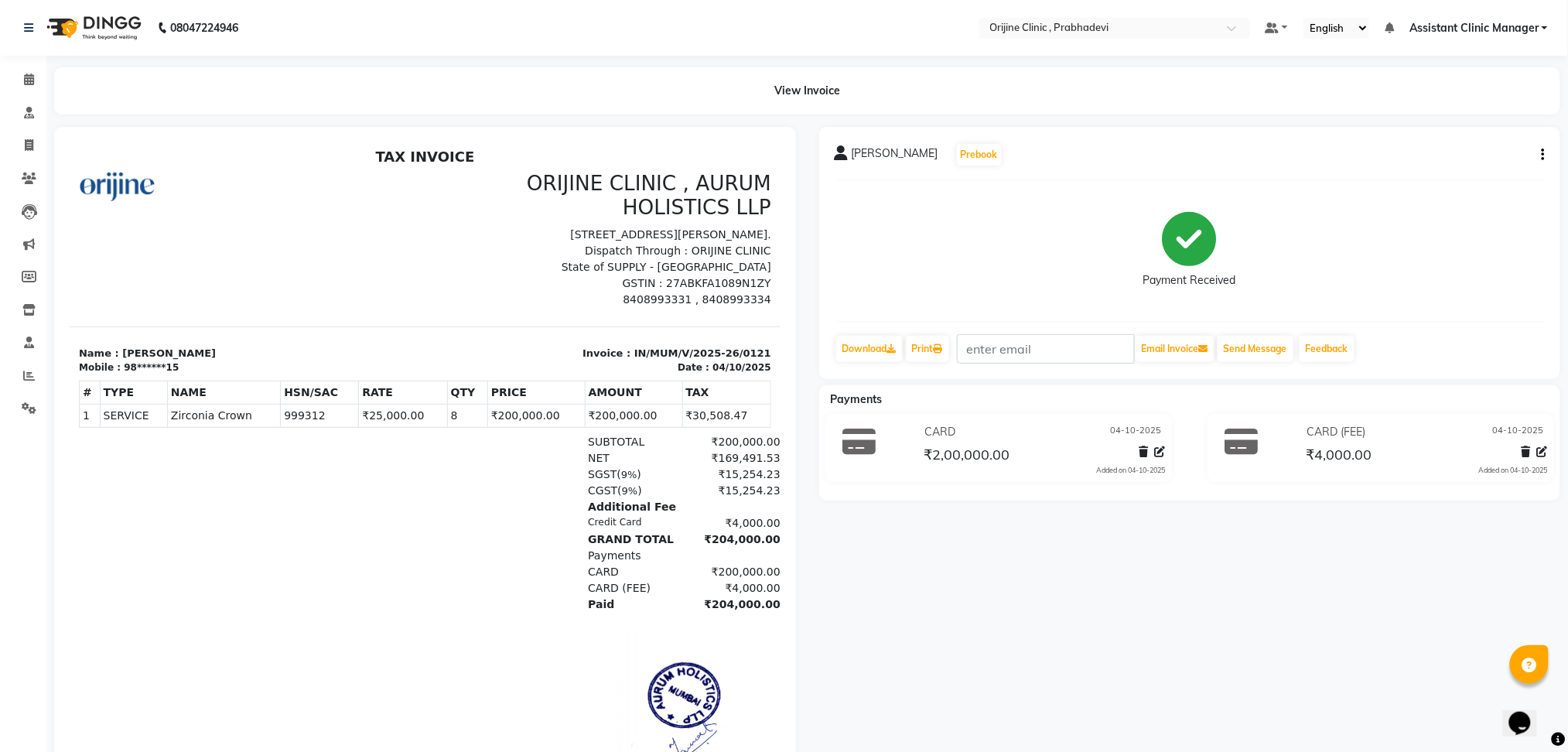
click at [1538, 148] on button "button" at bounding box center [1541, 155] width 10 height 16
click at [1433, 183] on div "Edit Invoice" at bounding box center [1466, 184] width 106 height 19
select select "service"
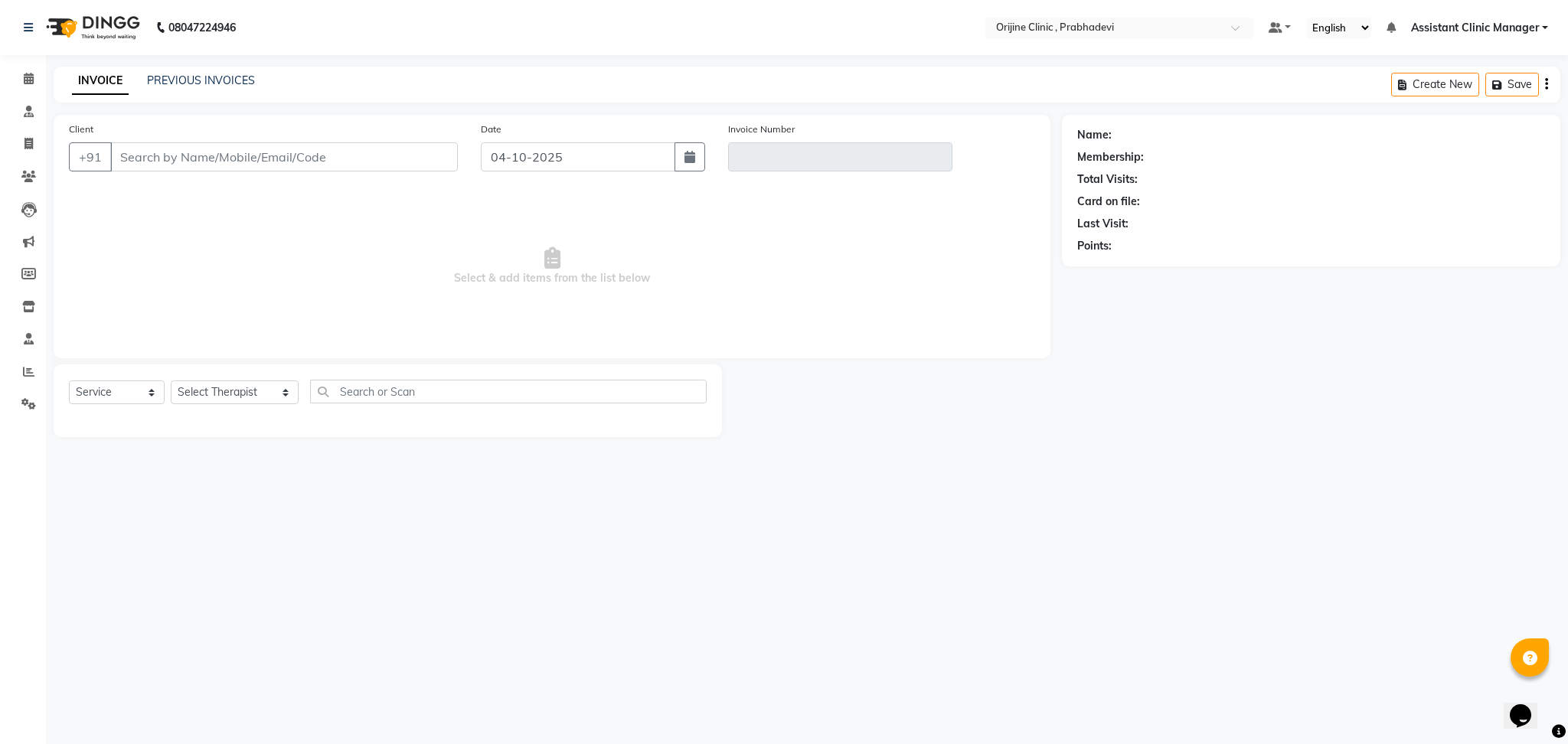
type input "98******15"
type input "IN/MUM/V/2025-26/0121"
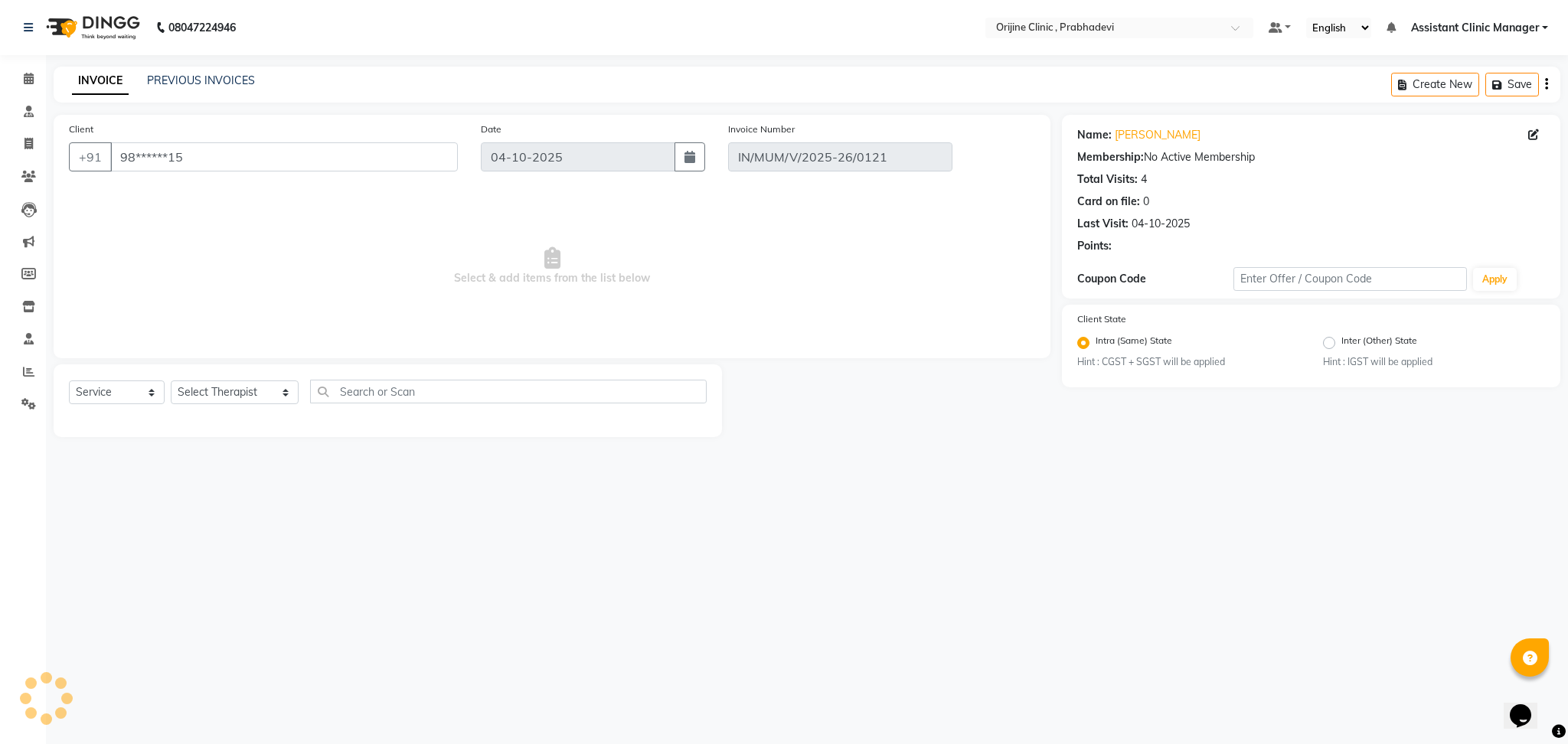
select select "select"
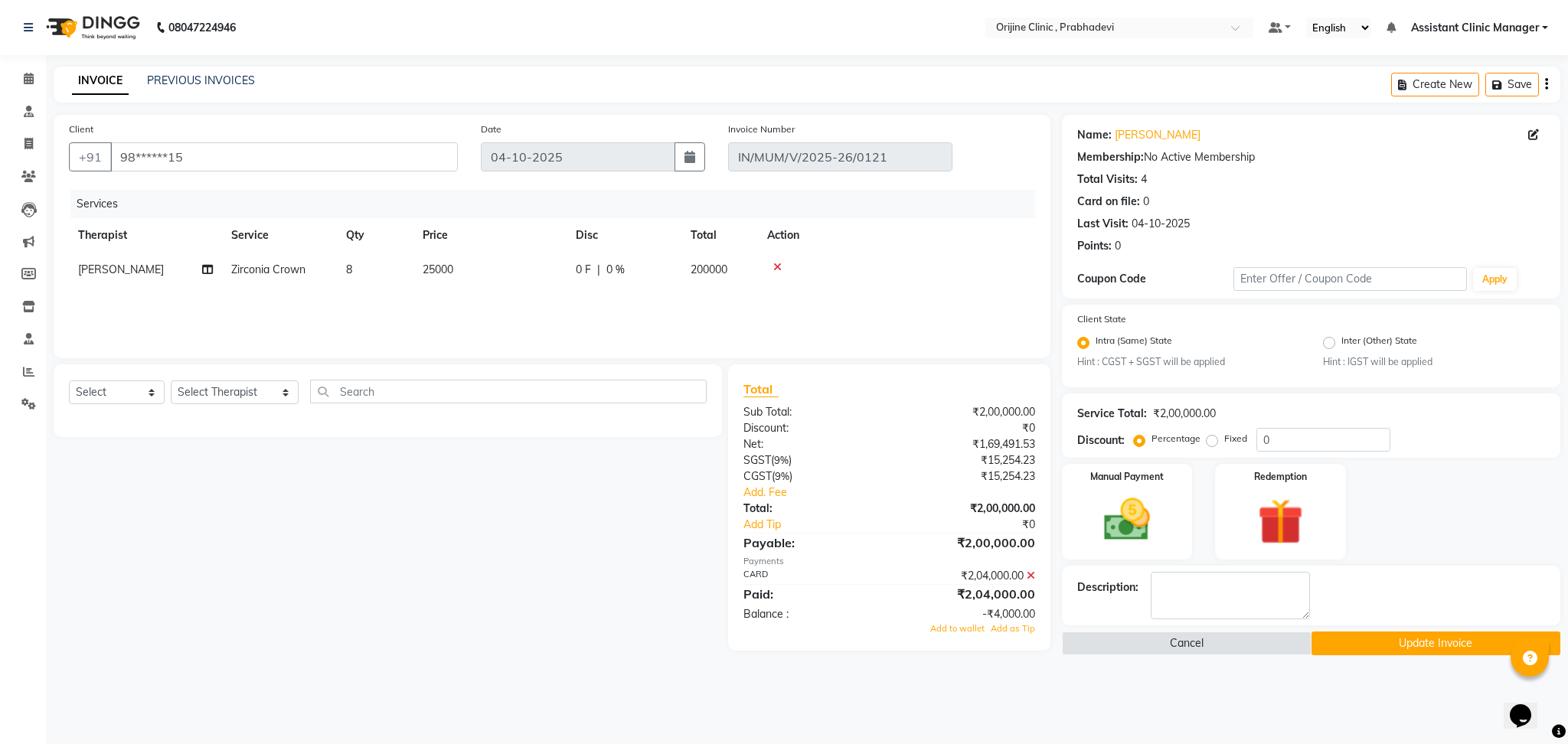
click at [1545, 85] on icon "button" at bounding box center [1547, 85] width 3 height 1
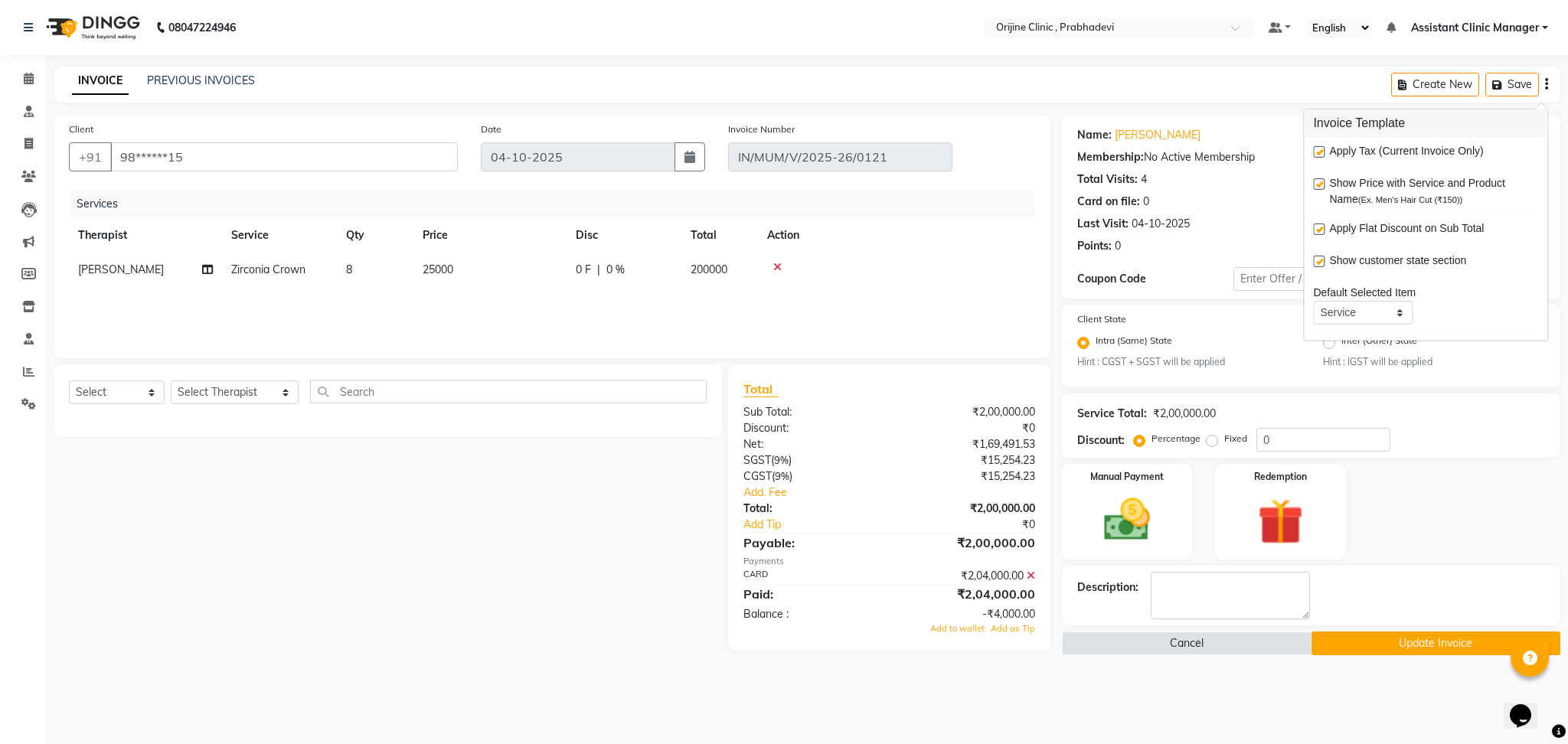
click at [1318, 152] on label at bounding box center [1318, 152] width 12 height 12
click at [1318, 152] on input "checkbox" at bounding box center [1318, 152] width 10 height 10
checkbox input "false"
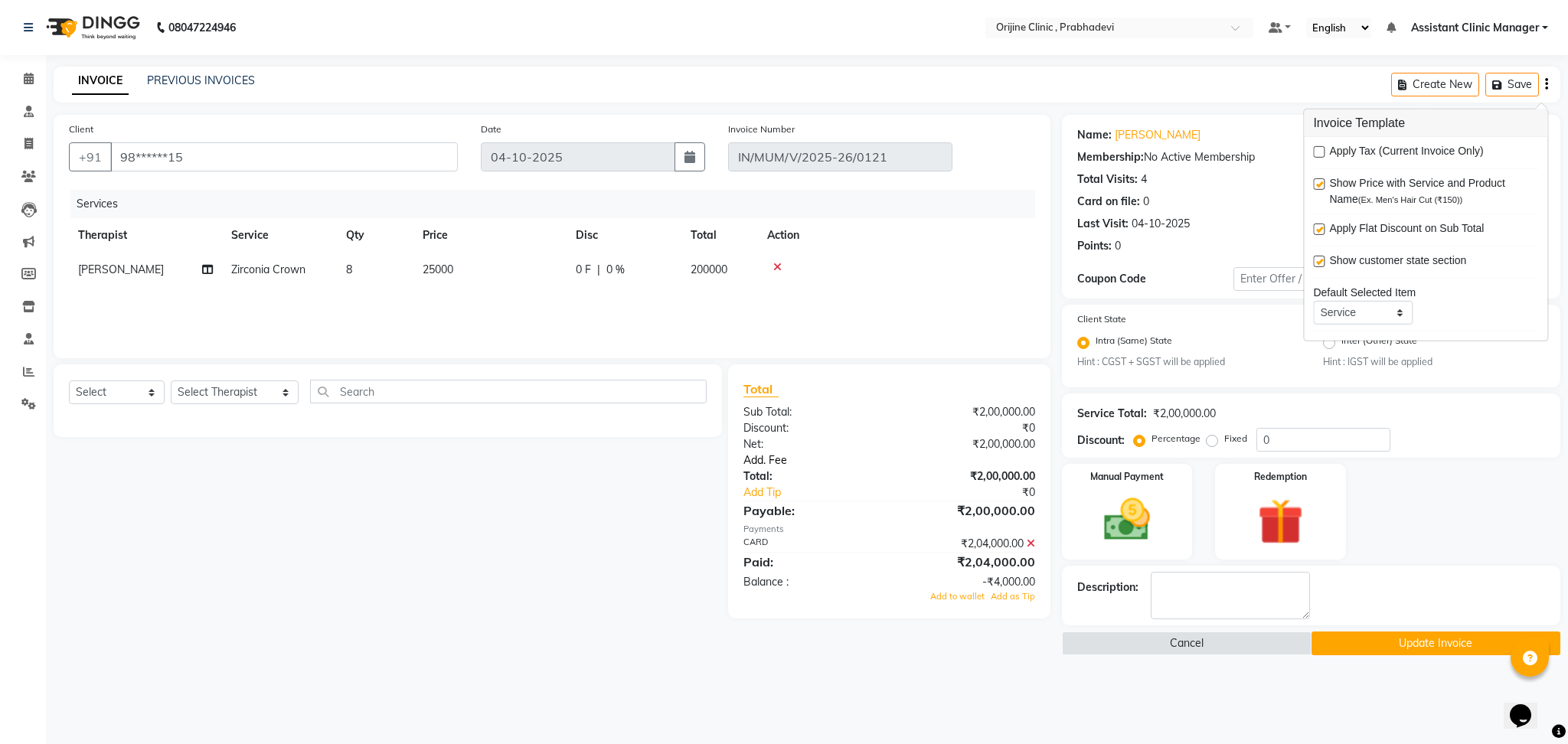
click at [757, 464] on link "Add. Fee" at bounding box center [889, 460] width 314 height 16
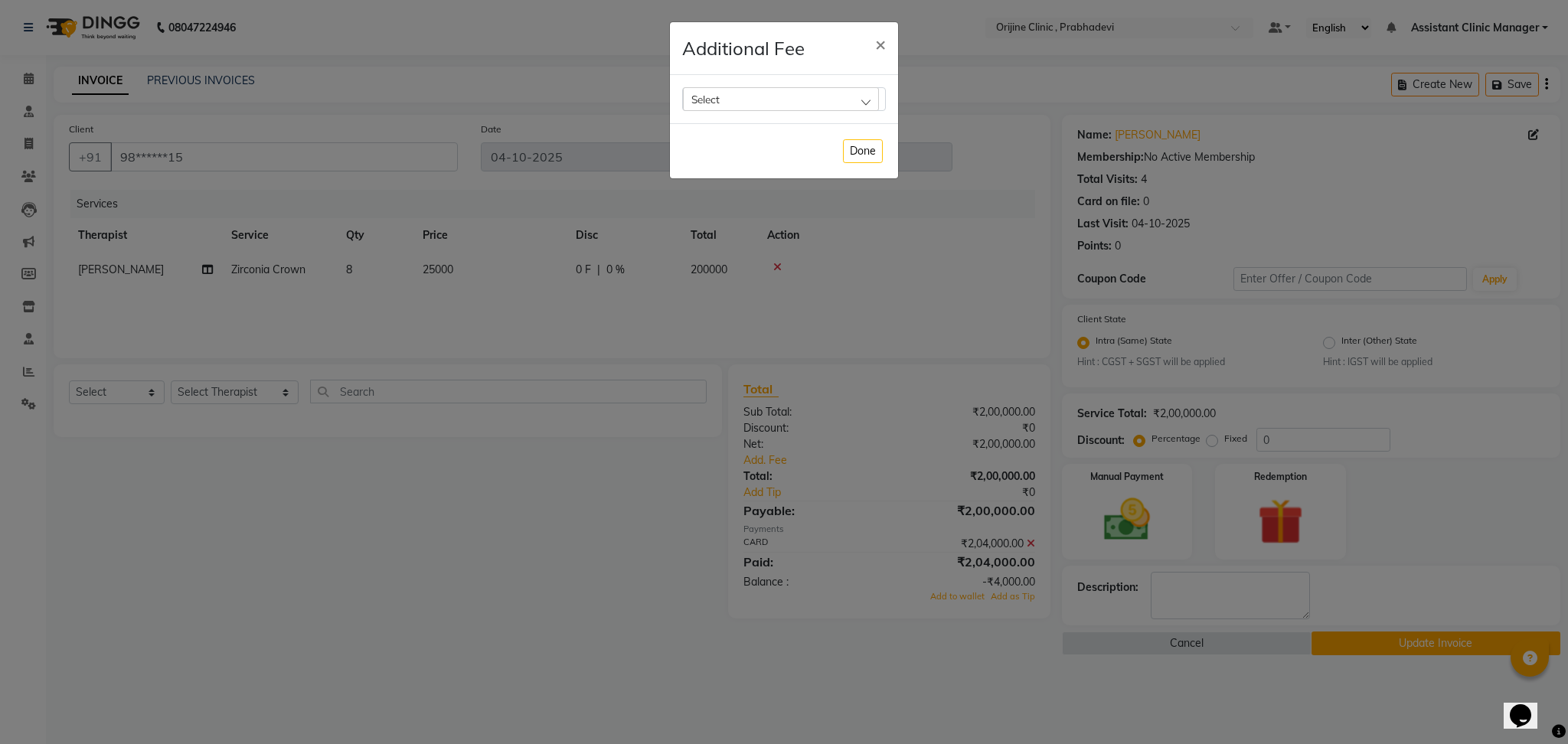
click at [822, 99] on div "Select" at bounding box center [780, 98] width 196 height 23
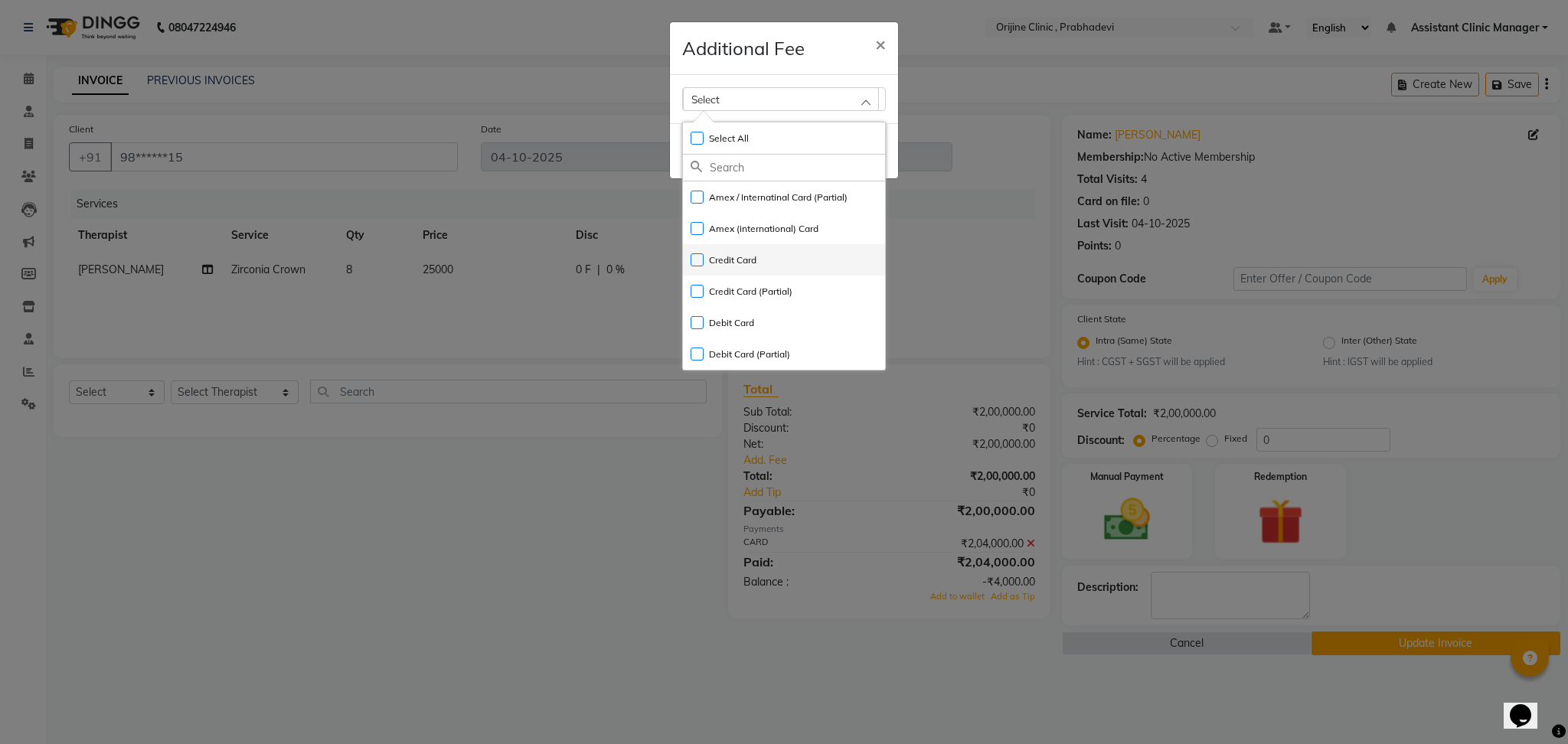
click at [694, 259] on label "Credit Card" at bounding box center [723, 260] width 66 height 13
checkbox input "true"
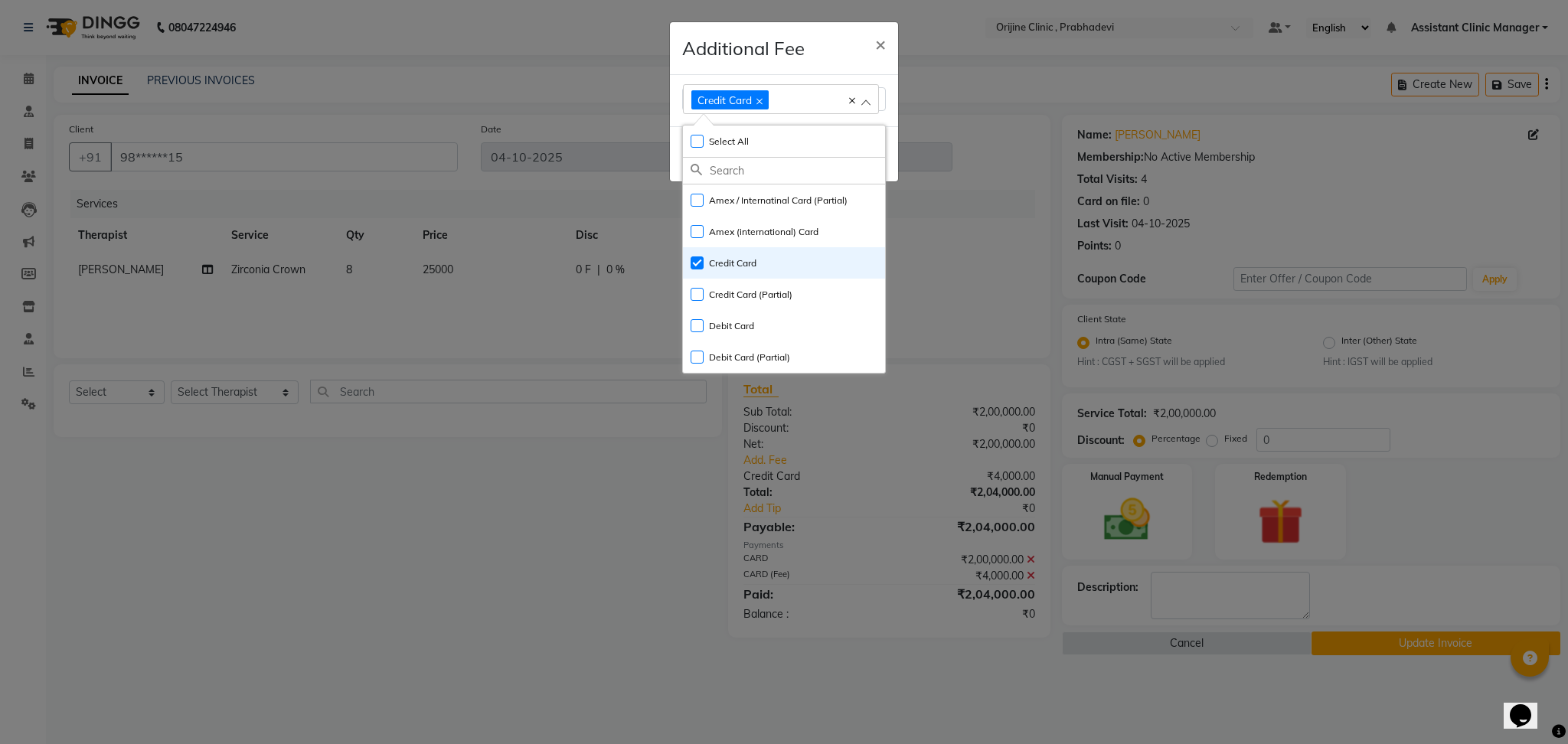
click at [1333, 641] on ngb-modal-window "Additional Fee × Credit Card Select All UnSelect All Amex / Internatinal Card (…" at bounding box center [784, 372] width 1568 height 744
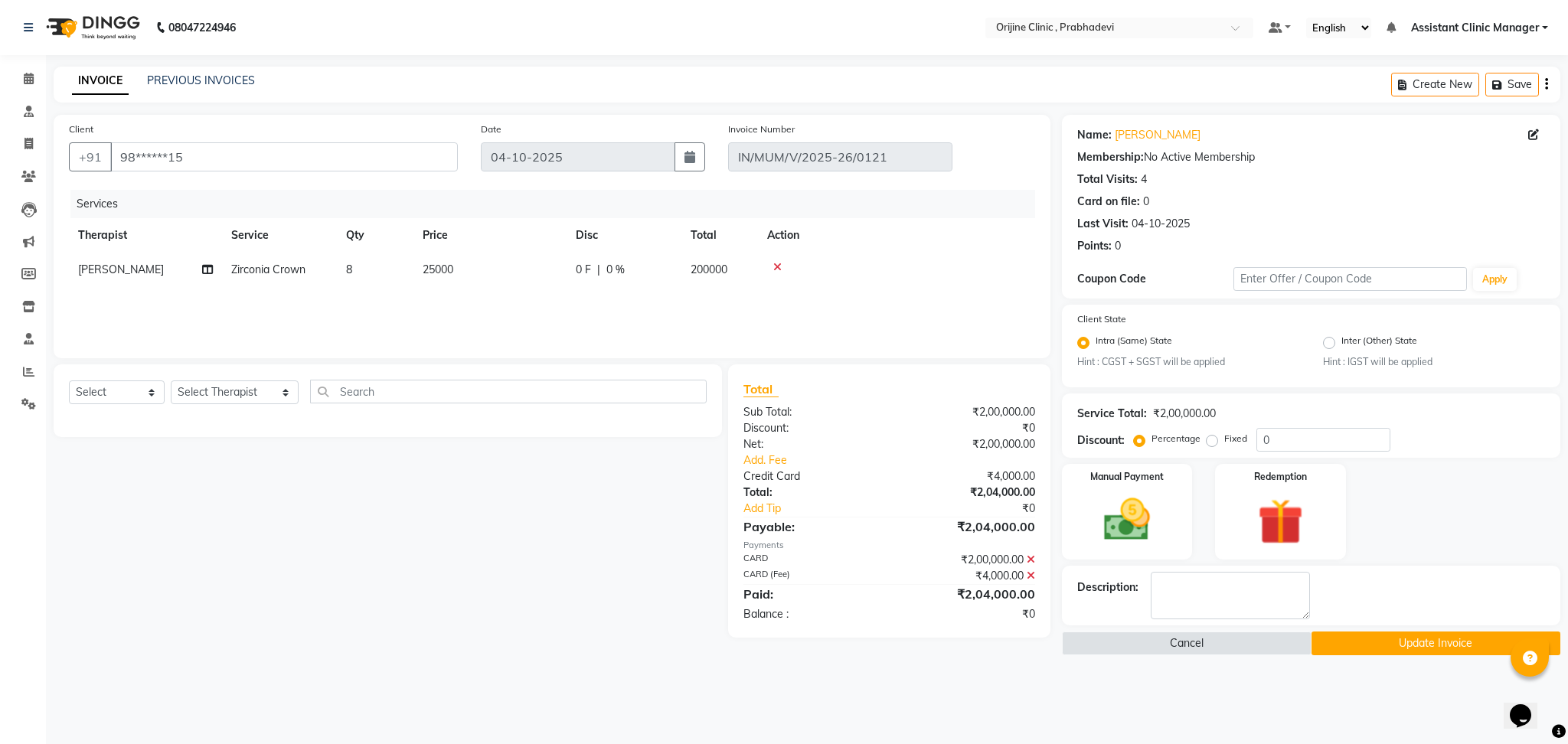
click at [1333, 641] on button "Update Invoice" at bounding box center [1436, 643] width 250 height 24
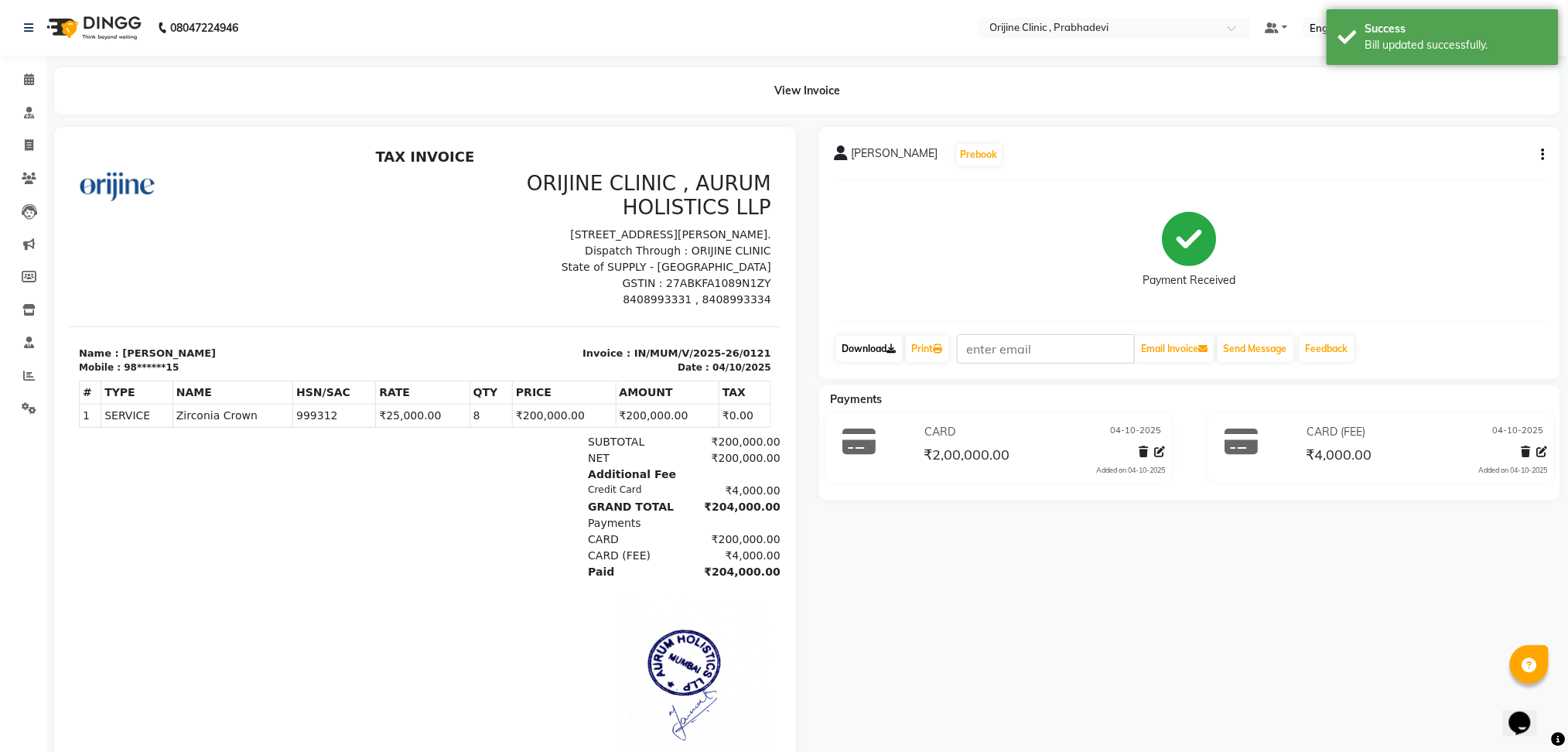
click at [870, 350] on link "Download" at bounding box center [869, 349] width 66 height 26
